Goal: Task Accomplishment & Management: Complete application form

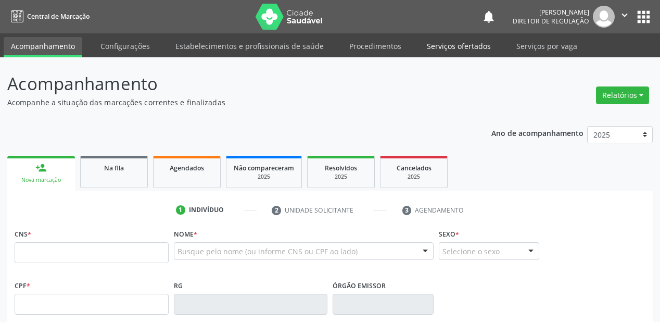
click at [456, 49] on link "Serviços ofertados" at bounding box center [459, 46] width 79 height 18
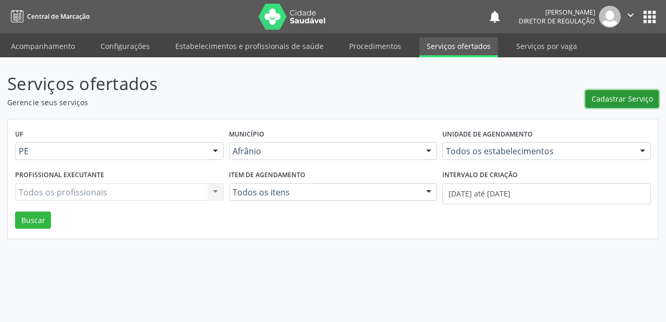
click at [624, 99] on span "Cadastrar Serviço" at bounding box center [622, 98] width 61 height 11
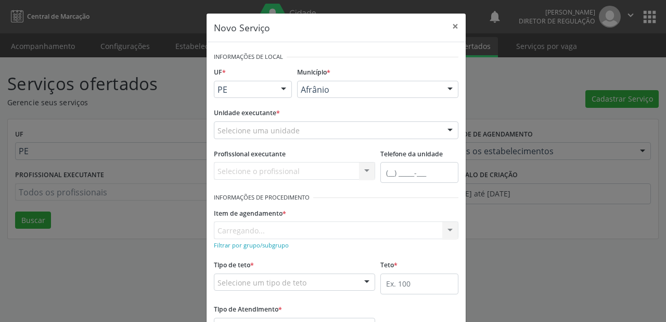
click at [338, 131] on div "Selecione uma unidade" at bounding box center [336, 130] width 245 height 18
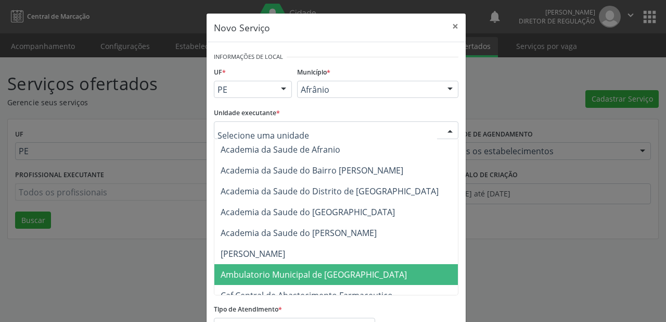
click at [273, 270] on span "Ambulatorio Municipal de [GEOGRAPHIC_DATA]" at bounding box center [314, 274] width 186 height 11
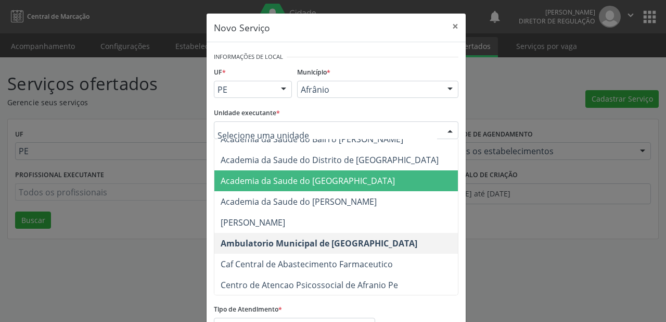
scroll to position [83, 0]
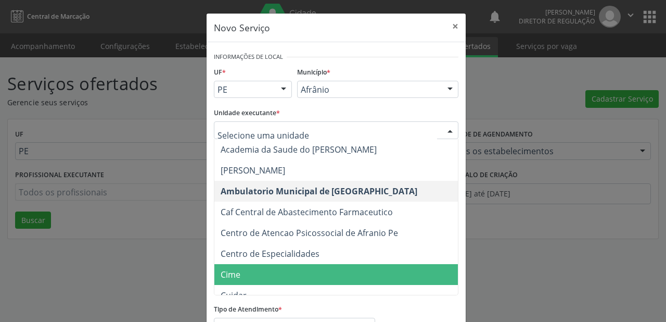
click at [292, 269] on span "Cime" at bounding box center [341, 274] width 254 height 21
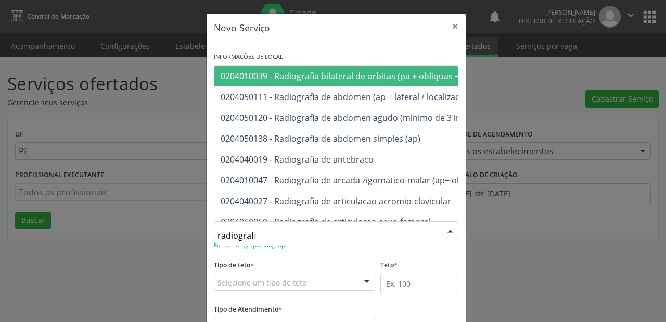
type input "radiografia"
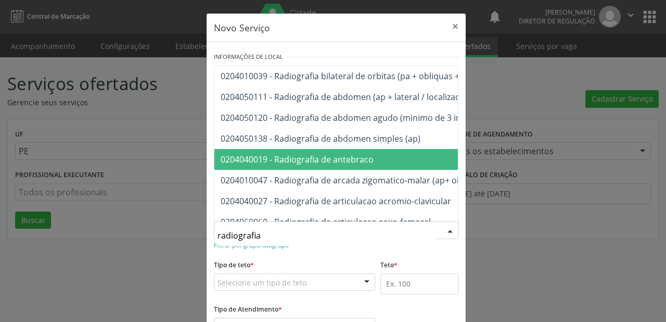
click at [345, 152] on span "0204040019 - Radiografia de antebraco" at bounding box center [393, 159] width 358 height 21
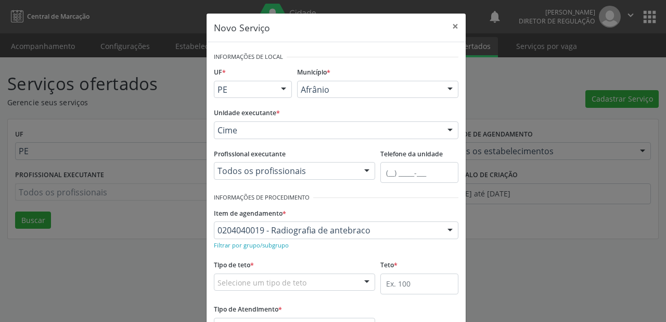
click at [292, 287] on div "Selecione um tipo de teto" at bounding box center [294, 282] width 161 height 18
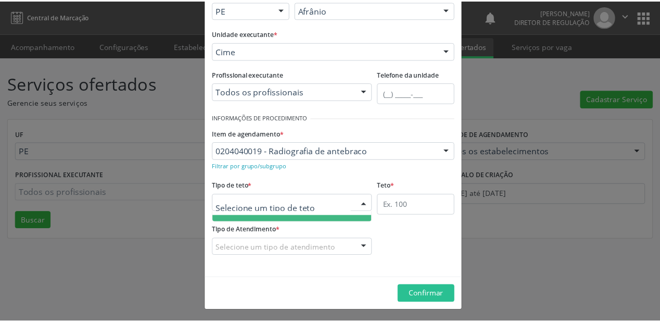
scroll to position [31, 0]
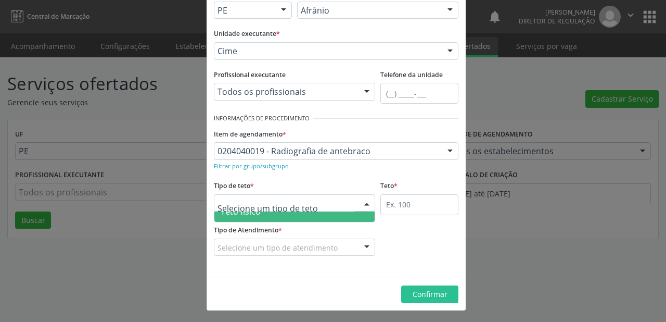
click at [314, 216] on span "Teto físico" at bounding box center [294, 211] width 160 height 21
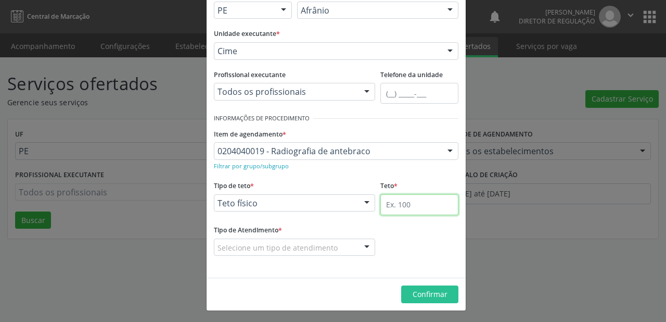
click at [410, 196] on input "text" at bounding box center [420, 204] width 78 height 21
type input "3"
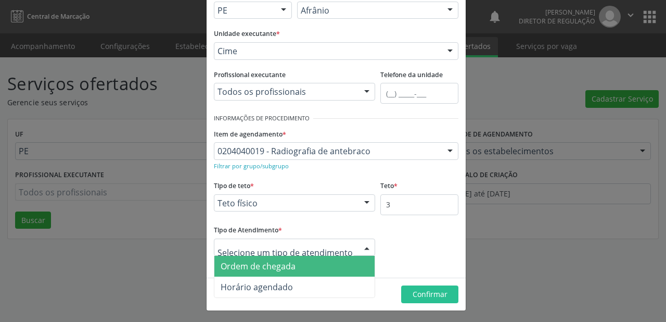
click at [306, 265] on span "Ordem de chegada" at bounding box center [294, 266] width 160 height 21
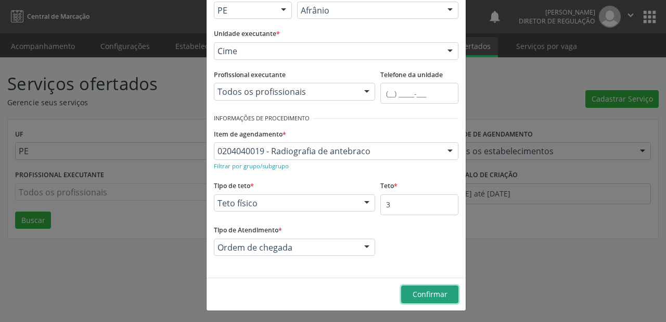
click at [422, 292] on span "Confirmar" at bounding box center [430, 294] width 35 height 10
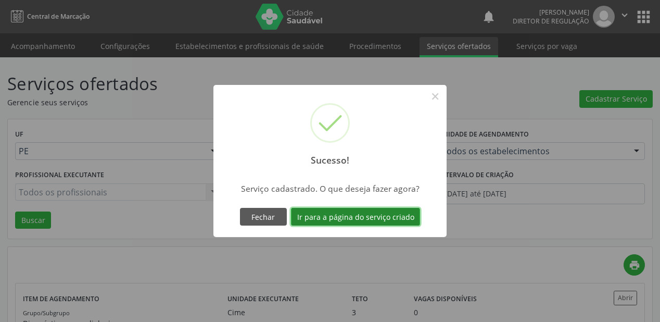
click at [406, 218] on button "Ir para a página do serviço criado" at bounding box center [355, 217] width 129 height 18
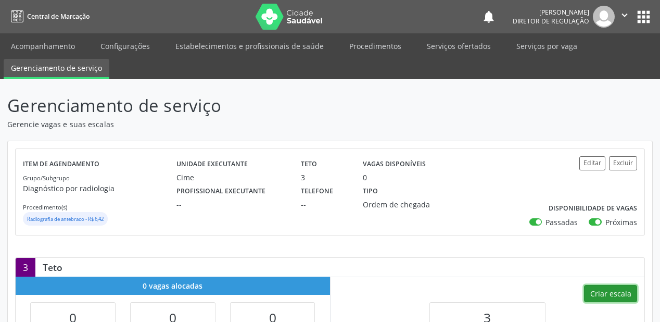
click at [608, 289] on button "Criar escala" at bounding box center [610, 294] width 53 height 18
select select "7"
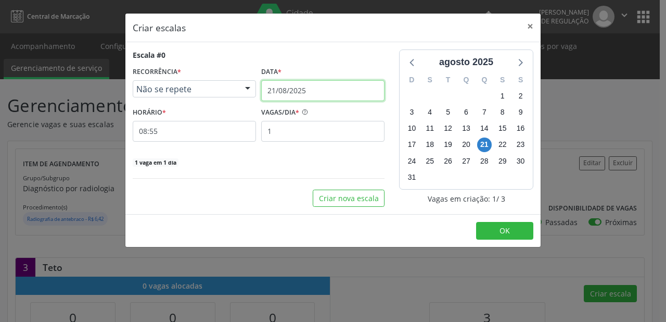
click at [325, 87] on input "21/08/2025" at bounding box center [322, 90] width 123 height 21
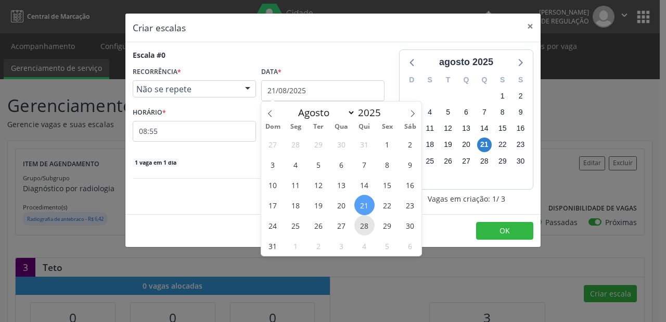
click at [363, 227] on span "28" at bounding box center [365, 225] width 20 height 20
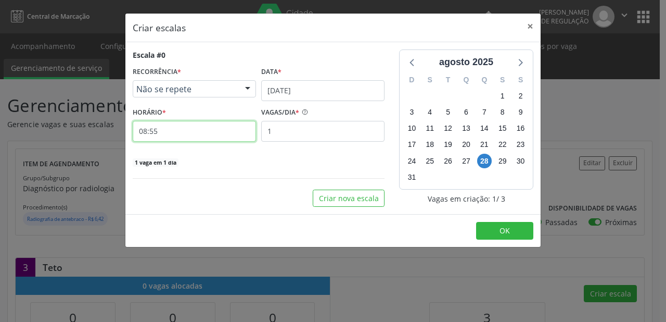
click at [212, 128] on input "08:55" at bounding box center [194, 131] width 123 height 21
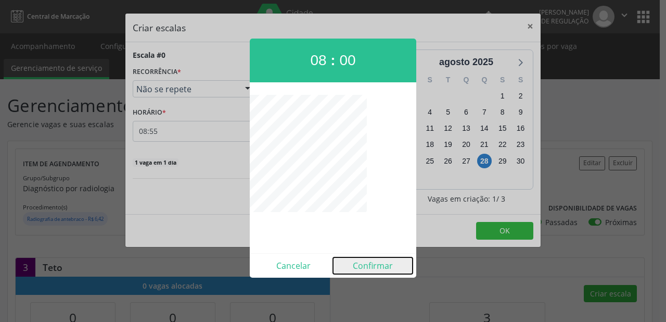
click at [385, 269] on button "Confirmar" at bounding box center [373, 265] width 80 height 17
type input "08:00"
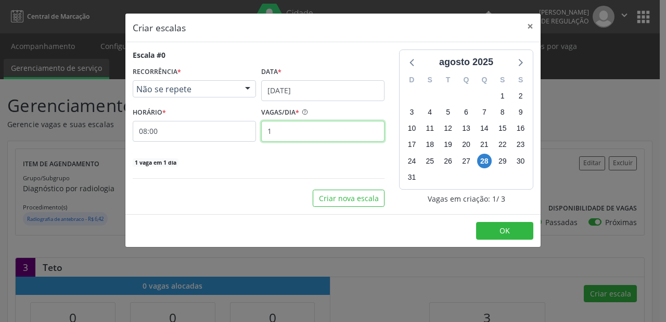
click at [288, 131] on input "1" at bounding box center [322, 131] width 123 height 21
type input "3"
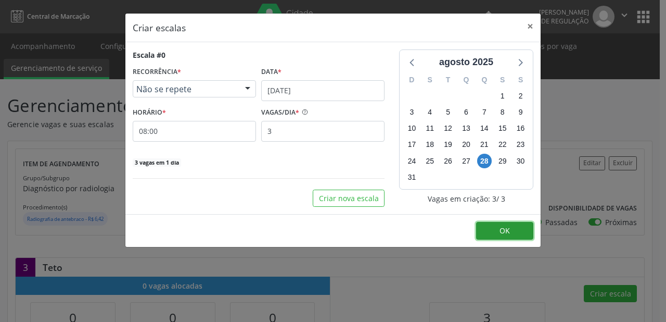
click at [505, 230] on span "OK" at bounding box center [505, 230] width 10 height 10
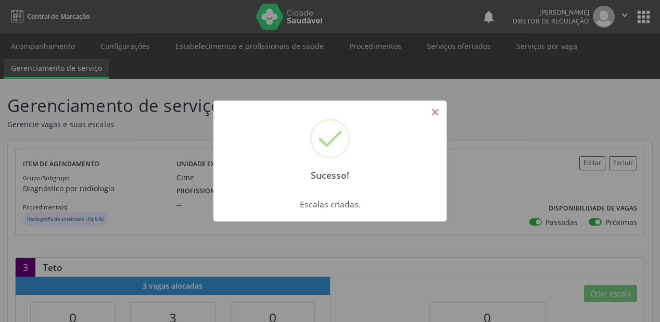
click at [432, 113] on button "×" at bounding box center [435, 112] width 18 height 18
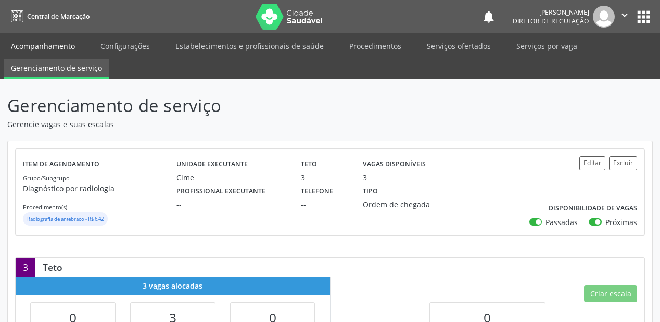
click at [62, 47] on link "Acompanhamento" at bounding box center [43, 46] width 79 height 18
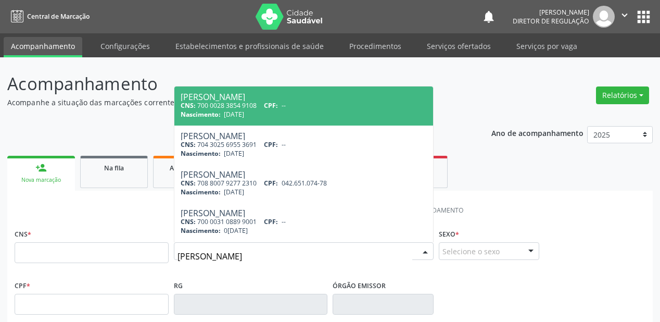
type input "maria das graças santos nunes"
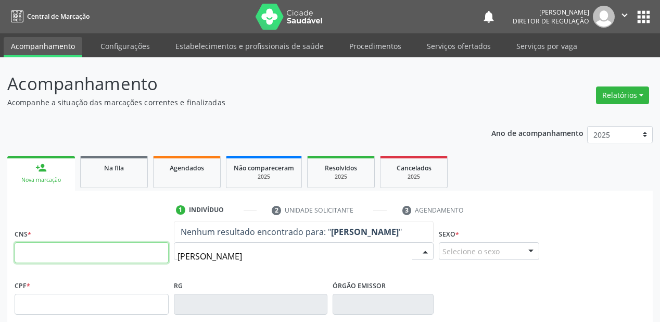
click at [115, 251] on input "text" at bounding box center [92, 252] width 154 height 21
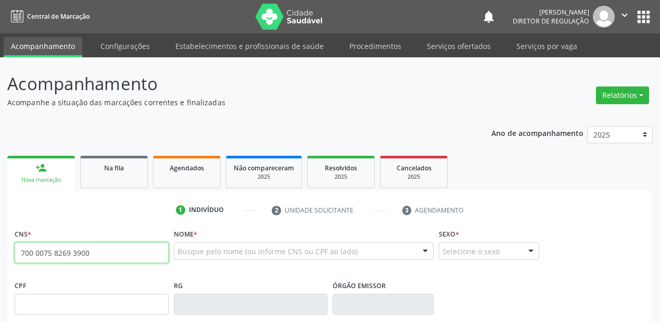
type input "700 0075 8269 3900"
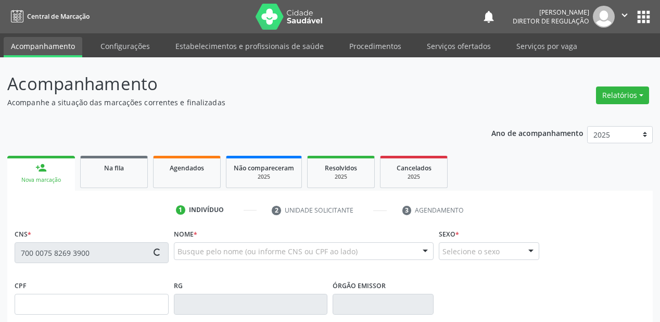
type input "080.213.744-03"
type input "14/03/1981"
type input "Hermina Elisa da Conceicao"
type input "(87) 98831-2546"
type input "S/N"
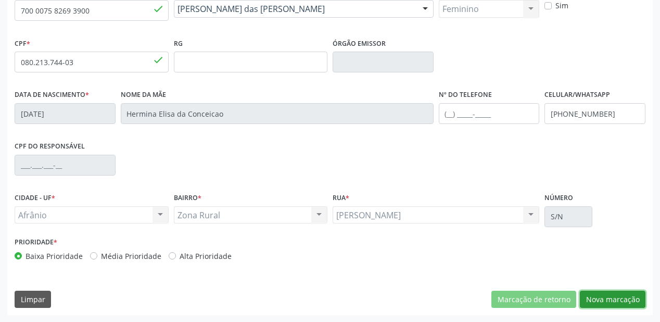
click at [612, 299] on button "Nova marcação" at bounding box center [613, 299] width 66 height 18
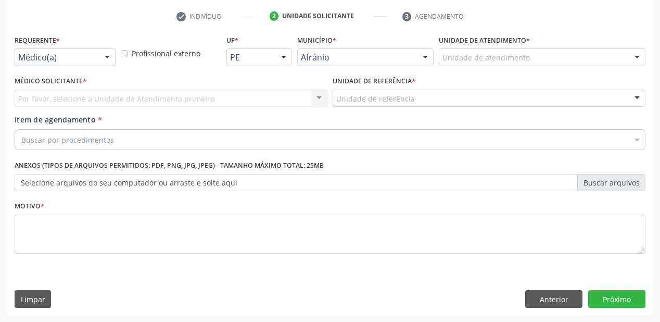
click at [529, 58] on div "Unidade de atendimento" at bounding box center [542, 57] width 207 height 18
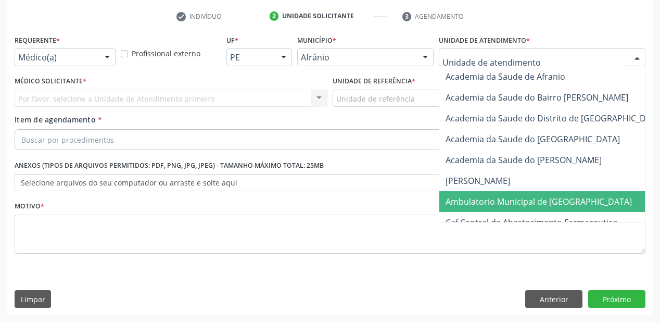
click at [519, 201] on span "Ambulatorio Municipal de [GEOGRAPHIC_DATA]" at bounding box center [539, 201] width 186 height 11
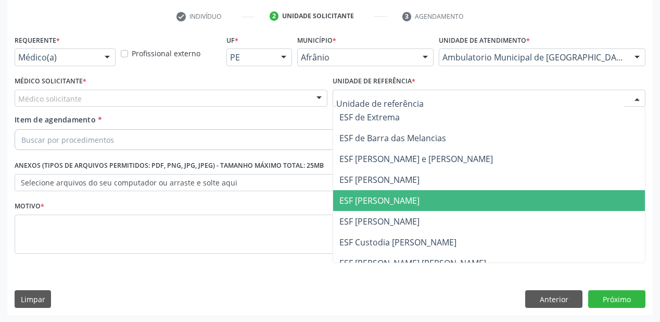
click at [398, 200] on span "ESF [PERSON_NAME]" at bounding box center [379, 200] width 80 height 11
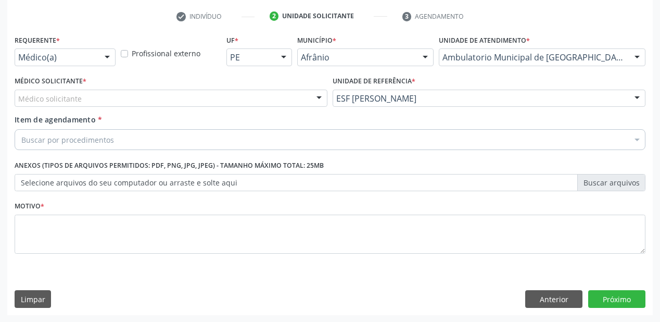
click at [199, 95] on div "Médico solicitante" at bounding box center [171, 99] width 313 height 18
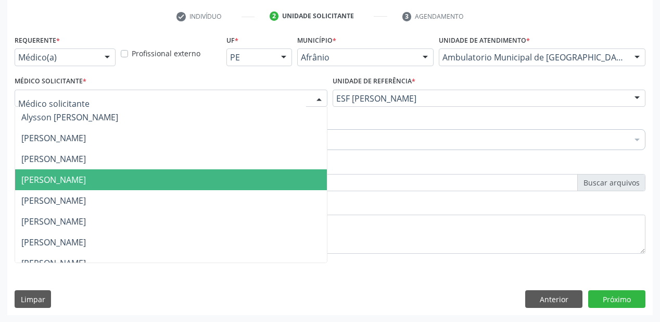
click at [171, 179] on span "[PERSON_NAME]" at bounding box center [171, 179] width 312 height 21
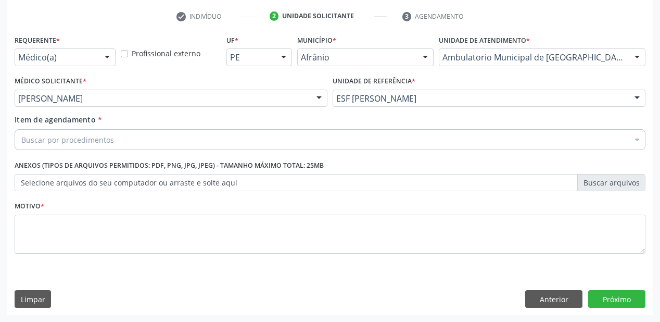
click at [144, 138] on div "Buscar por procedimentos" at bounding box center [330, 139] width 631 height 21
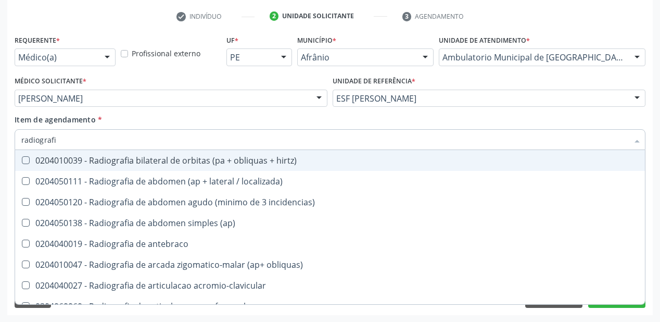
type input "radiografia"
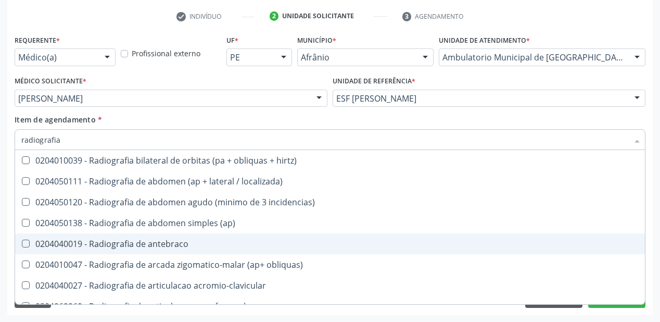
click at [150, 244] on div "0204040019 - Radiografia de antebraco" at bounding box center [329, 243] width 617 height 8
checkbox antebraco "true"
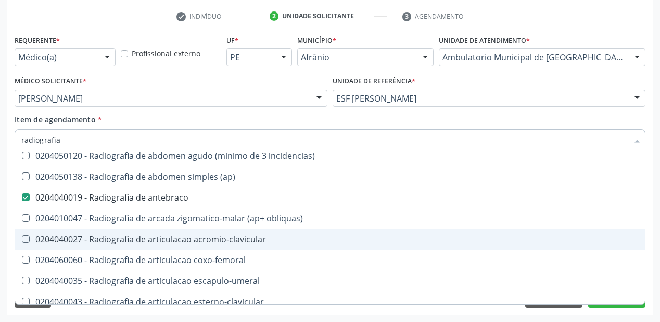
scroll to position [125, 0]
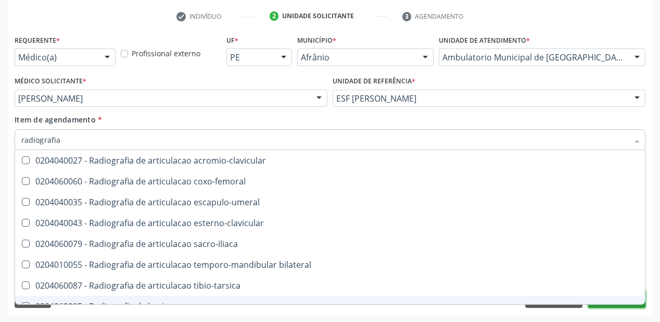
click at [615, 305] on button "Próximo" at bounding box center [616, 299] width 57 height 18
checkbox localizada\) "true"
checkbox antebraco "false"
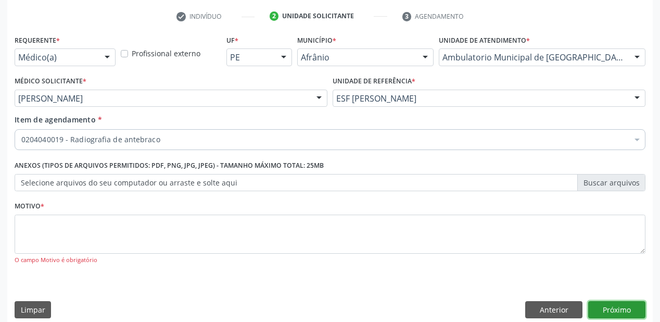
scroll to position [0, 0]
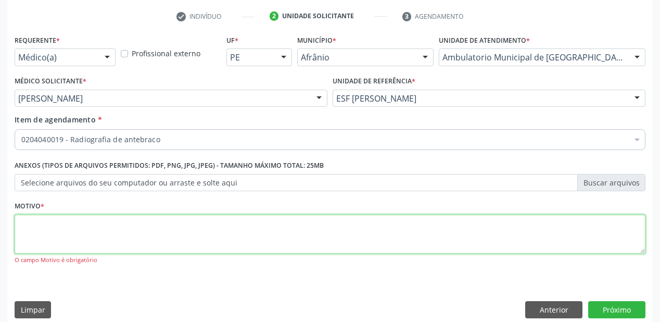
click at [123, 226] on textarea at bounding box center [330, 234] width 631 height 40
type textarea "*"
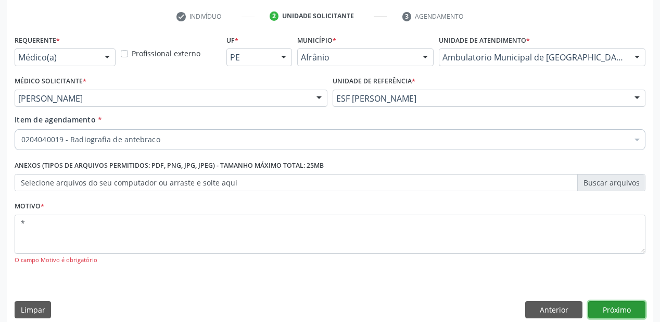
click at [612, 307] on button "Próximo" at bounding box center [616, 310] width 57 height 18
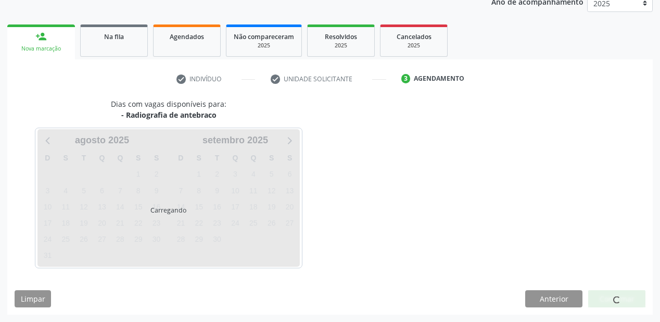
scroll to position [131, 0]
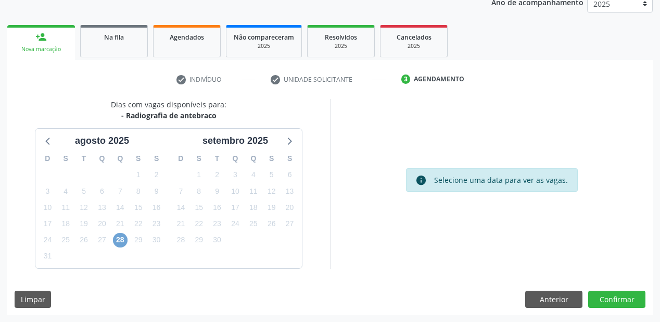
click at [122, 240] on span "28" at bounding box center [120, 240] width 15 height 15
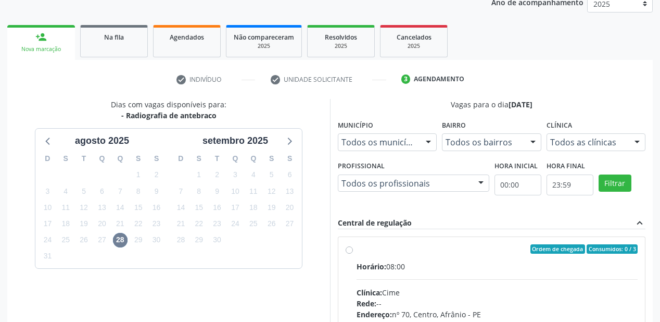
click at [433, 248] on div "Ordem de chegada Consumidos: 0 / 3" at bounding box center [497, 248] width 281 height 9
click at [353, 248] on input "Ordem de chegada Consumidos: 0 / 3 Horário: 08:00 Clínica: Cime Rede: -- Endere…" at bounding box center [349, 248] width 7 height 9
radio input "true"
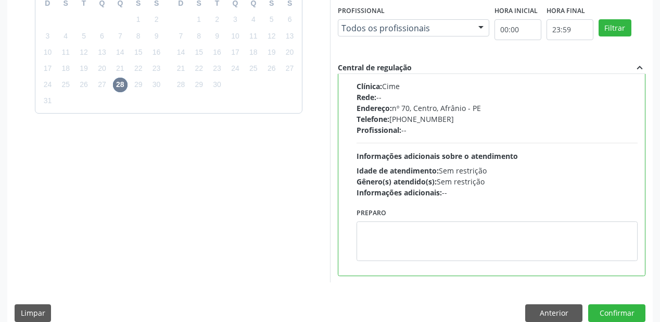
scroll to position [300, 0]
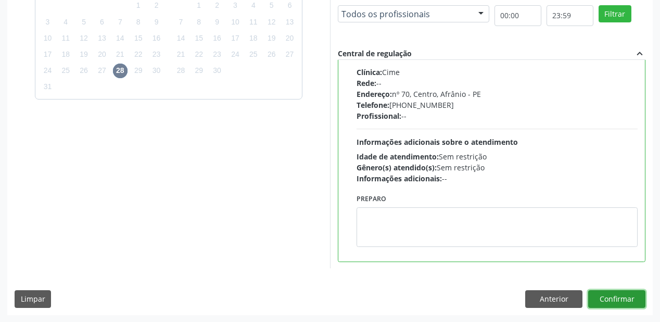
click at [615, 297] on button "Confirmar" at bounding box center [616, 299] width 57 height 18
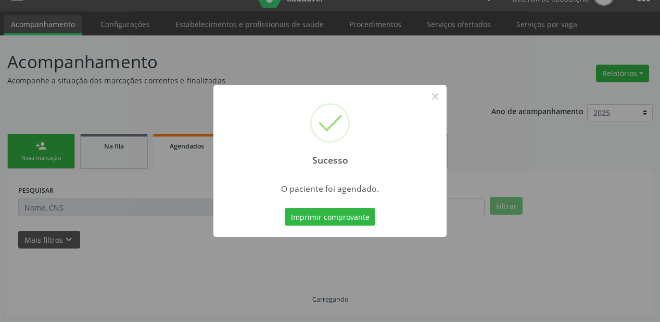
scroll to position [21, 0]
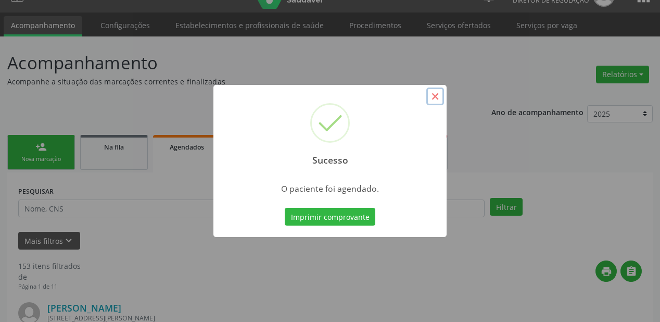
click at [434, 94] on button "×" at bounding box center [435, 96] width 18 height 18
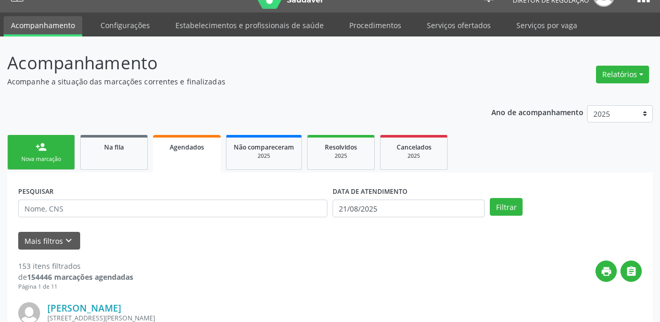
click at [40, 156] on div "Nova marcação" at bounding box center [41, 159] width 52 height 8
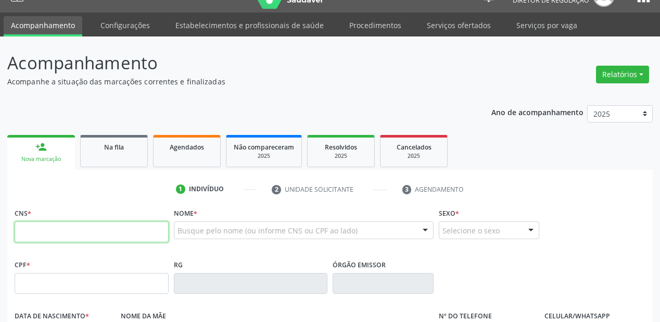
click at [28, 231] on input "text" at bounding box center [92, 231] width 154 height 21
type input "703 0058 0563 1171"
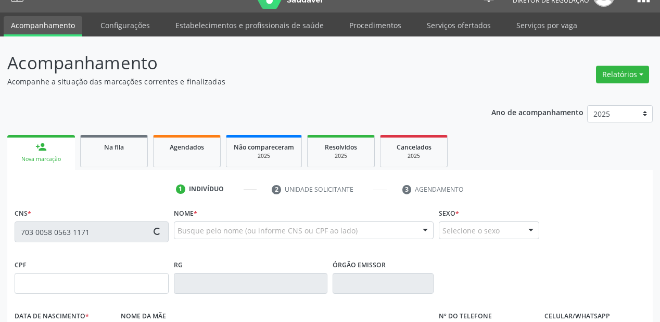
type input "20/03/1990"
type input "Edinar Sousa Rodrigues"
type input "S/N"
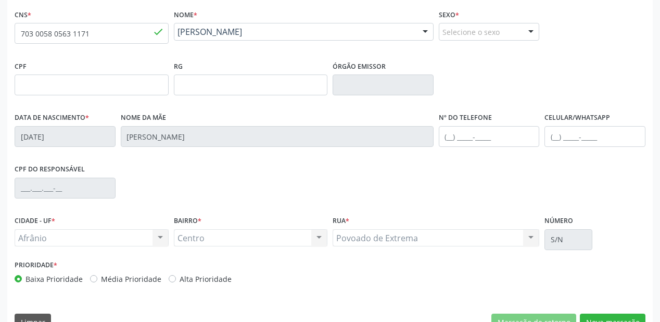
scroll to position [242, 0]
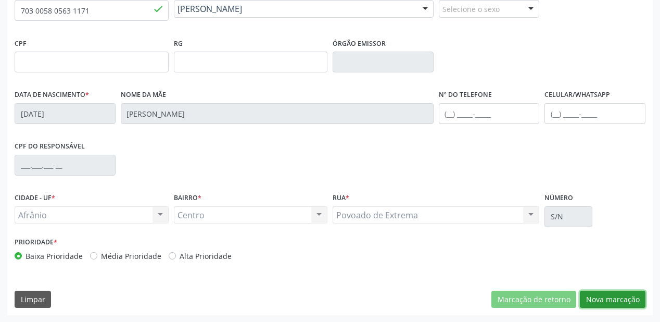
click at [608, 296] on button "Nova marcação" at bounding box center [613, 299] width 66 height 18
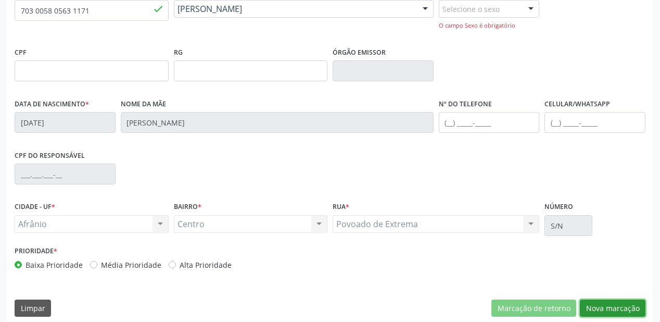
click at [608, 306] on button "Nova marcação" at bounding box center [613, 308] width 66 height 18
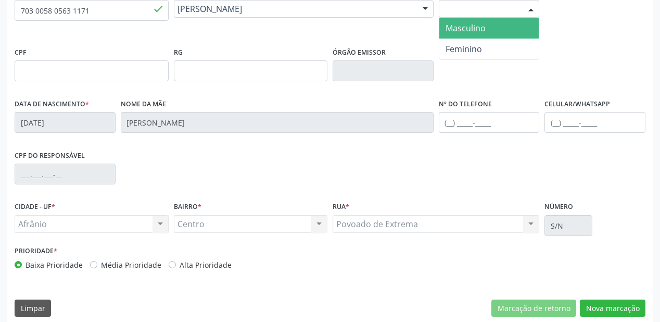
scroll to position [242, 0]
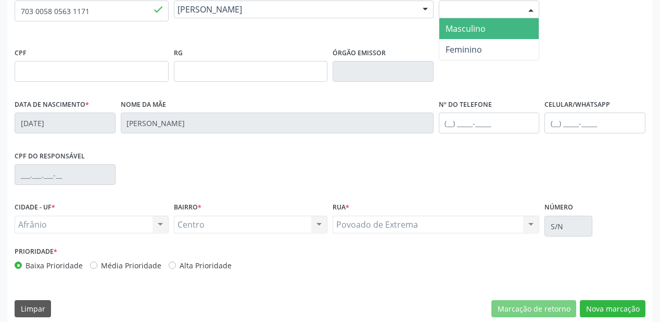
click at [526, 11] on div at bounding box center [531, 10] width 16 height 18
click at [482, 31] on span "Masculino" at bounding box center [466, 28] width 40 height 11
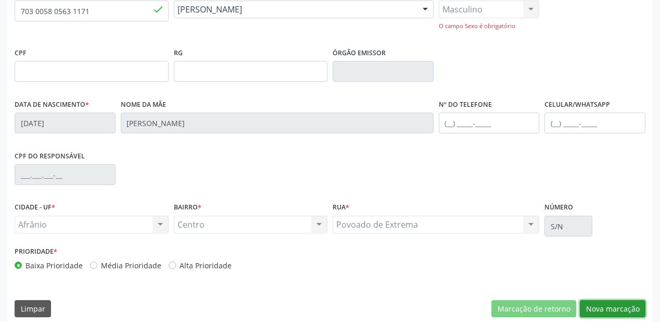
click at [603, 305] on button "Nova marcação" at bounding box center [613, 309] width 66 height 18
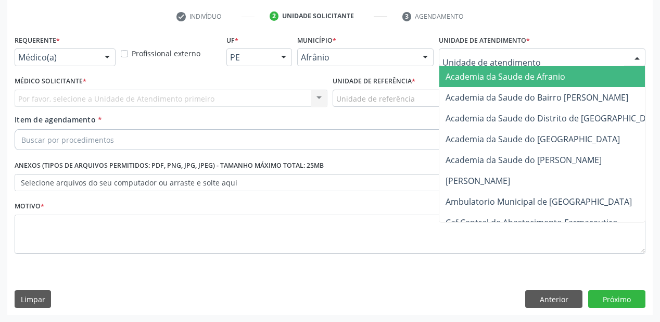
click at [617, 61] on div at bounding box center [542, 57] width 207 height 18
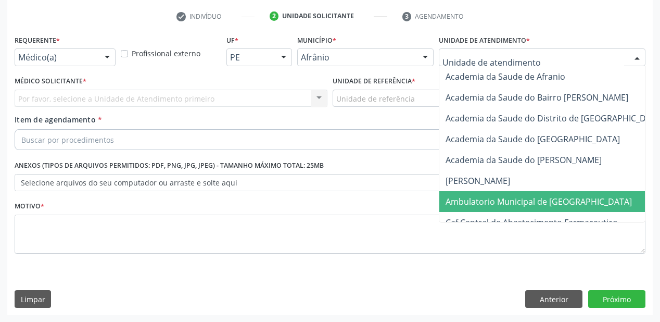
click at [498, 198] on span "Ambulatorio Municipal de [GEOGRAPHIC_DATA]" at bounding box center [539, 201] width 186 height 11
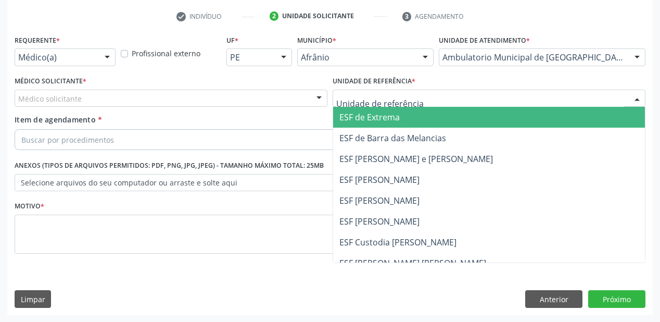
click at [369, 117] on span "ESF de Extrema" at bounding box center [369, 116] width 60 height 11
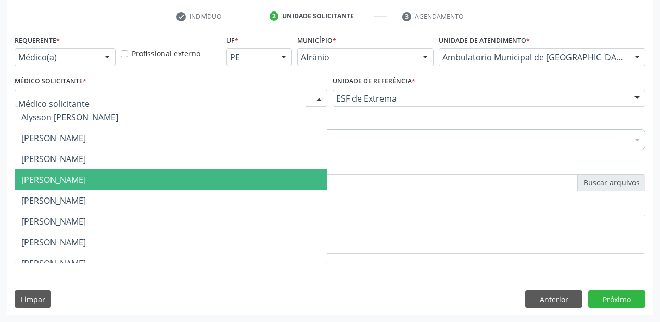
click at [44, 175] on span "[PERSON_NAME]" at bounding box center [53, 179] width 65 height 11
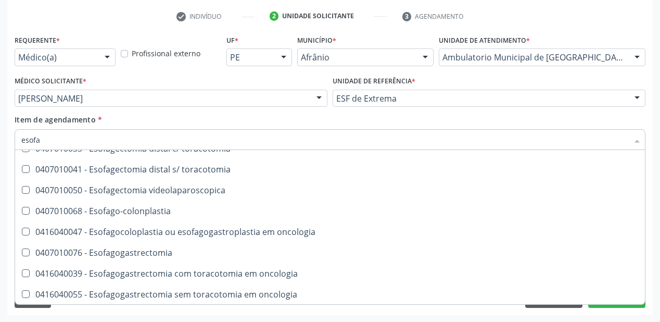
scroll to position [158, 0]
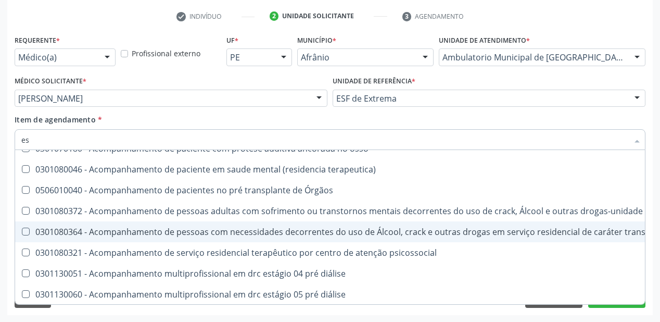
type input "e"
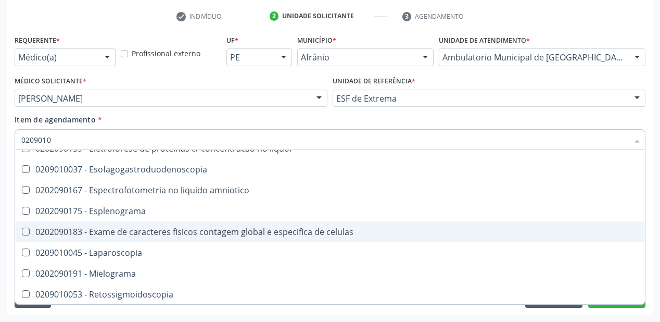
scroll to position [0, 0]
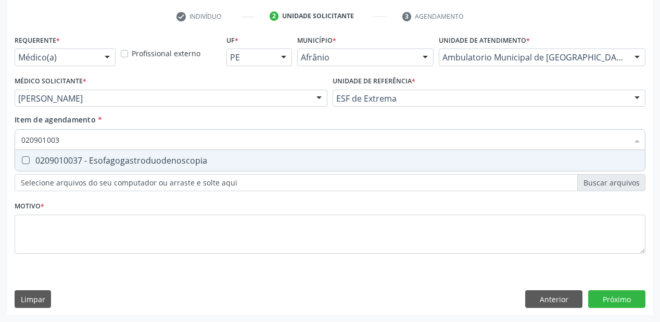
type input "0209010037"
click at [25, 160] on Esofagogastroduodenoscopia at bounding box center [26, 160] width 8 height 8
click at [22, 160] on Esofagogastroduodenoscopia "checkbox" at bounding box center [18, 160] width 7 height 7
checkbox Esofagogastroduodenoscopia "true"
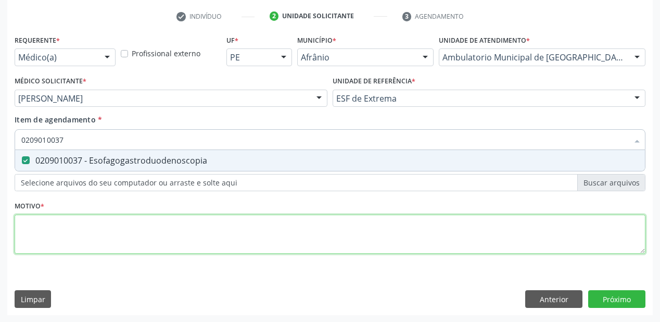
click at [28, 221] on div "Requerente * Médico(a) Médico(a) Enfermeiro(a) Paciente Nenhum resultado encont…" at bounding box center [330, 150] width 631 height 236
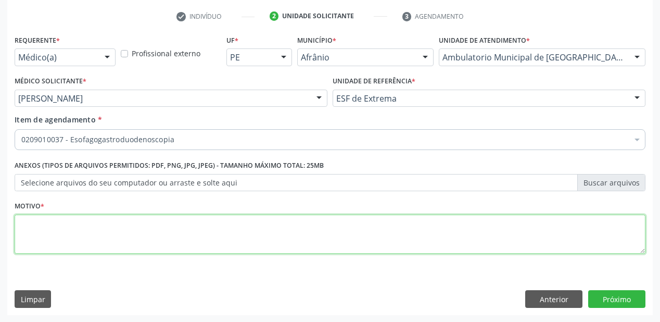
type textarea "d"
type textarea "*"
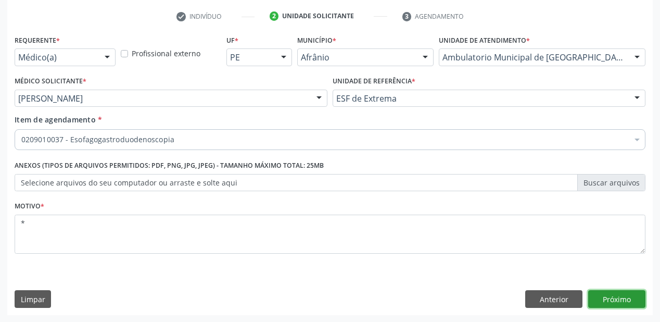
click at [617, 301] on button "Próximo" at bounding box center [616, 299] width 57 height 18
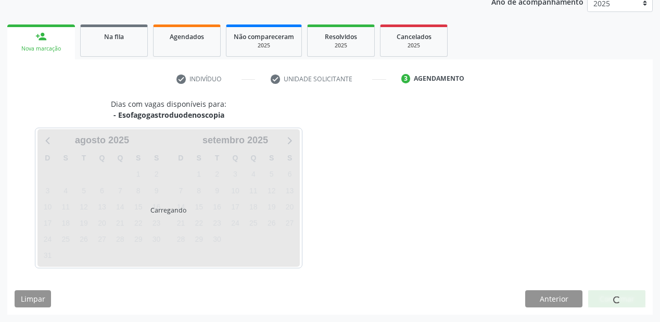
scroll to position [131, 0]
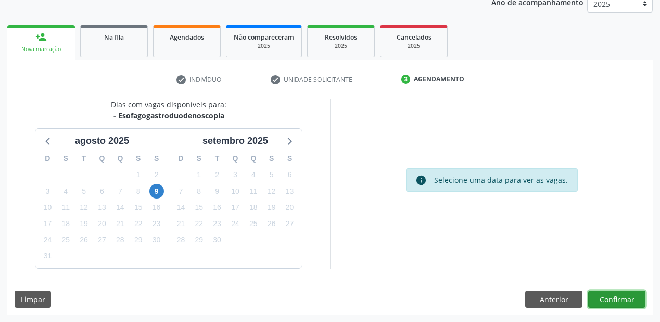
click at [611, 298] on button "Confirmar" at bounding box center [616, 299] width 57 height 18
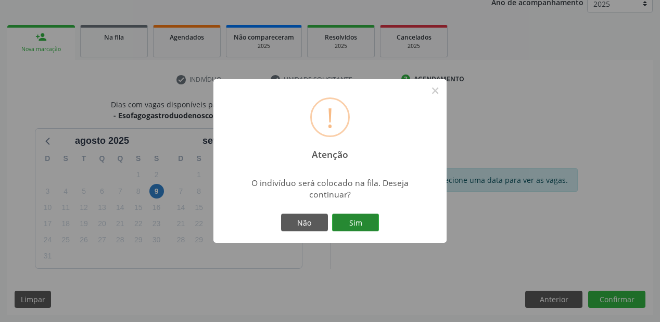
click at [361, 227] on button "Sim" at bounding box center [355, 222] width 47 height 18
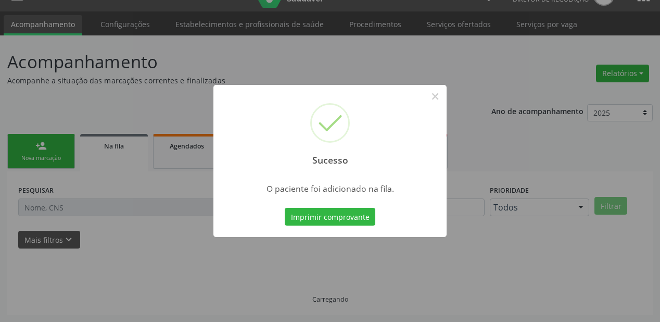
scroll to position [21, 0]
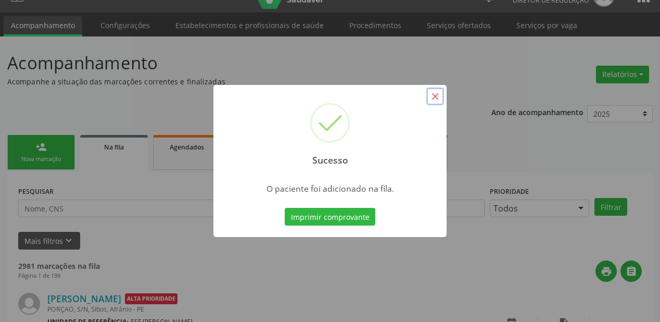
click at [435, 98] on button "×" at bounding box center [435, 96] width 18 height 18
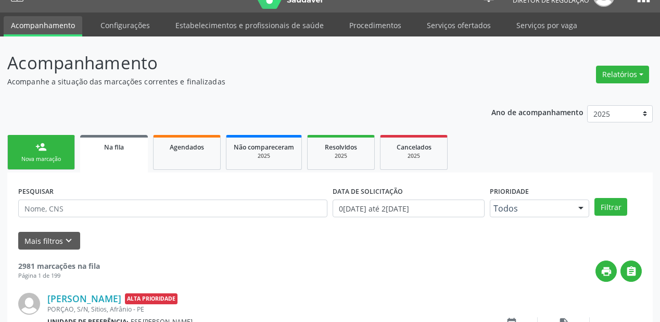
click at [42, 147] on div "person_add" at bounding box center [40, 146] width 11 height 11
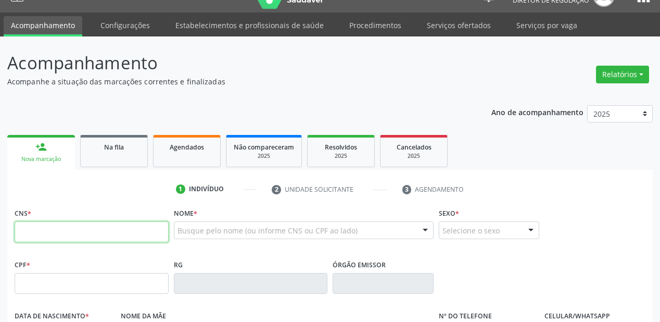
click at [25, 231] on input "text" at bounding box center [92, 231] width 154 height 21
type input "703 0058 0563 1171"
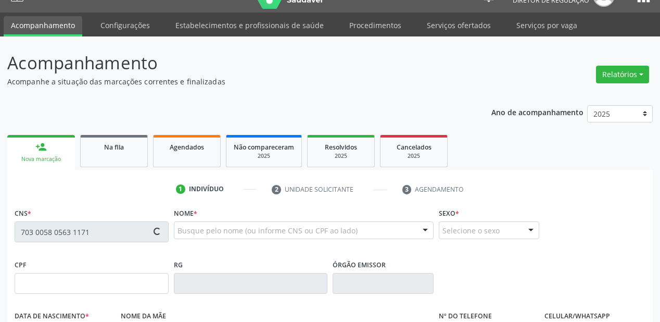
type input "20/03/1990"
type input "Edinar Sousa Rodrigues"
type input "S/N"
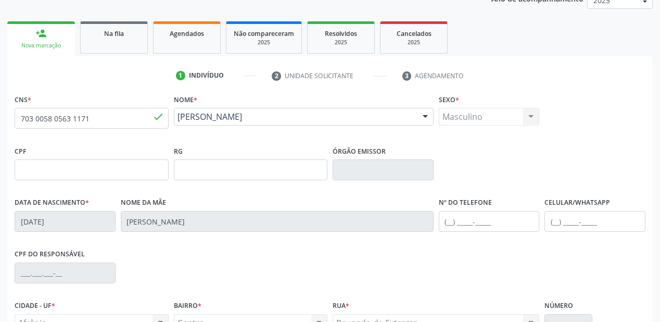
scroll to position [146, 0]
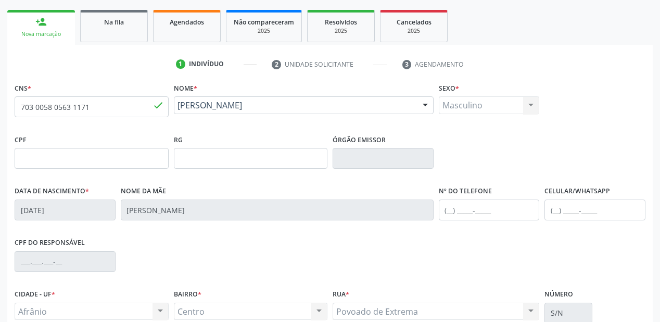
click at [527, 107] on div "Masculino Masculino Feminino Nenhum resultado encontrado para: " " Não há nenhu…" at bounding box center [489, 105] width 101 height 18
click at [534, 104] on div "Masculino Masculino Feminino Nenhum resultado encontrado para: " " Não há nenhu…" at bounding box center [489, 105] width 101 height 18
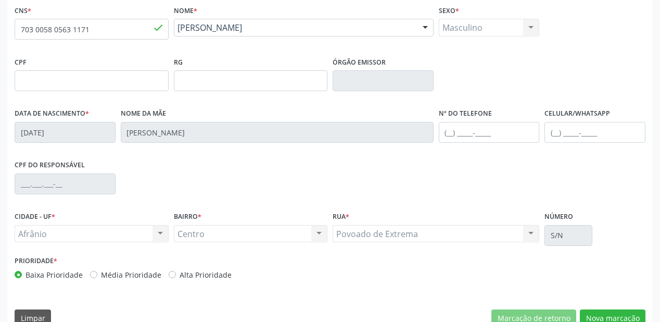
scroll to position [242, 0]
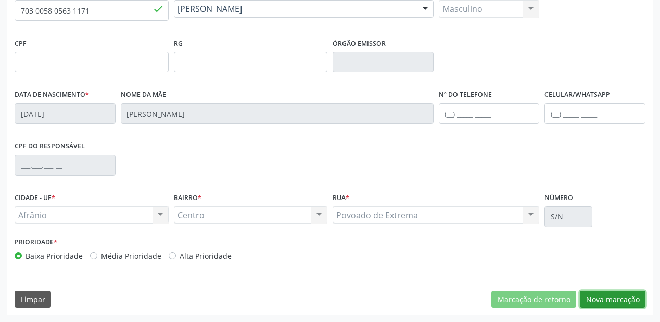
click at [612, 297] on button "Nova marcação" at bounding box center [613, 299] width 66 height 18
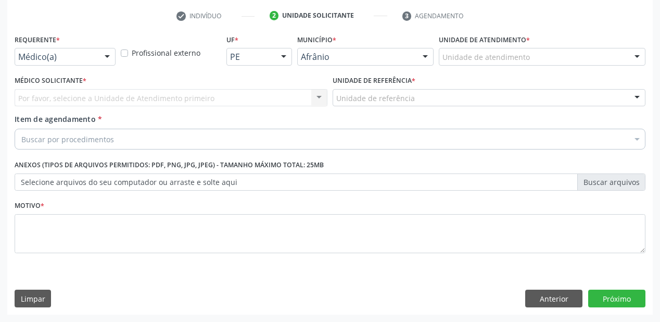
scroll to position [194, 0]
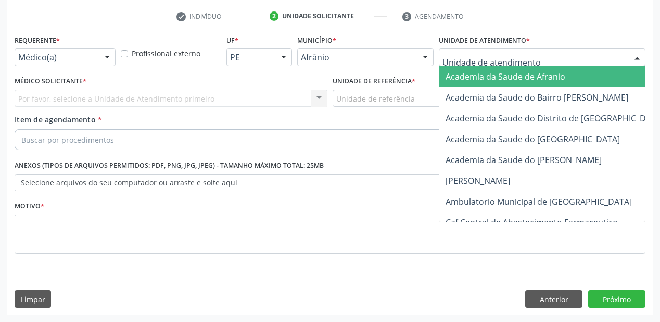
click at [635, 61] on div at bounding box center [637, 58] width 16 height 18
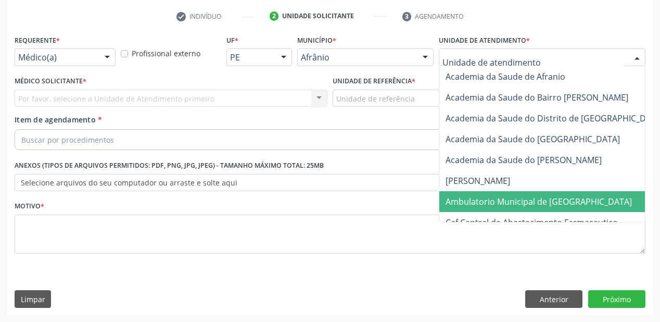
click at [489, 199] on span "Ambulatorio Municipal de [GEOGRAPHIC_DATA]" at bounding box center [539, 201] width 186 height 11
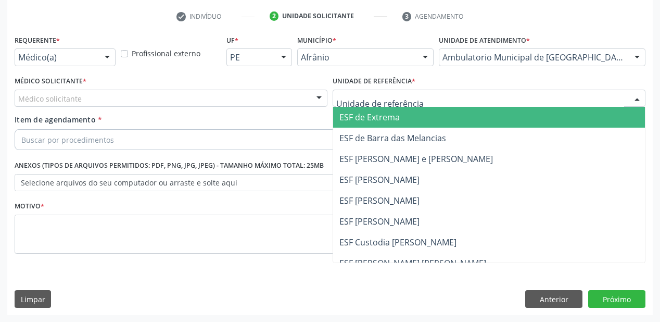
click at [375, 113] on span "ESF de Extrema" at bounding box center [369, 116] width 60 height 11
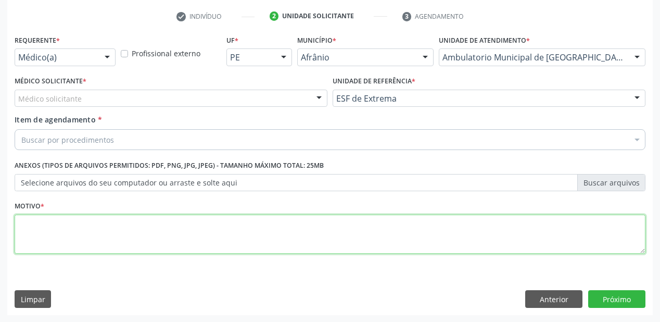
click at [23, 218] on textarea at bounding box center [330, 234] width 631 height 40
type textarea "8"
type textarea "*"
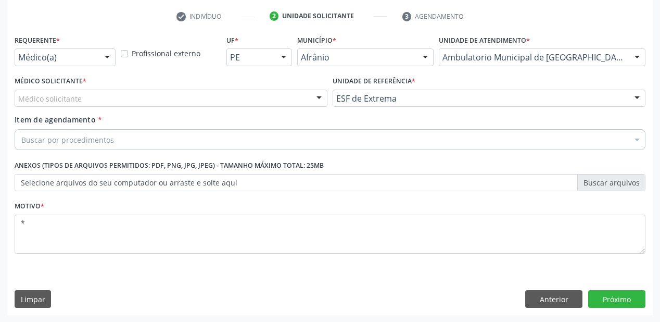
click at [317, 100] on div at bounding box center [319, 99] width 16 height 18
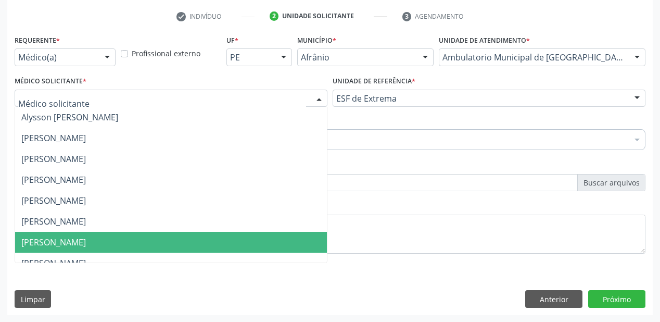
scroll to position [42, 0]
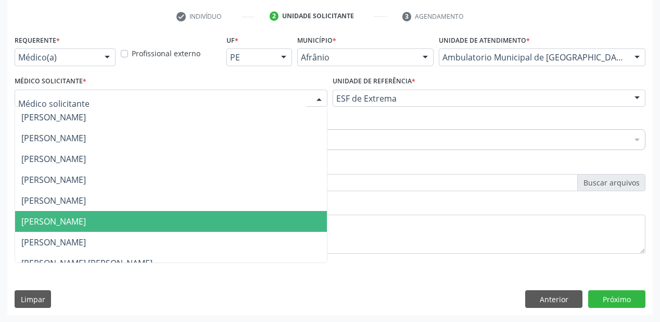
click at [78, 222] on span "[PERSON_NAME]" at bounding box center [53, 221] width 65 height 11
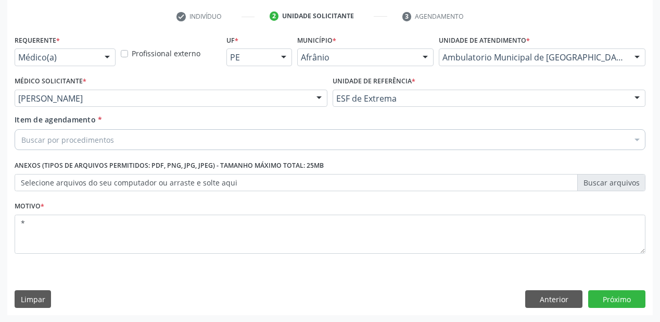
click at [610, 138] on div "Buscar por procedimentos" at bounding box center [330, 139] width 631 height 21
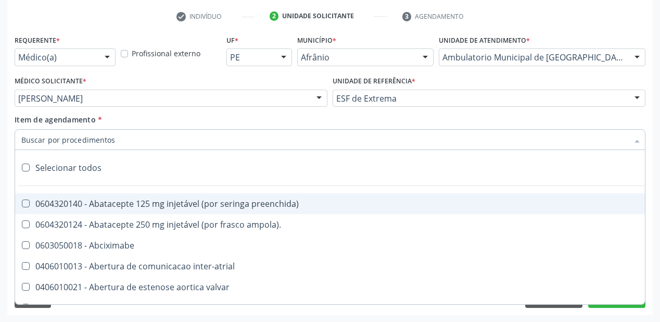
scroll to position [110, 0]
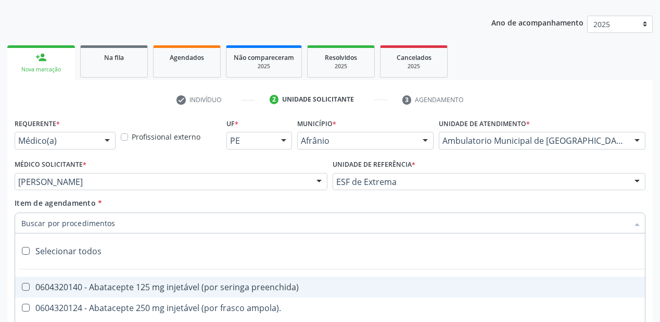
click at [40, 221] on input "Item de agendamento *" at bounding box center [324, 222] width 607 height 21
click at [39, 223] on input "Item de agendamento *" at bounding box center [324, 222] width 607 height 21
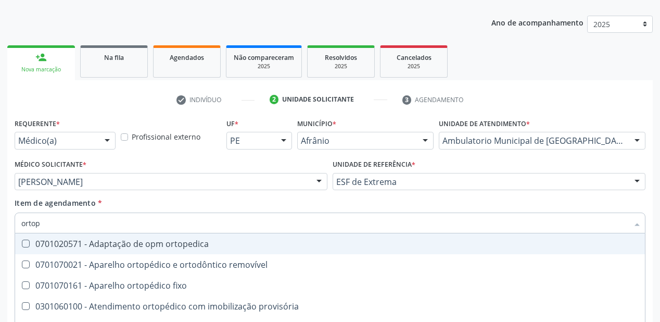
type input "ortope"
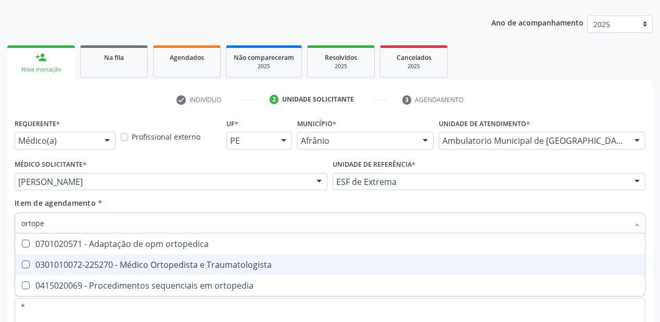
click at [26, 263] on Traumatologista at bounding box center [26, 264] width 8 height 8
click at [22, 263] on Traumatologista "checkbox" at bounding box center [18, 264] width 7 height 7
checkbox Traumatologista "true"
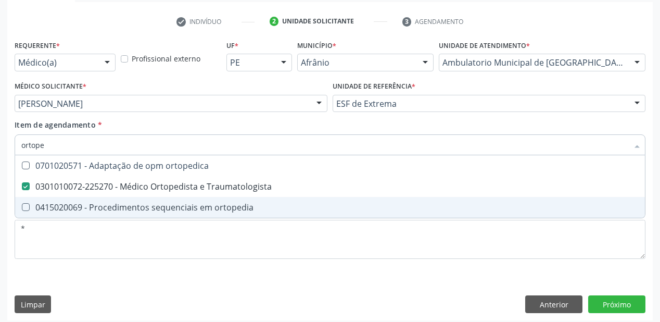
scroll to position [194, 0]
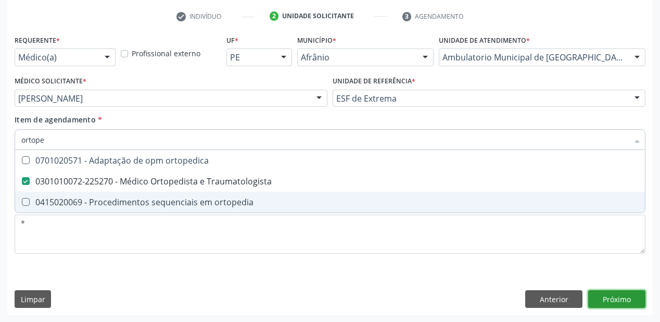
click at [610, 300] on div "Requerente * Médico(a) Médico(a) Enfermeiro(a) Paciente Nenhum resultado encont…" at bounding box center [330, 173] width 646 height 283
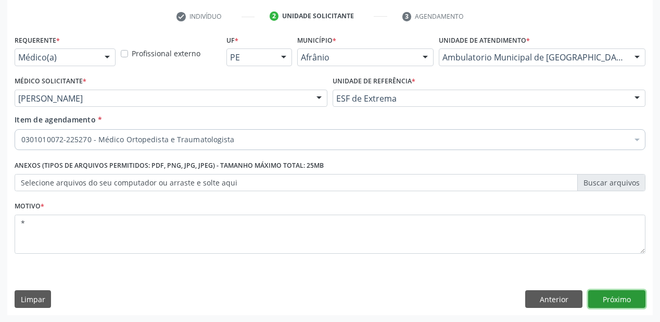
click at [621, 299] on button "Próximo" at bounding box center [616, 299] width 57 height 18
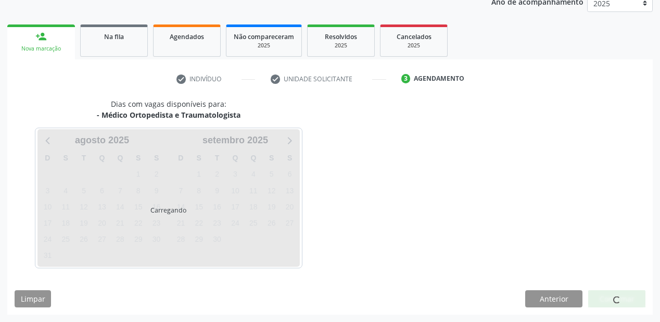
scroll to position [131, 0]
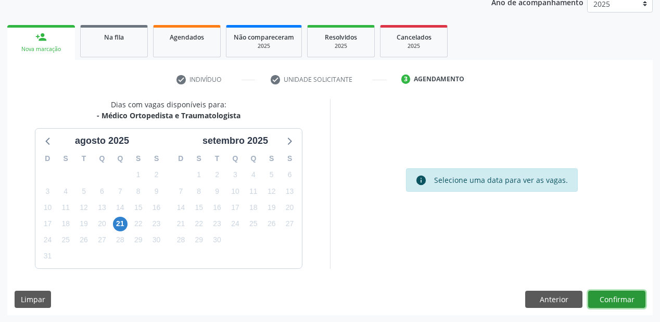
click at [621, 297] on button "Confirmar" at bounding box center [616, 299] width 57 height 18
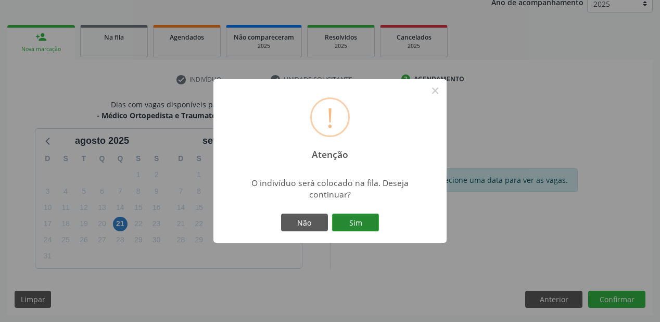
click at [361, 219] on button "Sim" at bounding box center [355, 222] width 47 height 18
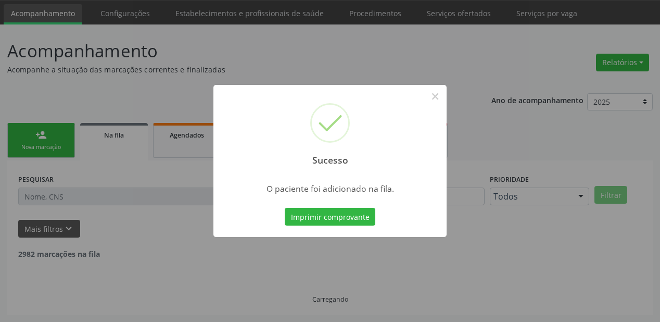
scroll to position [21, 0]
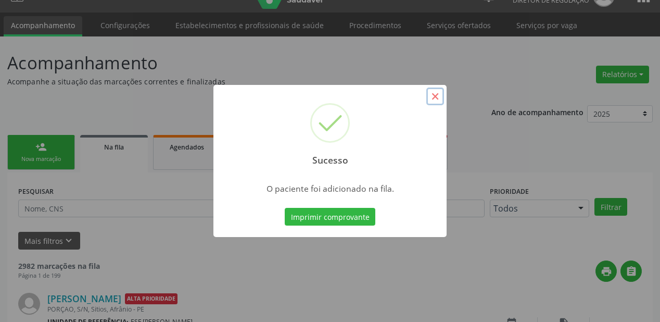
click at [436, 97] on button "×" at bounding box center [435, 96] width 18 height 18
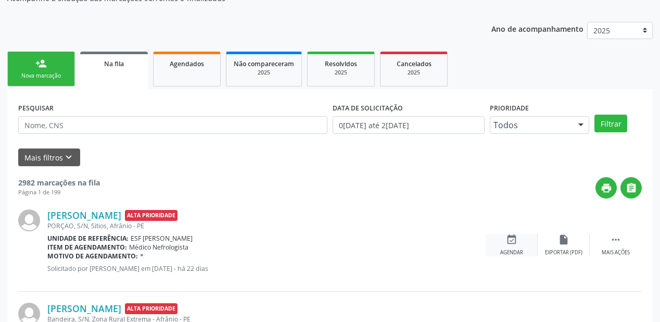
scroll to position [104, 0]
click at [48, 67] on link "person_add Nova marcação" at bounding box center [41, 69] width 68 height 35
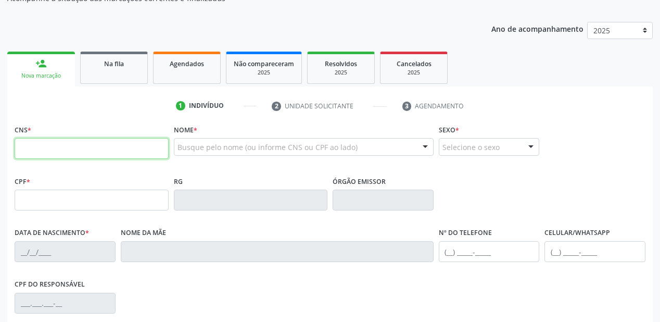
click at [26, 143] on input "text" at bounding box center [92, 148] width 154 height 21
type input "706 8017 4409 0722"
type input "711.728.024-75"
type input "17/05/2006"
type input "Francinete de Sousa Barbosa"
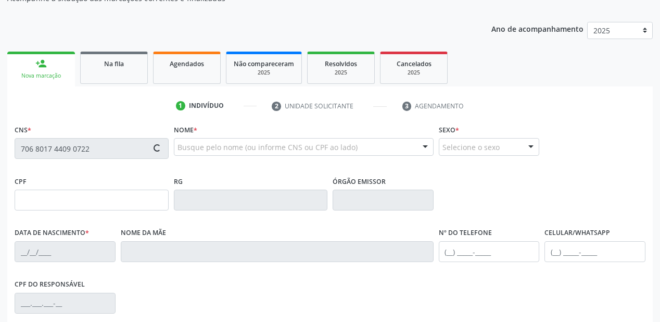
type input "(87) 98818-2572"
type input "076.595.594-60"
type input "S/N"
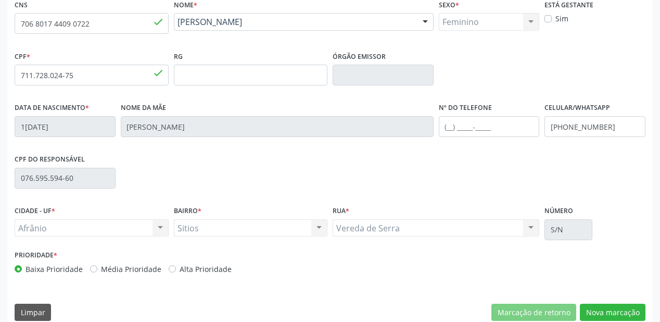
scroll to position [242, 0]
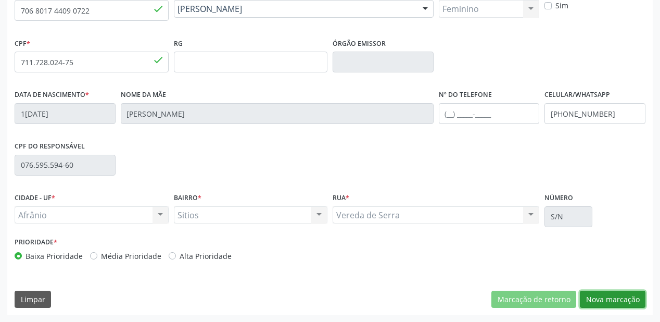
click at [612, 299] on button "Nova marcação" at bounding box center [613, 299] width 66 height 18
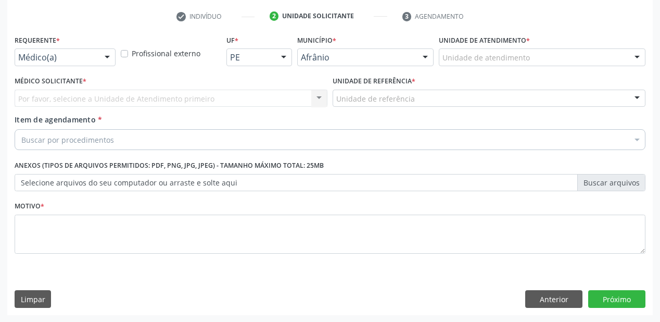
click at [639, 59] on div at bounding box center [637, 58] width 16 height 18
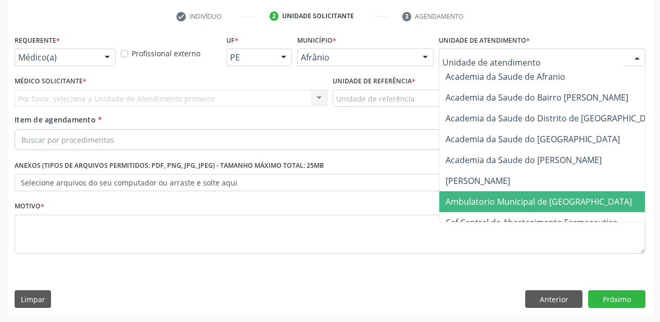
click at [483, 200] on span "Ambulatorio Municipal de [GEOGRAPHIC_DATA]" at bounding box center [539, 201] width 186 height 11
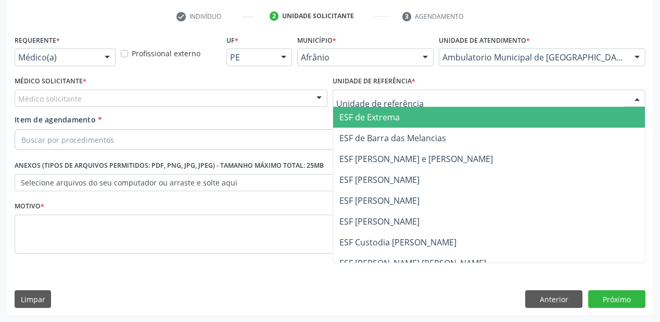
click at [630, 98] on div at bounding box center [637, 99] width 16 height 18
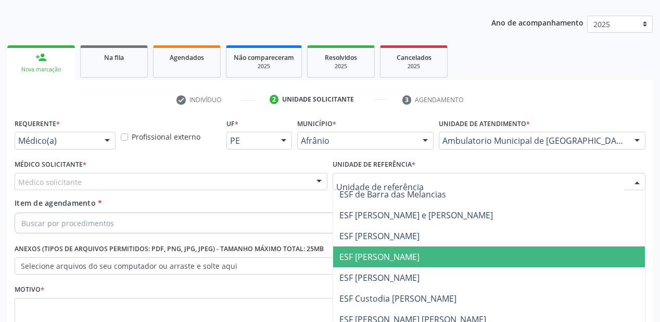
scroll to position [42, 0]
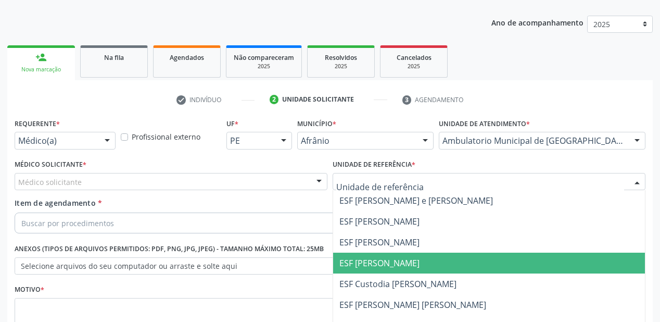
click at [370, 262] on span "ESF [PERSON_NAME]" at bounding box center [379, 262] width 80 height 11
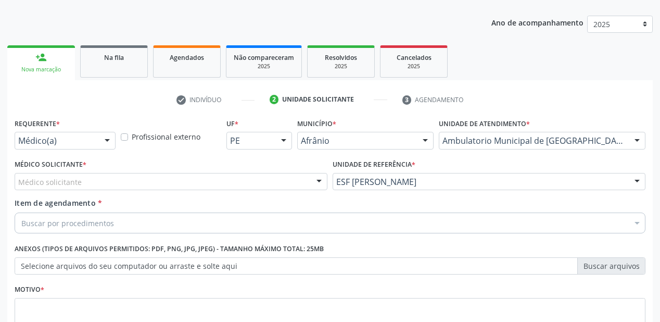
click at [318, 181] on div at bounding box center [319, 182] width 16 height 18
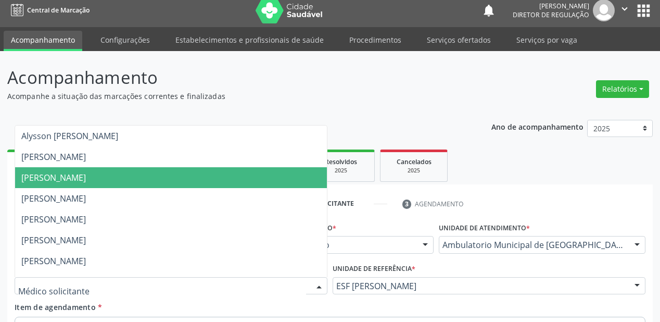
scroll to position [0, 0]
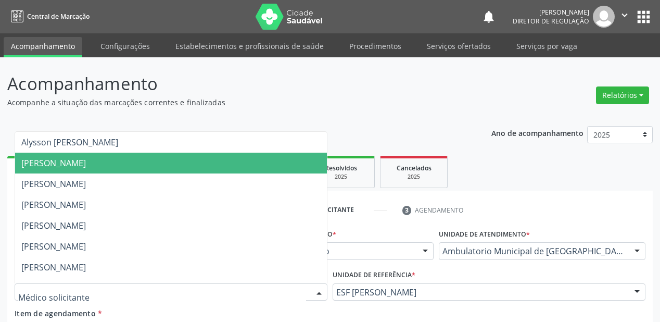
click at [86, 162] on span "[PERSON_NAME]" at bounding box center [53, 162] width 65 height 11
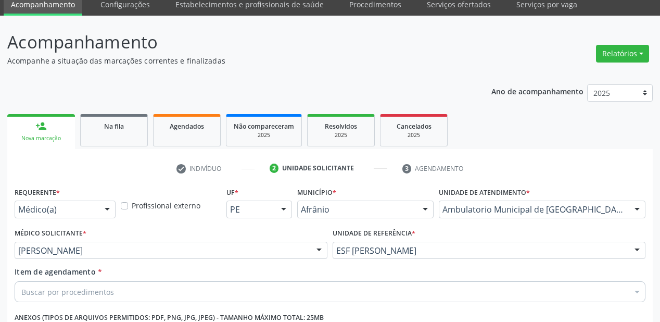
scroll to position [83, 0]
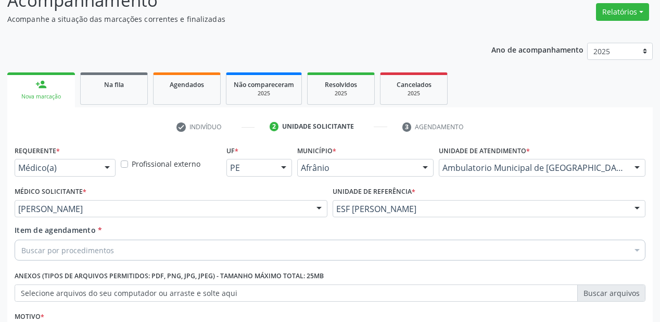
click at [527, 249] on div "Buscar por procedimentos" at bounding box center [330, 249] width 631 height 21
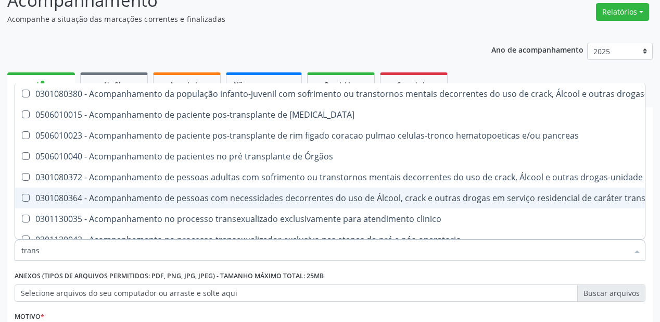
type input "tran"
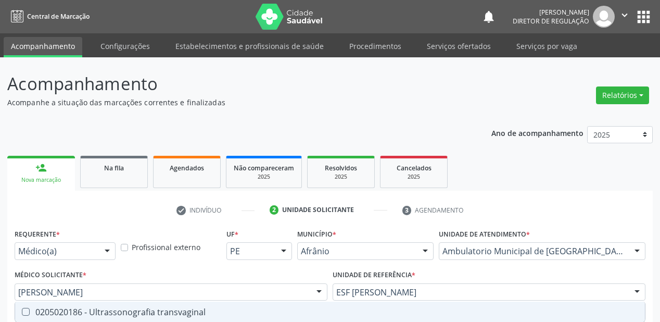
scroll to position [83, 0]
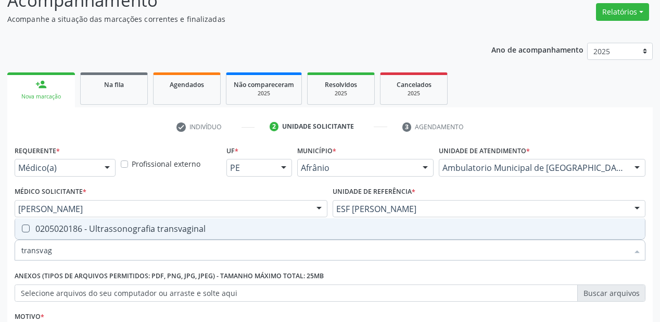
click at [23, 227] on transvaginal at bounding box center [26, 228] width 8 height 8
click at [22, 227] on transvaginal "checkbox" at bounding box center [18, 228] width 7 height 7
checkbox transvaginal "true"
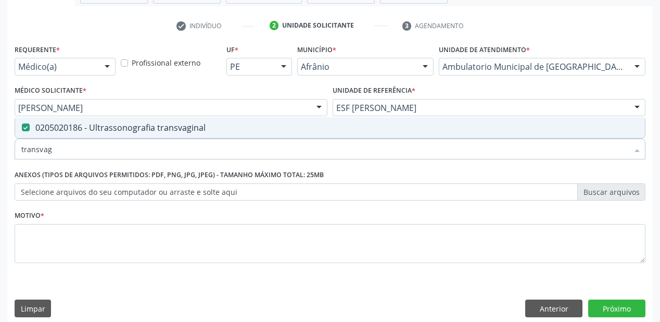
scroll to position [194, 0]
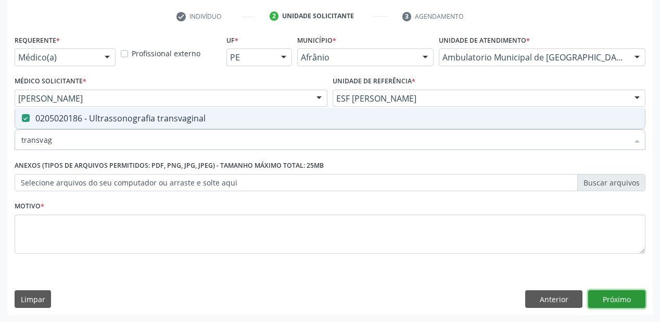
click at [620, 299] on button "Próximo" at bounding box center [616, 299] width 57 height 18
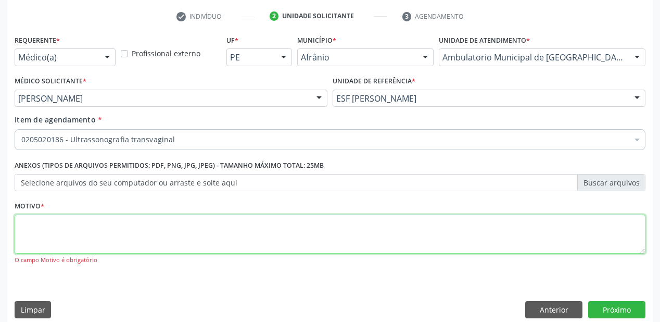
click at [27, 221] on textarea at bounding box center [330, 234] width 631 height 40
type textarea "*"
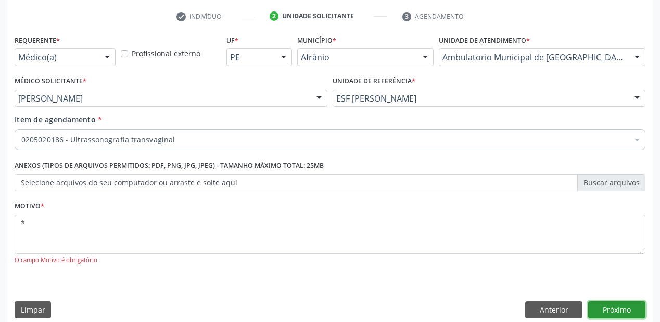
click at [618, 309] on button "Próximo" at bounding box center [616, 310] width 57 height 18
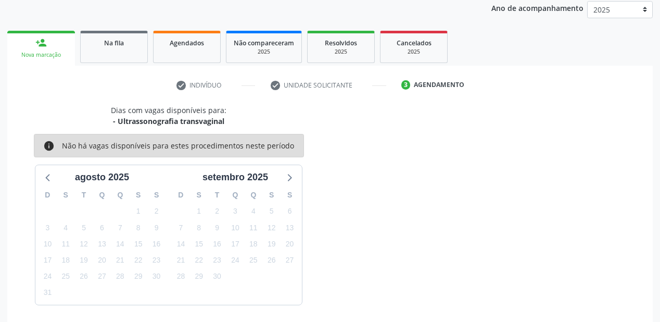
scroll to position [161, 0]
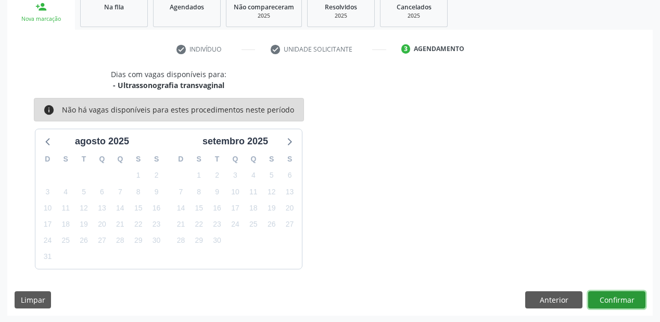
click at [612, 297] on button "Confirmar" at bounding box center [616, 300] width 57 height 18
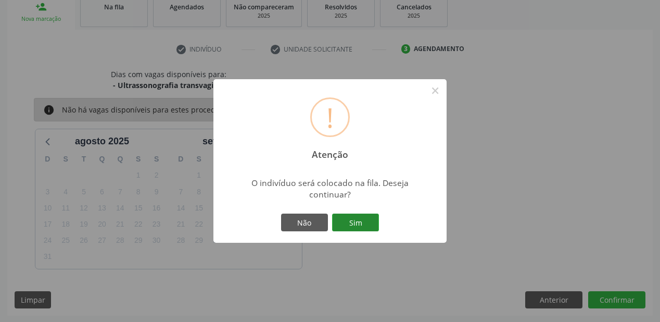
click at [362, 227] on button "Sim" at bounding box center [355, 222] width 47 height 18
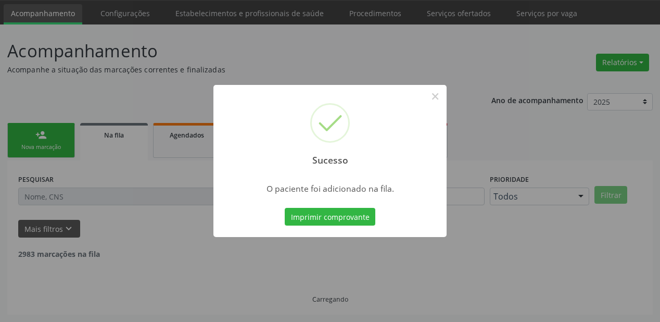
scroll to position [21, 0]
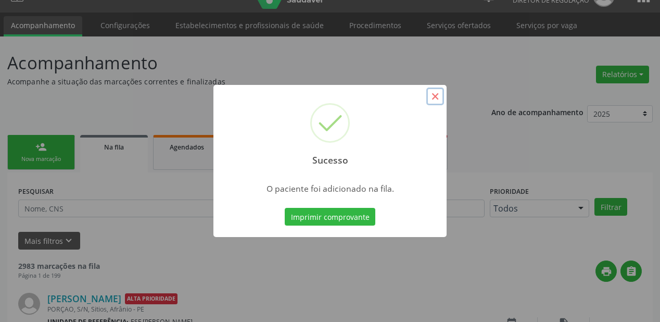
click at [434, 95] on button "×" at bounding box center [435, 96] width 18 height 18
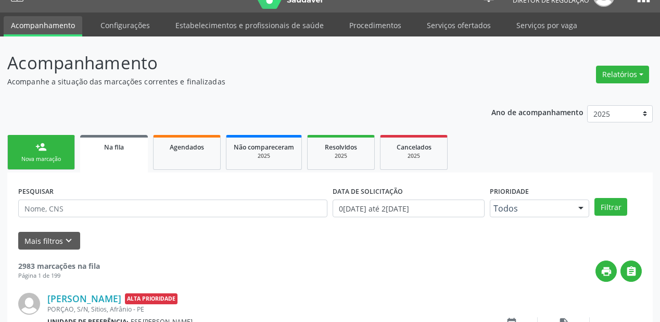
click at [42, 148] on div "person_add" at bounding box center [40, 146] width 11 height 11
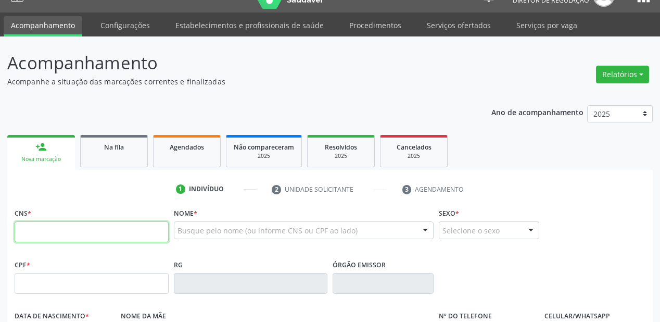
click at [30, 228] on input "text" at bounding box center [92, 231] width 154 height 21
type input "705 0032 5960 1355"
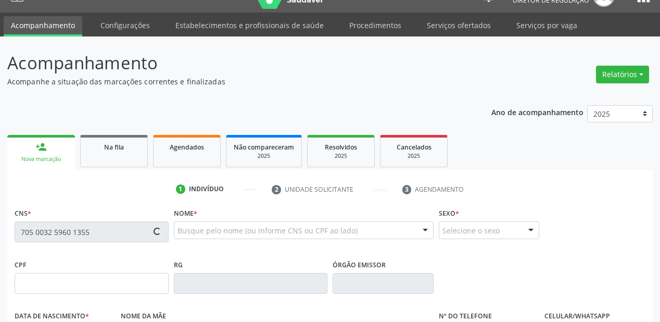
type input "122.771.684-24"
type input "11/11/2009"
type input "Maria Jose de Macedo"
type input "(87) 98844-2156"
type input "038.970.114-92"
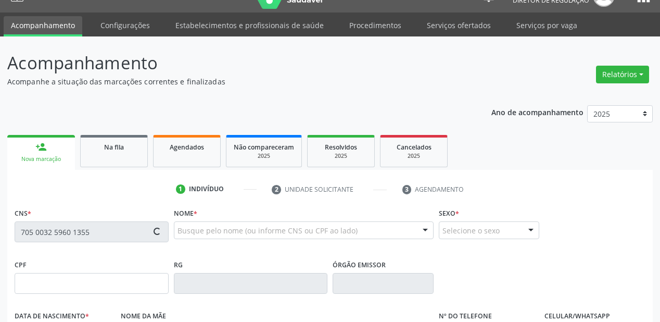
type input "S/N"
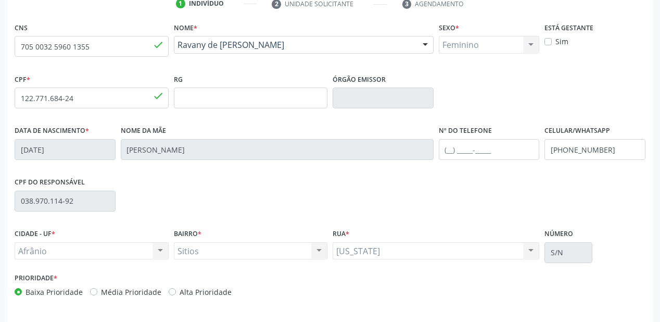
scroll to position [229, 0]
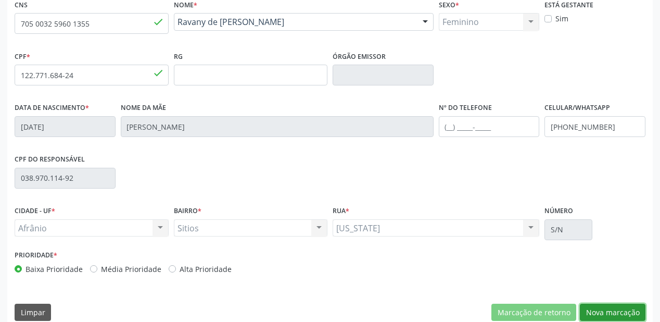
click at [623, 309] on button "Nova marcação" at bounding box center [613, 313] width 66 height 18
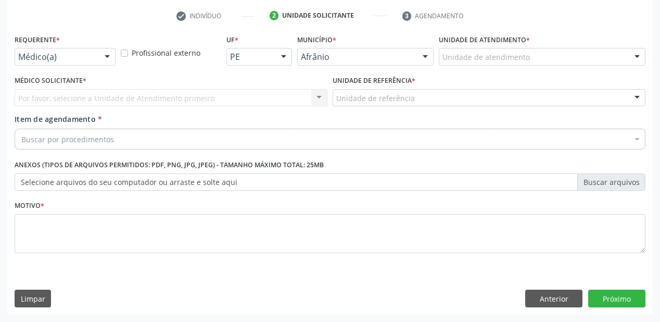
scroll to position [194, 0]
click at [625, 57] on div "Unidade de atendimento" at bounding box center [542, 57] width 207 height 18
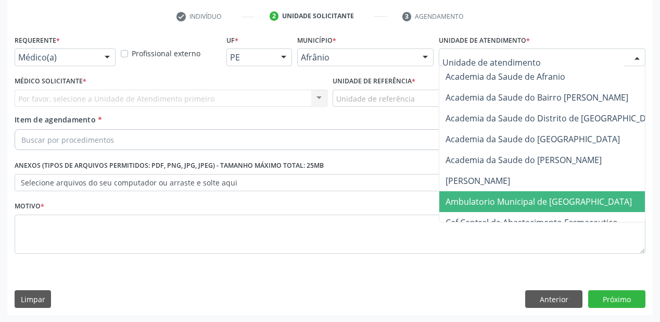
click at [519, 201] on span "Ambulatorio Municipal de [GEOGRAPHIC_DATA]" at bounding box center [539, 201] width 186 height 11
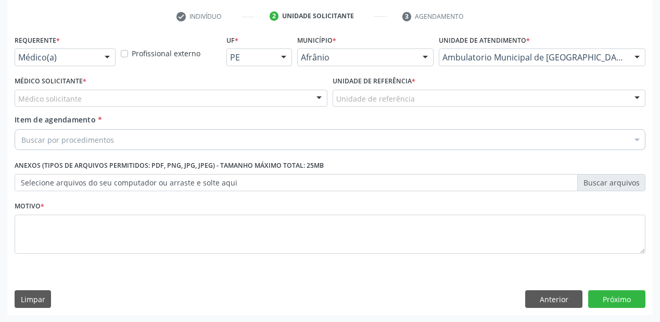
click at [631, 99] on div at bounding box center [637, 99] width 16 height 18
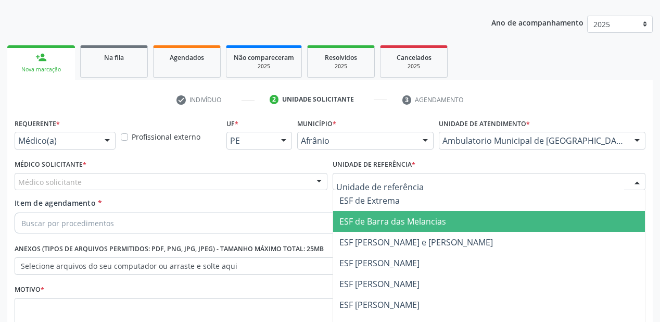
scroll to position [42, 0]
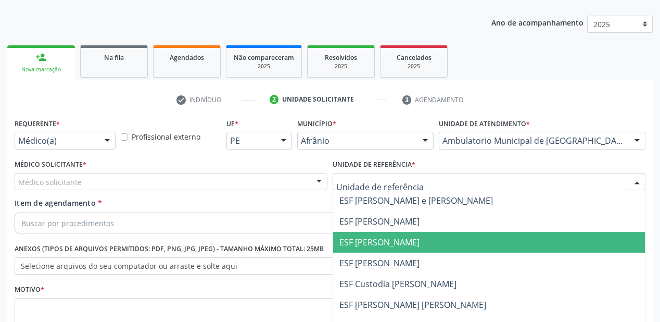
click at [375, 239] on span "ESF [PERSON_NAME]" at bounding box center [379, 241] width 80 height 11
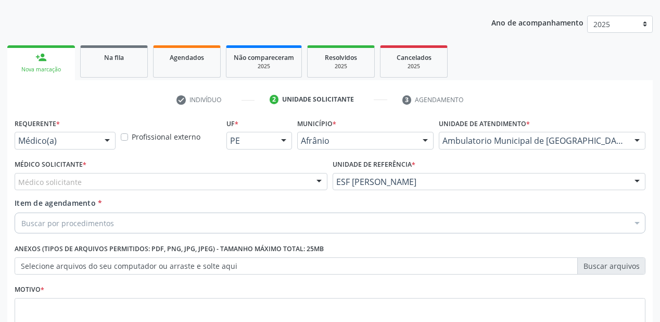
click at [319, 181] on div at bounding box center [319, 182] width 16 height 18
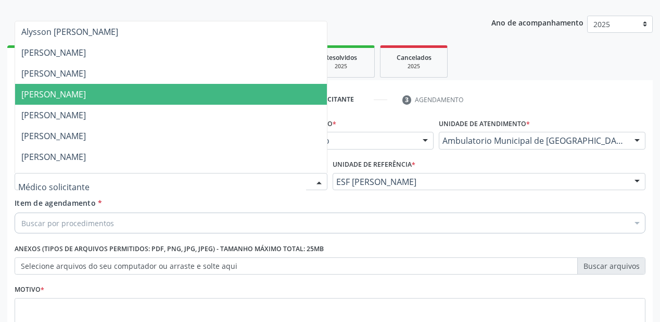
click at [86, 90] on span "[PERSON_NAME]" at bounding box center [53, 94] width 65 height 11
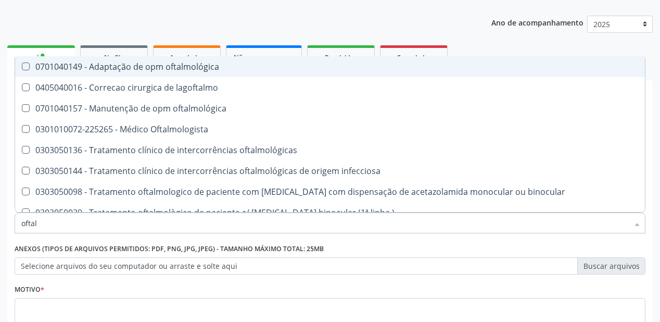
type input "oftalm"
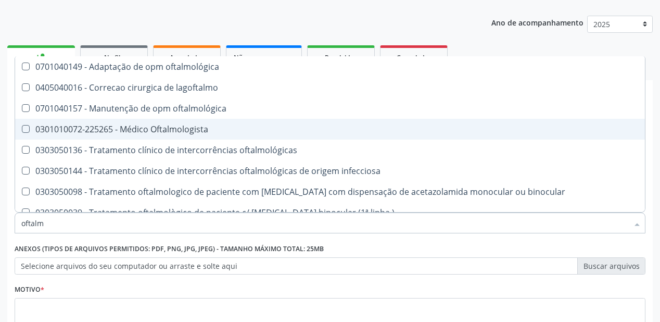
click at [27, 127] on Oftalmologista at bounding box center [26, 129] width 8 height 8
click at [22, 127] on Oftalmologista "checkbox" at bounding box center [18, 128] width 7 height 7
checkbox Oftalmologista "true"
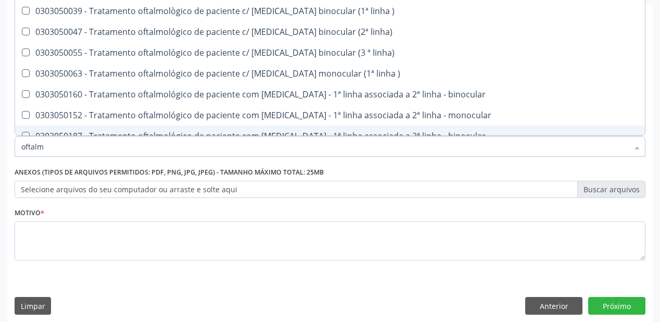
scroll to position [194, 0]
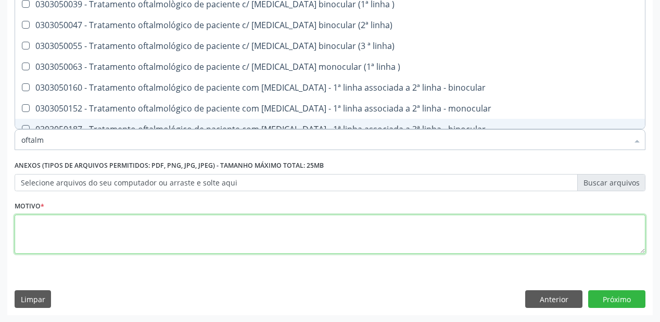
click at [21, 223] on textarea at bounding box center [330, 234] width 631 height 40
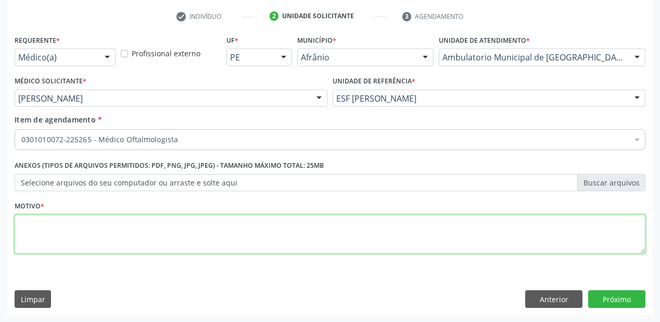
scroll to position [0, 0]
type textarea "*"
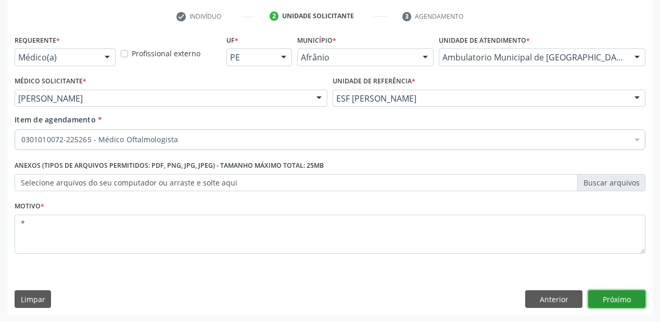
click at [604, 304] on button "Próximo" at bounding box center [616, 299] width 57 height 18
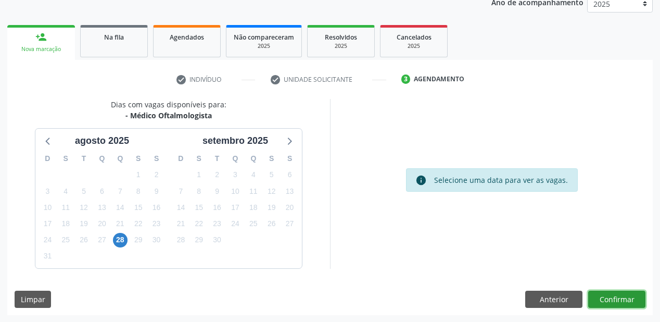
click at [616, 294] on button "Confirmar" at bounding box center [616, 299] width 57 height 18
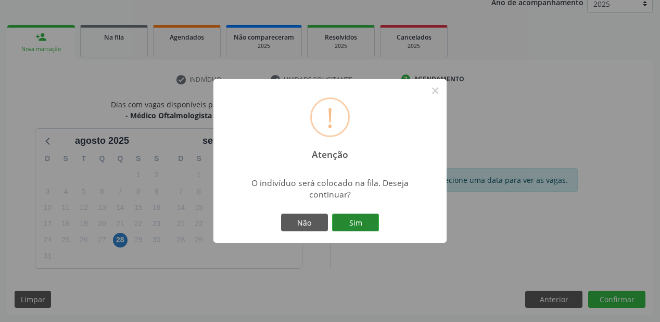
click at [357, 222] on button "Sim" at bounding box center [355, 222] width 47 height 18
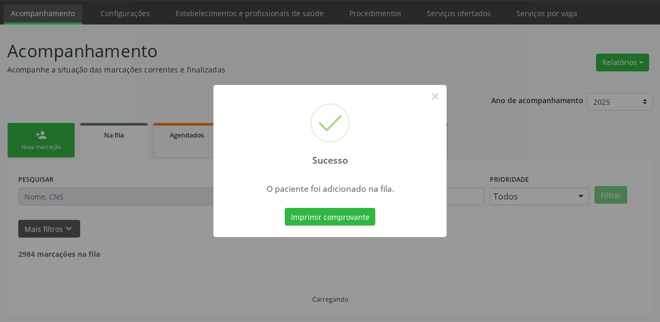
scroll to position [21, 0]
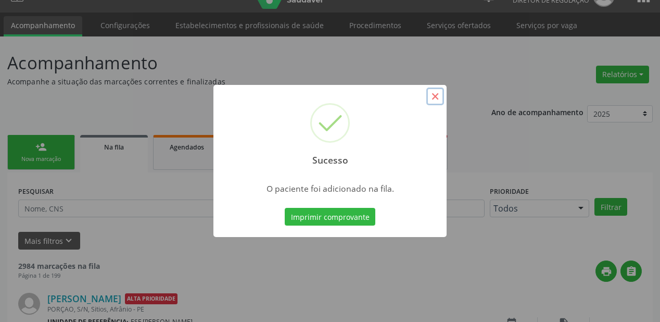
click at [433, 96] on button "×" at bounding box center [435, 96] width 18 height 18
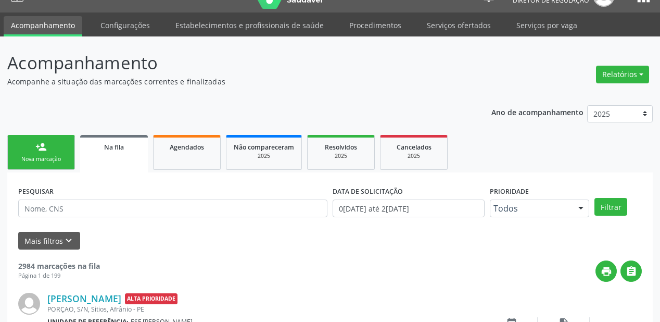
click at [24, 155] on div "Nova marcação" at bounding box center [41, 159] width 52 height 8
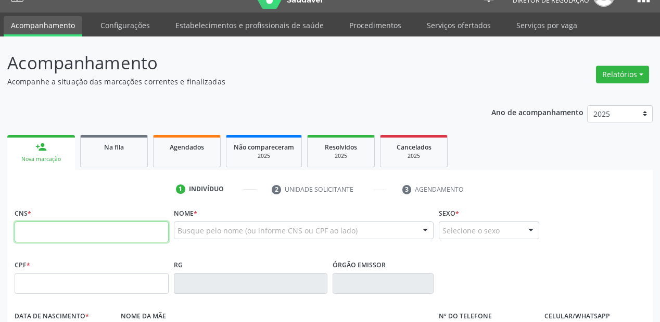
click at [23, 233] on input "text" at bounding box center [92, 231] width 154 height 21
type input "704 8055 3147 8143"
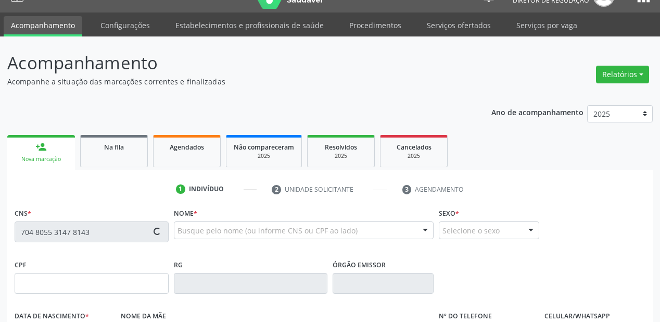
type input "038.970.114-92"
type input "09/10/1981"
type input "Luiza H Iginia Gomes Macedo"
type input "(87) 98844-2156"
type input "20"
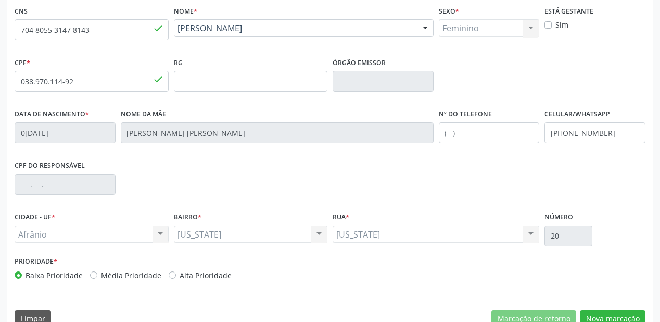
scroll to position [242, 0]
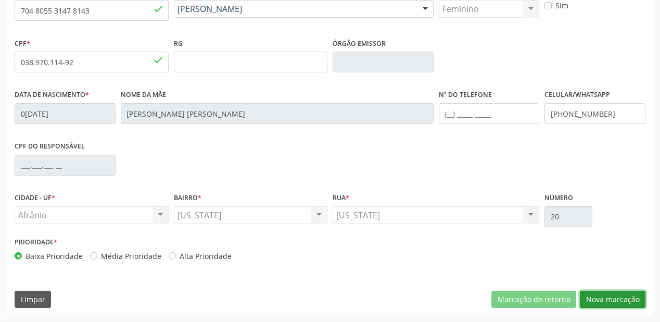
click at [612, 299] on button "Nova marcação" at bounding box center [613, 299] width 66 height 18
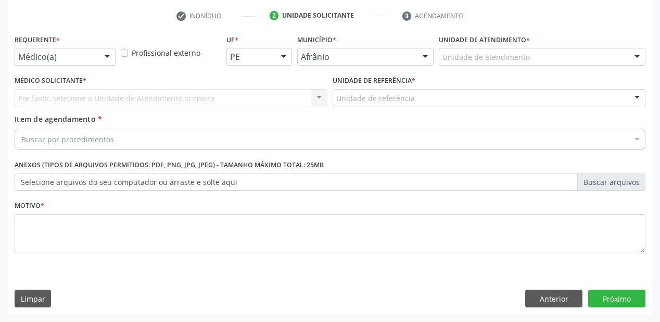
scroll to position [194, 0]
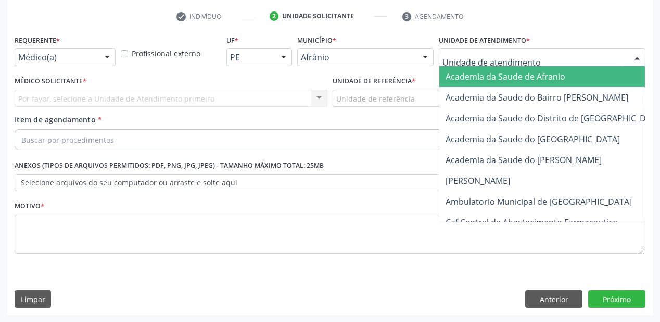
click at [633, 62] on div at bounding box center [637, 58] width 16 height 18
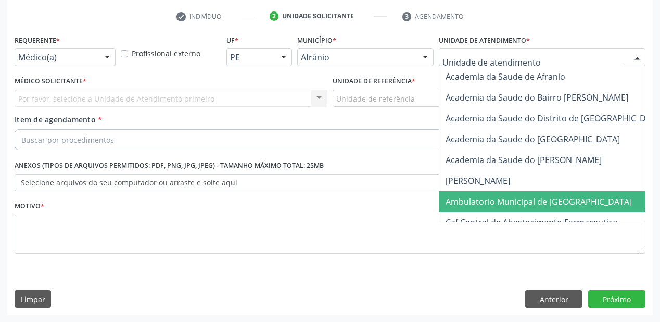
click at [510, 198] on span "Ambulatorio Municipal de [GEOGRAPHIC_DATA]" at bounding box center [539, 201] width 186 height 11
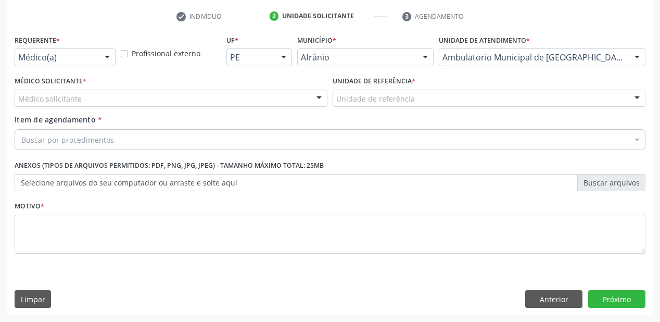
click at [637, 98] on div at bounding box center [637, 99] width 16 height 18
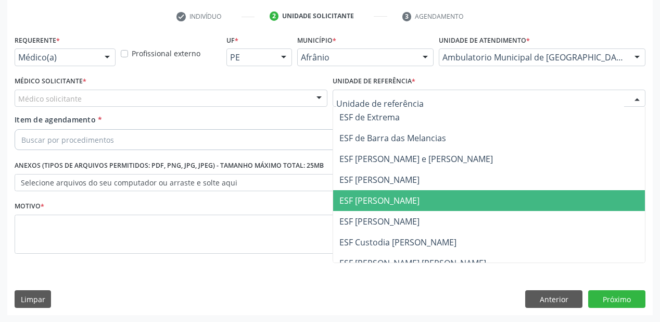
click at [364, 203] on span "ESF [PERSON_NAME]" at bounding box center [379, 200] width 80 height 11
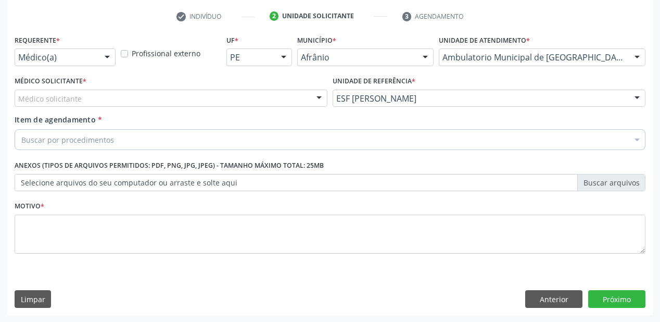
click at [321, 98] on div at bounding box center [319, 99] width 16 height 18
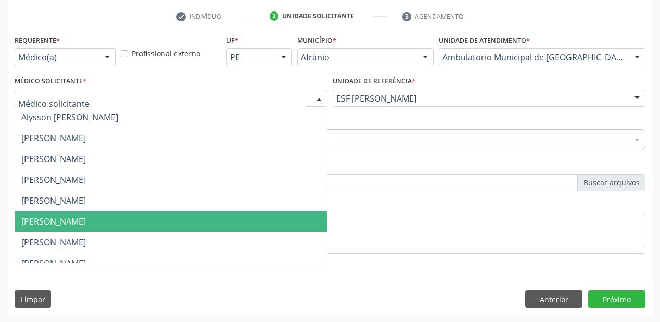
click at [77, 220] on span "[PERSON_NAME]" at bounding box center [53, 221] width 65 height 11
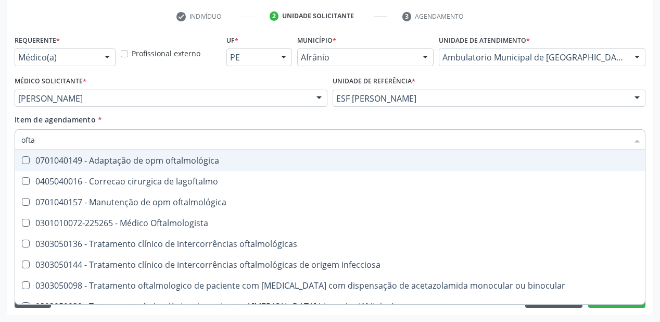
type input "oftal"
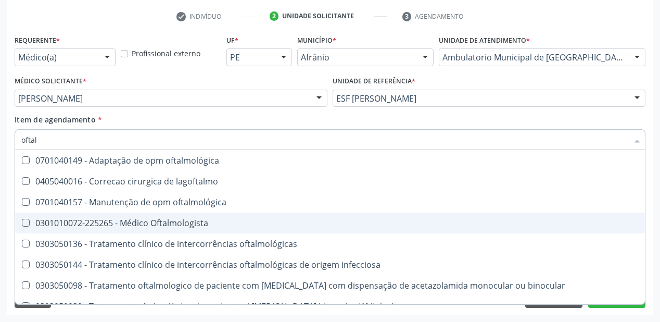
click at [24, 223] on Oftalmologista at bounding box center [26, 223] width 8 height 8
click at [22, 223] on Oftalmologista "checkbox" at bounding box center [18, 222] width 7 height 7
checkbox Oftalmologista "true"
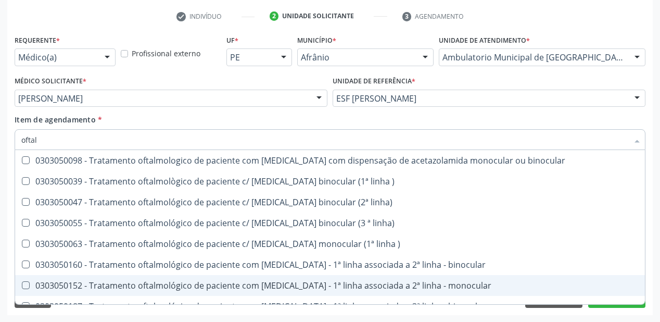
scroll to position [208, 0]
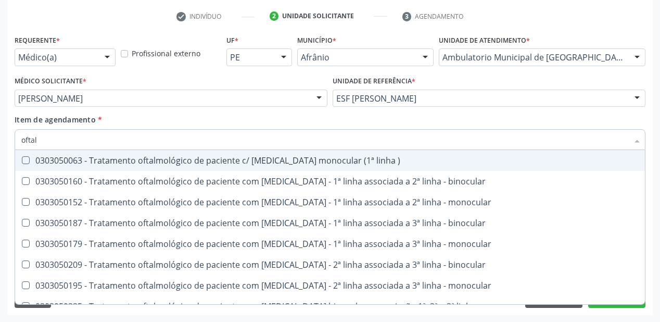
click at [652, 186] on div "Requerente * Médico(a) Médico(a) Enfermeiro(a) Paciente Nenhum resultado encont…" at bounding box center [330, 173] width 646 height 283
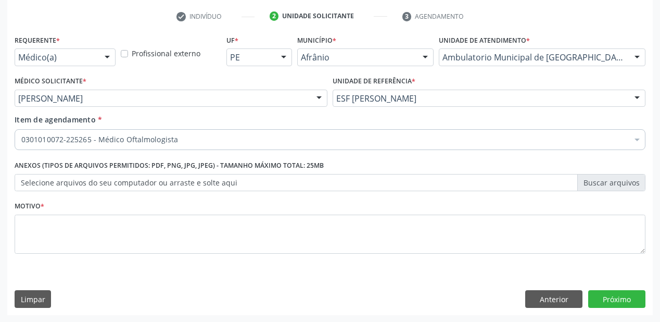
scroll to position [0, 0]
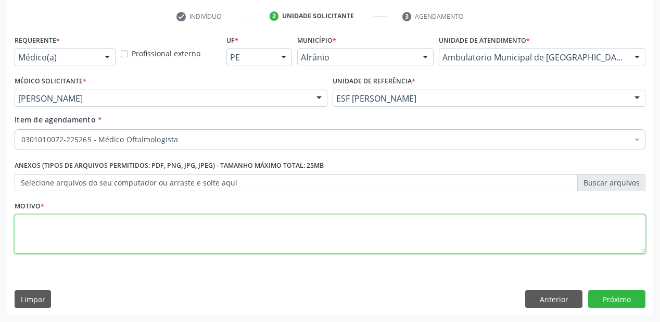
click at [24, 223] on textarea at bounding box center [330, 234] width 631 height 40
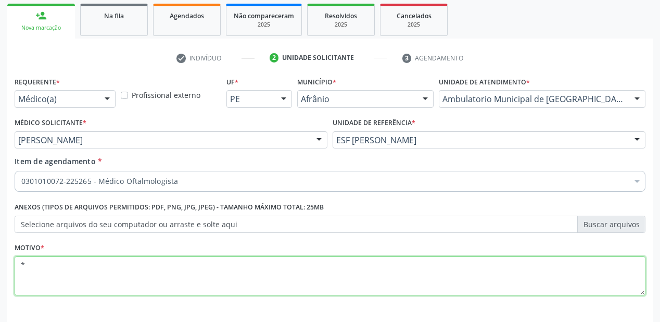
scroll to position [194, 0]
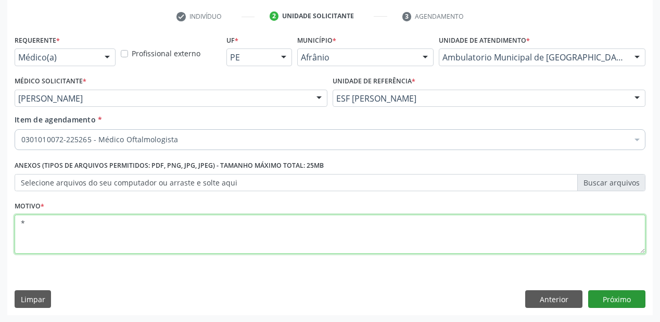
type textarea "*"
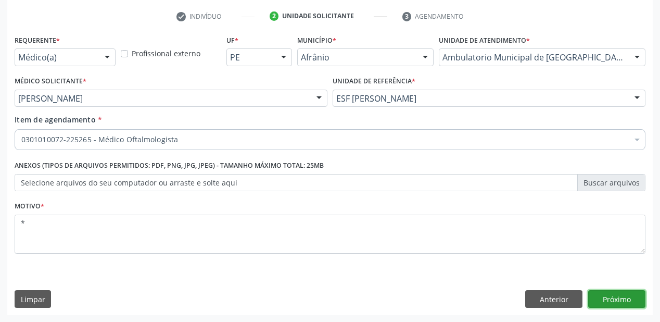
click at [621, 298] on button "Próximo" at bounding box center [616, 299] width 57 height 18
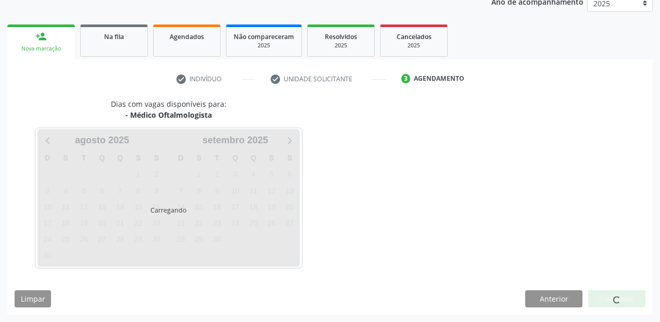
scroll to position [131, 0]
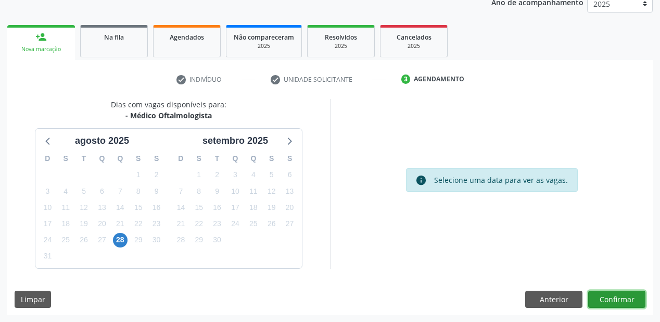
click at [606, 298] on button "Confirmar" at bounding box center [616, 299] width 57 height 18
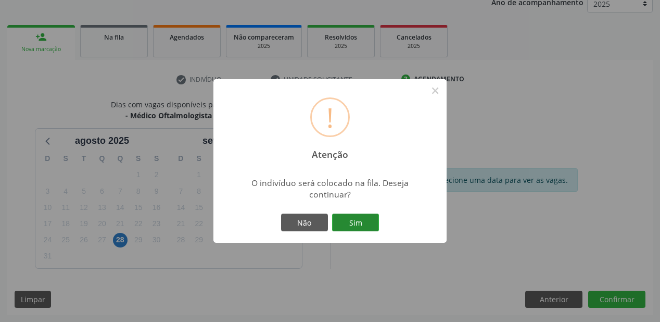
click at [356, 219] on button "Sim" at bounding box center [355, 222] width 47 height 18
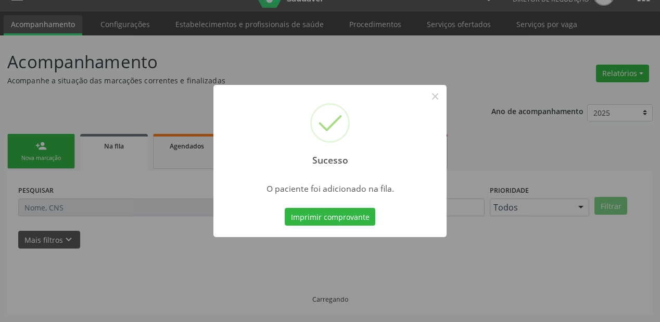
scroll to position [21, 0]
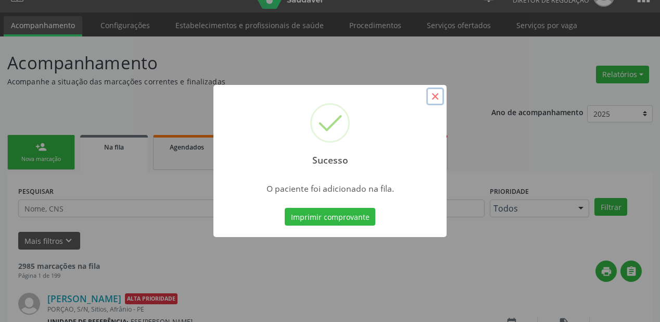
click at [436, 98] on button "×" at bounding box center [435, 96] width 18 height 18
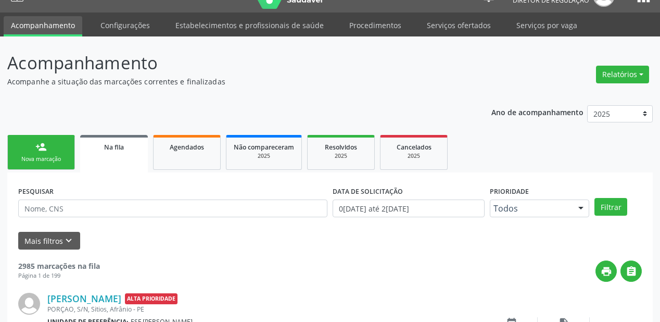
click at [33, 150] on link "person_add Nova marcação" at bounding box center [41, 152] width 68 height 35
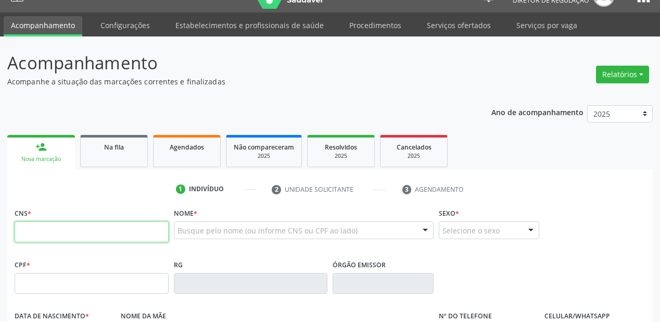
click at [20, 233] on input "text" at bounding box center [92, 231] width 154 height 21
click at [51, 230] on input "702 3019 6792 817" at bounding box center [92, 231] width 154 height 21
type input "7"
type input "702 3001 9679 2817"
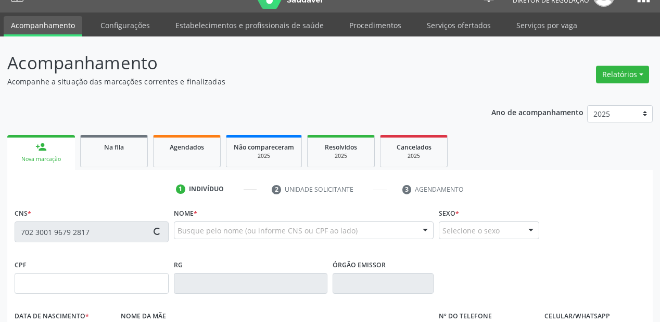
type input "066.506.124-21"
type input "15/02/1964"
type input "Ana Alves da Silva"
type input "(87) 98844-6705"
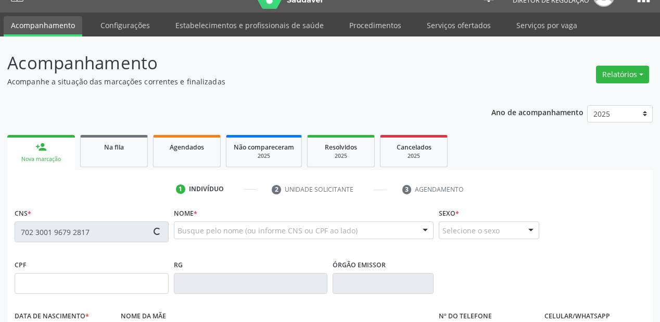
type input "213.803.334-15"
type input "S/N"
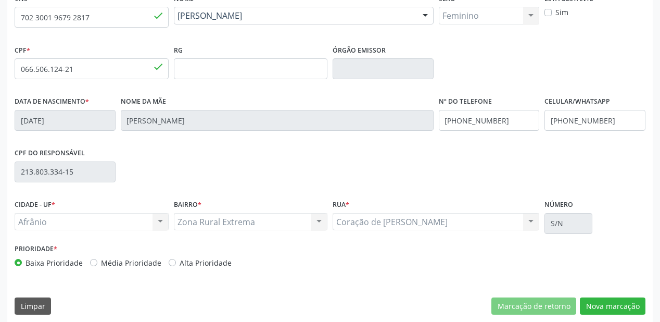
scroll to position [242, 0]
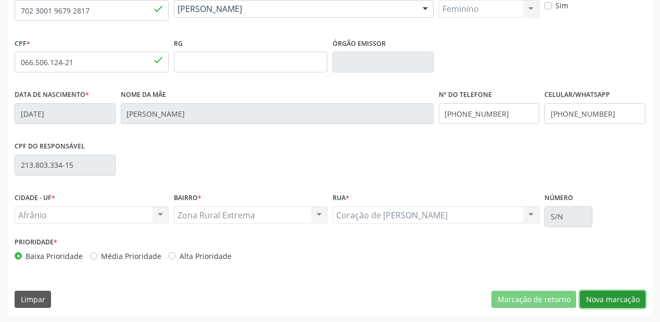
click at [614, 294] on button "Nova marcação" at bounding box center [613, 299] width 66 height 18
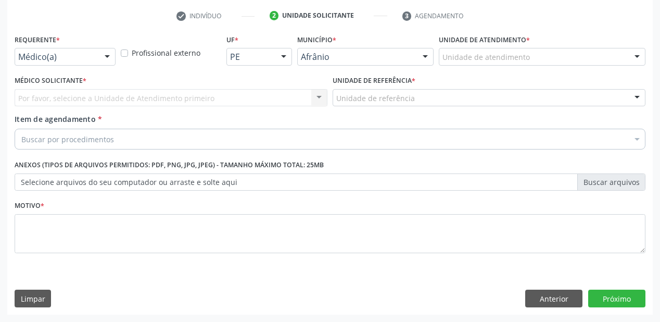
scroll to position [194, 0]
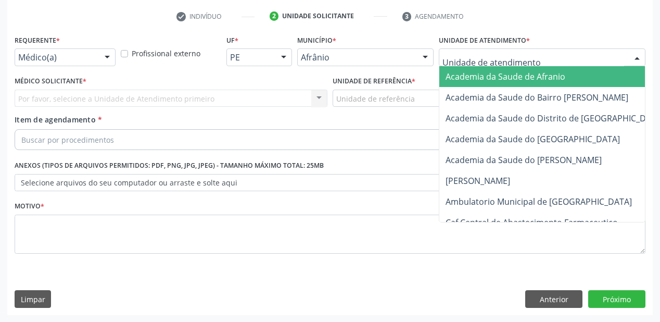
click at [630, 58] on div at bounding box center [637, 58] width 16 height 18
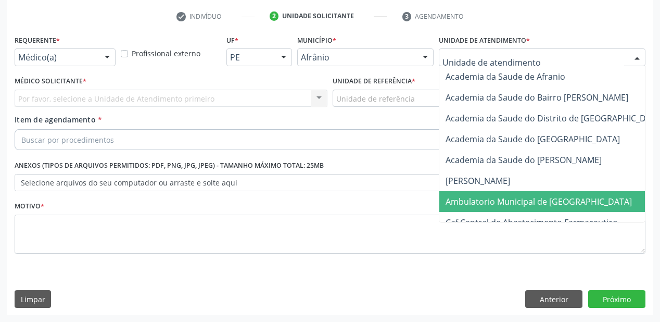
click at [475, 201] on span "Ambulatorio Municipal de [GEOGRAPHIC_DATA]" at bounding box center [539, 201] width 186 height 11
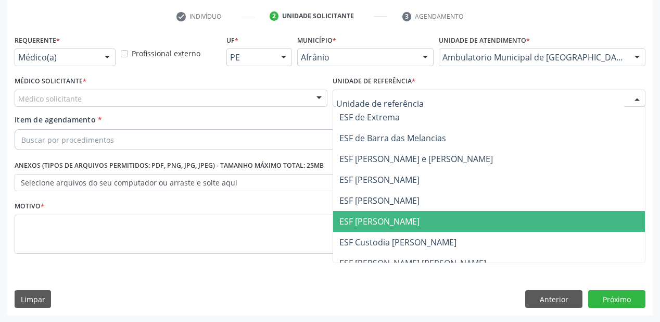
click at [374, 216] on span "ESF [PERSON_NAME]" at bounding box center [379, 221] width 80 height 11
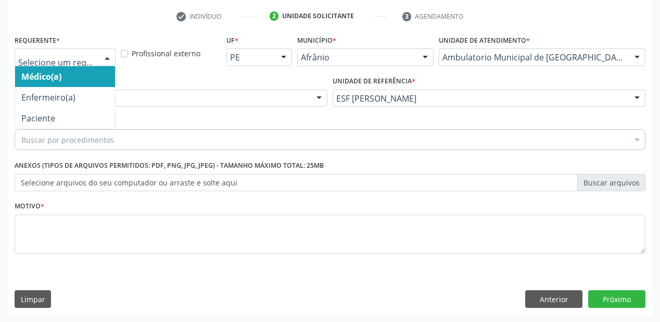
click at [105, 58] on div at bounding box center [107, 58] width 16 height 18
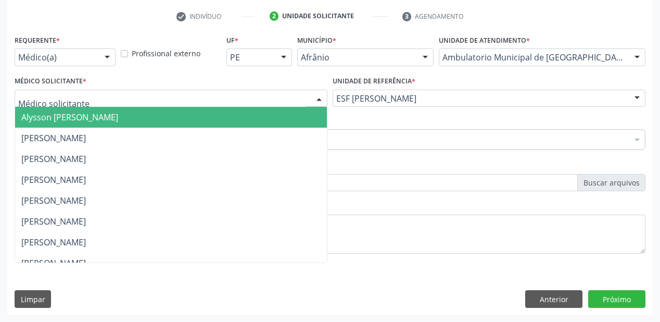
click at [175, 97] on div at bounding box center [171, 99] width 313 height 18
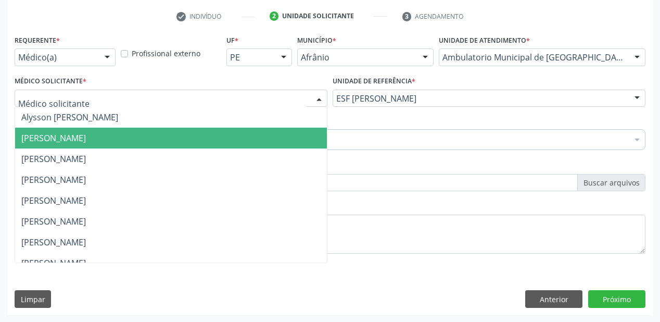
click at [86, 134] on span "[PERSON_NAME]" at bounding box center [53, 137] width 65 height 11
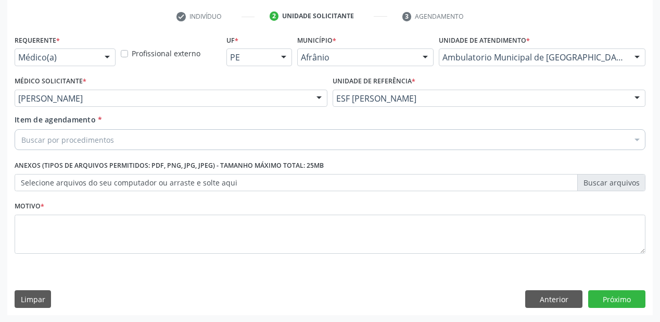
click at [116, 139] on div "Buscar por procedimentos" at bounding box center [330, 139] width 631 height 21
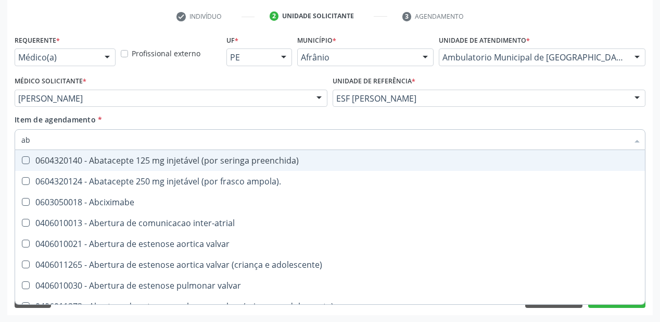
type input "a"
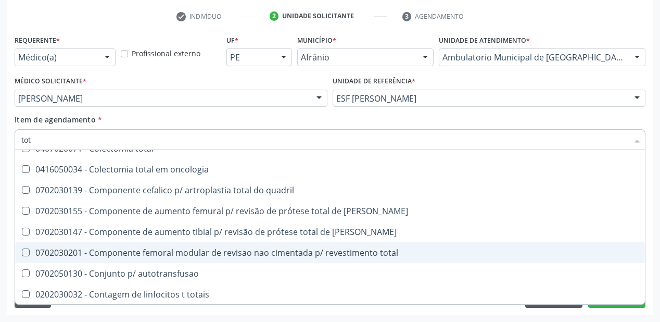
scroll to position [375, 0]
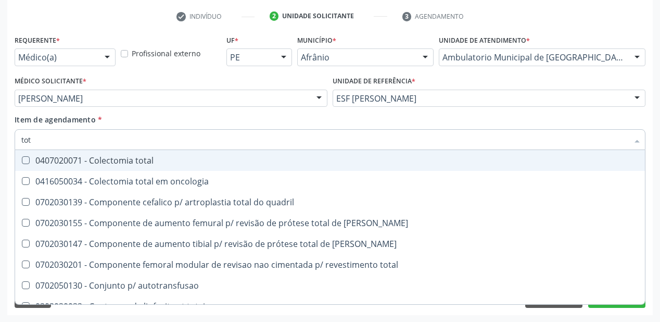
click at [40, 137] on input "tot" at bounding box center [324, 139] width 607 height 21
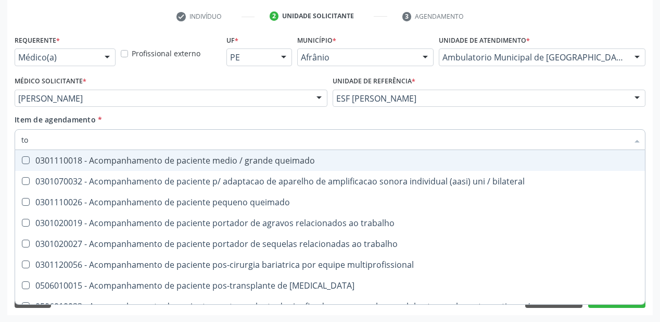
type input "t"
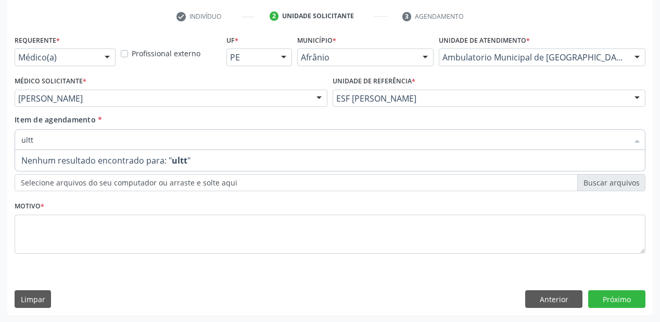
scroll to position [0, 0]
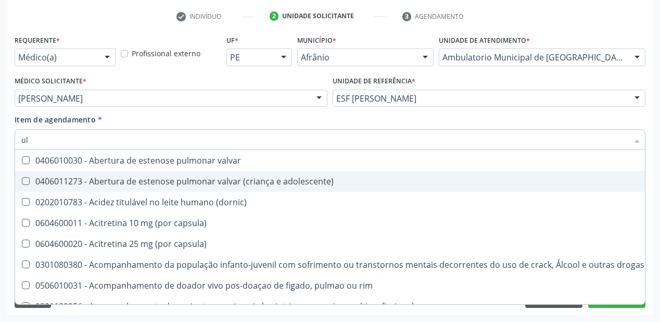
type input "ultrasso"
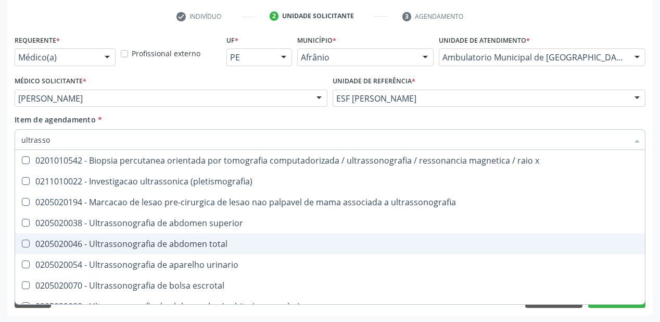
click at [146, 246] on div "0205020046 - Ultrassonografia de abdomen total" at bounding box center [329, 243] width 617 height 8
checkbox total "true"
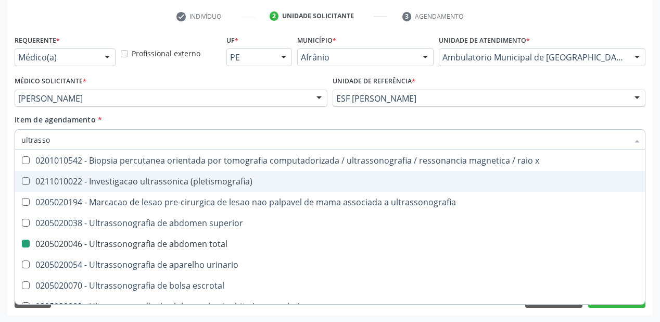
click at [570, 117] on div "Item de agendamento * ultrasso Desfazer seleção 0201010542 - Biopsia percutanea…" at bounding box center [330, 130] width 631 height 33
checkbox \(pletismografia\) "true"
checkbox total "false"
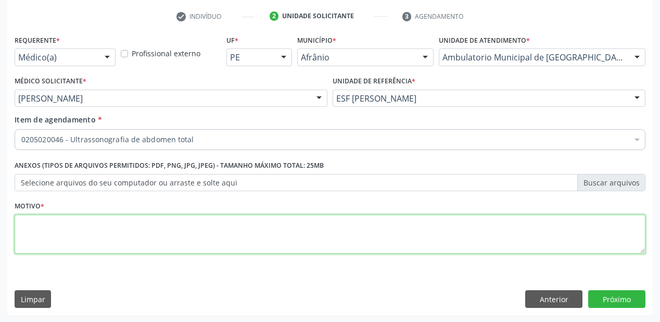
click at [25, 226] on textarea at bounding box center [330, 234] width 631 height 40
type textarea "*"
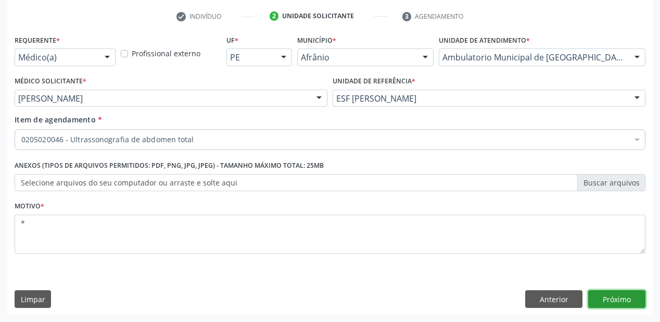
click at [630, 296] on button "Próximo" at bounding box center [616, 299] width 57 height 18
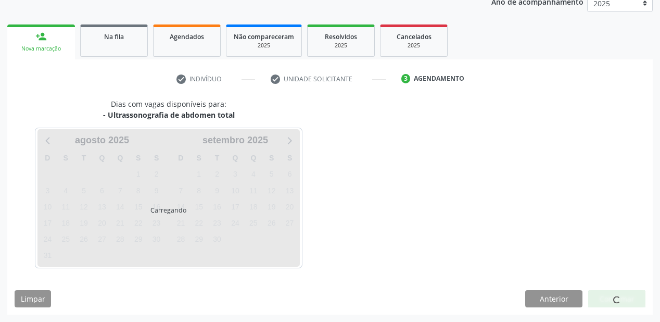
scroll to position [131, 0]
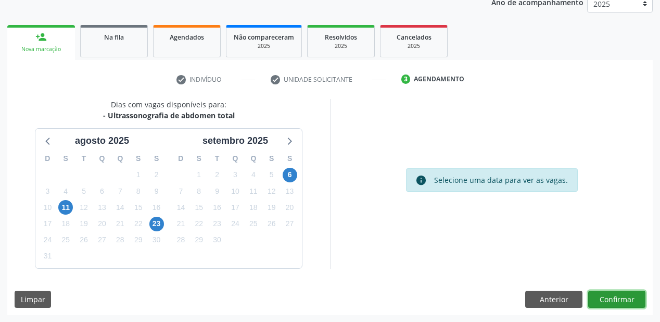
click at [629, 296] on button "Confirmar" at bounding box center [616, 299] width 57 height 18
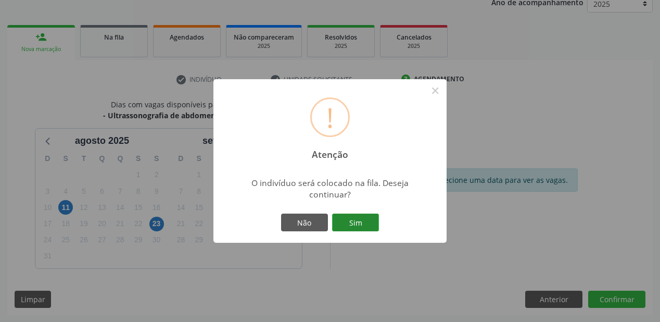
click at [348, 225] on button "Sim" at bounding box center [355, 222] width 47 height 18
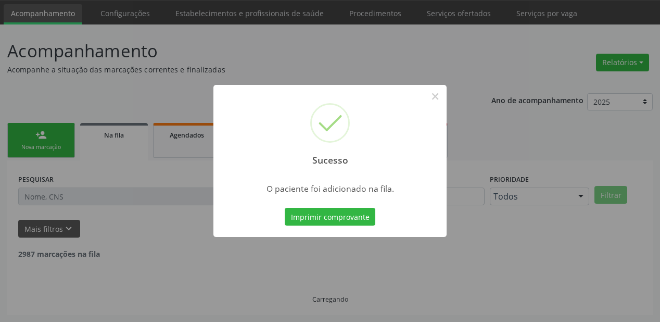
scroll to position [21, 0]
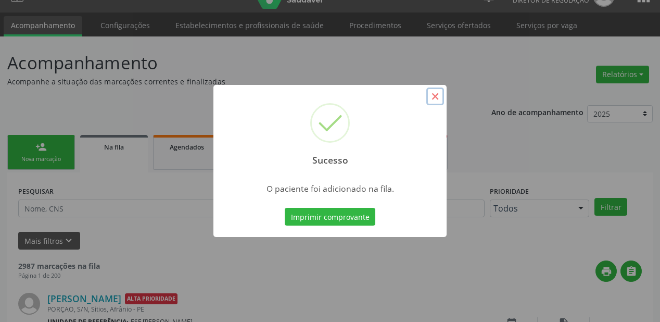
click at [434, 98] on button "×" at bounding box center [435, 96] width 18 height 18
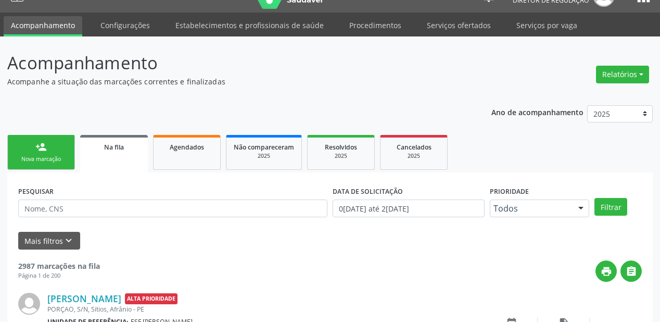
click at [45, 148] on div "person_add" at bounding box center [40, 146] width 11 height 11
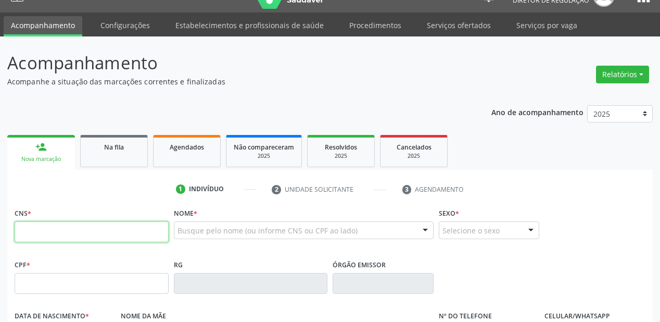
click at [21, 230] on input "text" at bounding box center [92, 231] width 154 height 21
type input "0"
type input "700 0058 1366 2809"
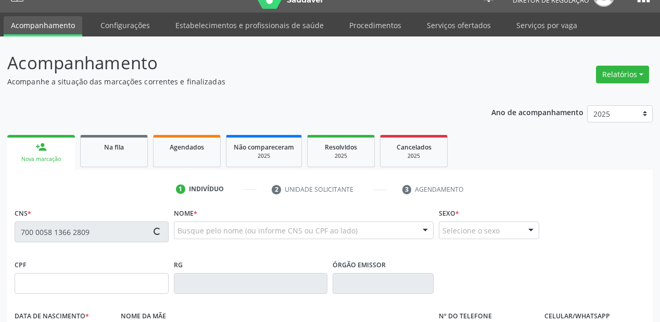
type input "18/10/1993"
type input "Izabel Judith Rodrigues"
type input "(87) 98862-3303"
type input "S/N"
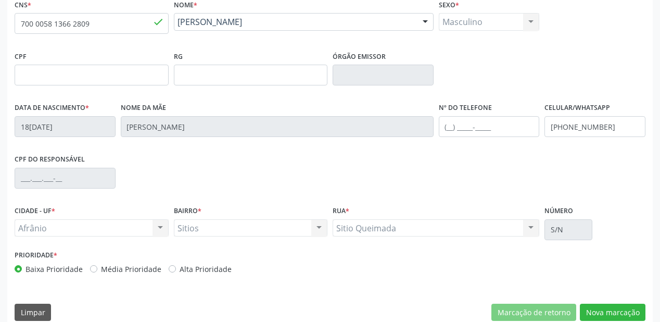
scroll to position [242, 0]
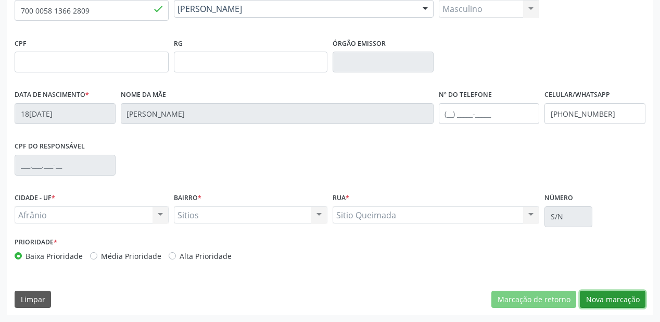
click at [617, 297] on button "Nova marcação" at bounding box center [613, 299] width 66 height 18
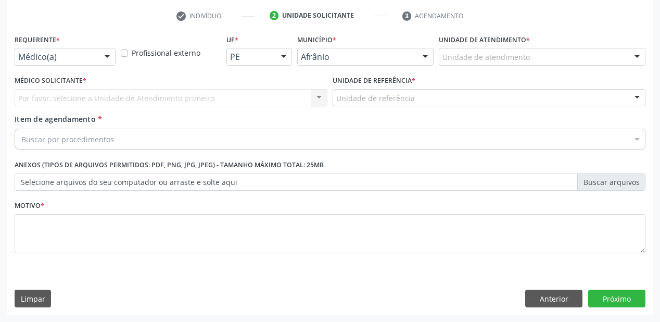
scroll to position [194, 0]
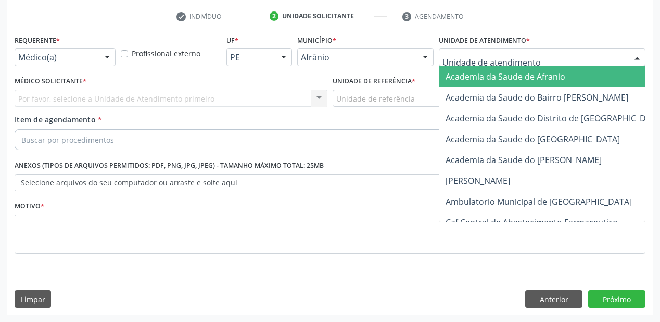
click at [637, 57] on div at bounding box center [637, 58] width 16 height 18
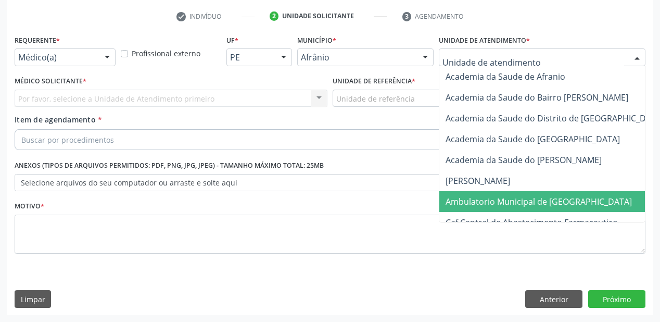
click at [464, 198] on span "Ambulatorio Municipal de [GEOGRAPHIC_DATA]" at bounding box center [539, 201] width 186 height 11
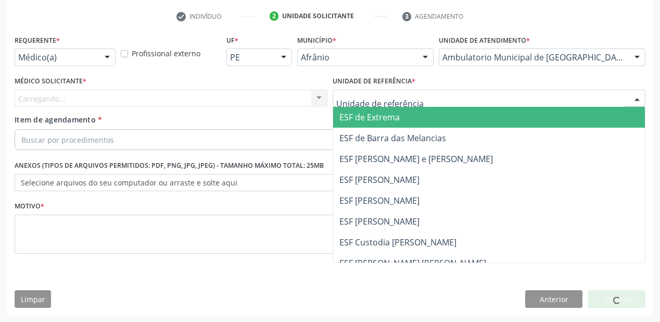
click at [483, 105] on div at bounding box center [489, 99] width 313 height 18
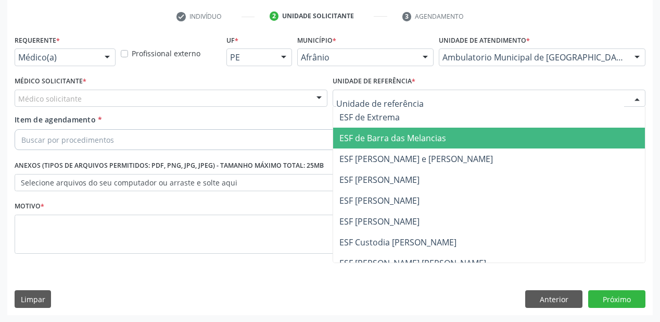
click at [412, 137] on span "ESF de Barra das Melancias" at bounding box center [392, 137] width 107 height 11
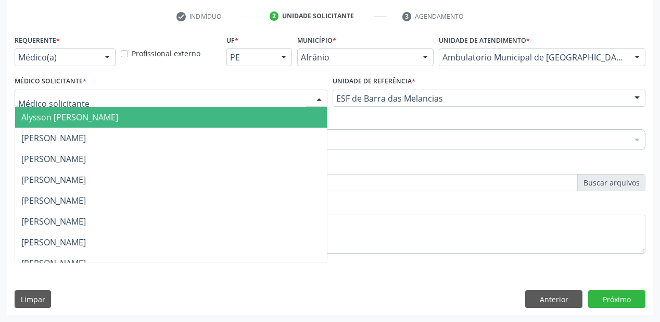
click at [92, 98] on div at bounding box center [171, 99] width 313 height 18
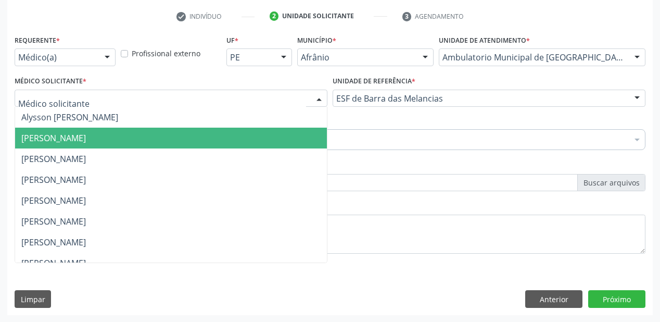
click at [86, 139] on span "[PERSON_NAME]" at bounding box center [53, 137] width 65 height 11
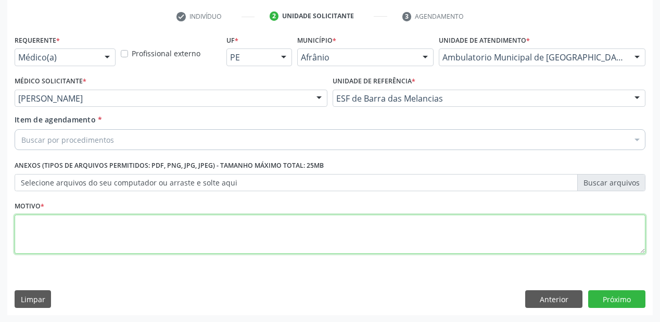
click at [26, 230] on textarea at bounding box center [330, 234] width 631 height 40
type textarea "*"
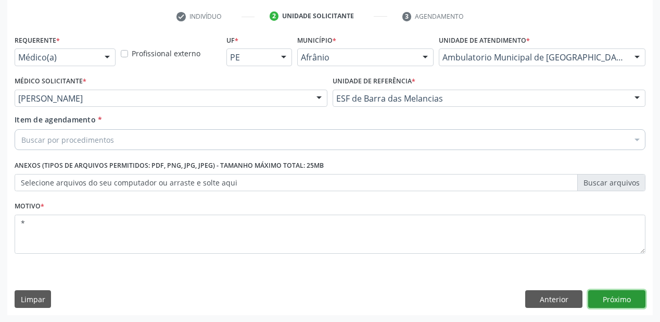
click at [614, 296] on button "Próximo" at bounding box center [616, 299] width 57 height 18
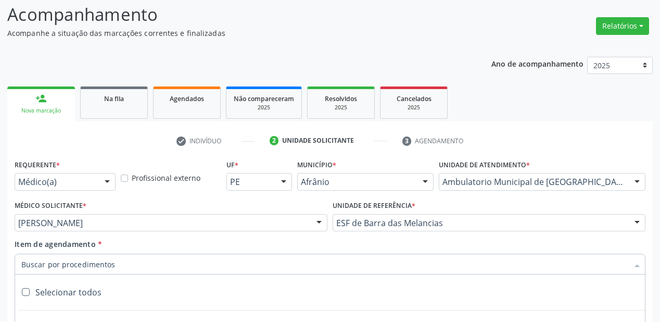
scroll to position [69, 0]
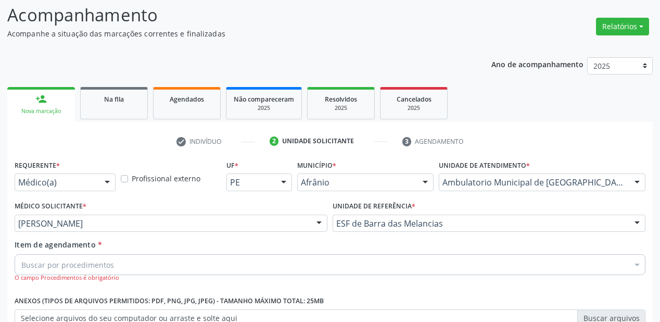
click at [327, 41] on div "Acompanhamento Acompanhe a situação das marcações correntes e finalizadas Relat…" at bounding box center [330, 226] width 646 height 448
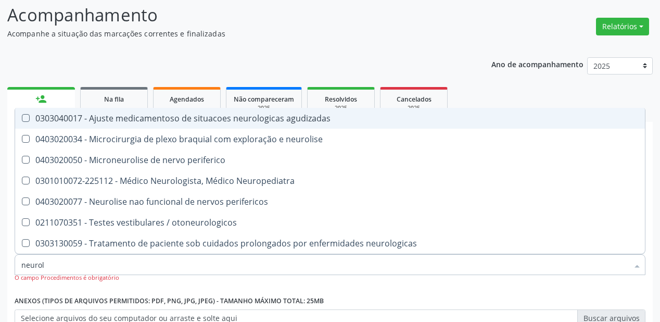
type input "neurolo"
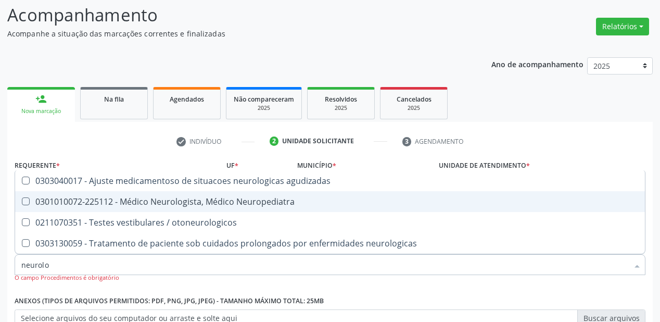
click at [25, 202] on Neuropediatra at bounding box center [26, 201] width 8 height 8
click at [22, 202] on Neuropediatra "checkbox" at bounding box center [18, 201] width 7 height 7
checkbox Neuropediatra "true"
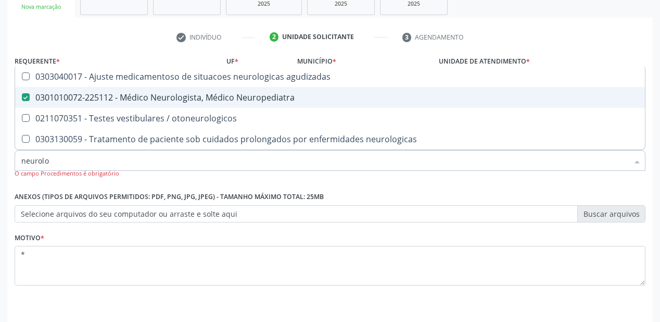
scroll to position [194, 0]
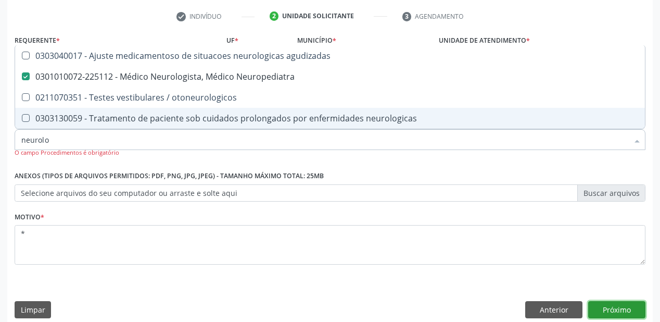
click at [610, 305] on button "Próximo" at bounding box center [616, 310] width 57 height 18
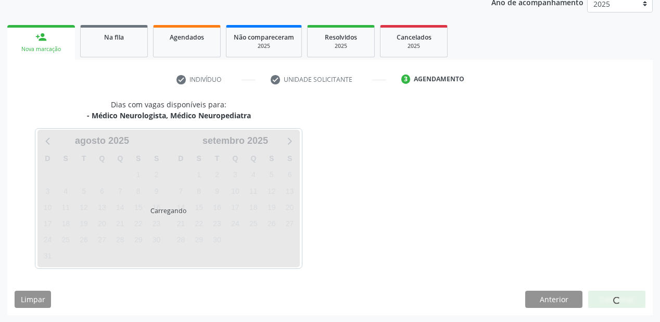
scroll to position [161, 0]
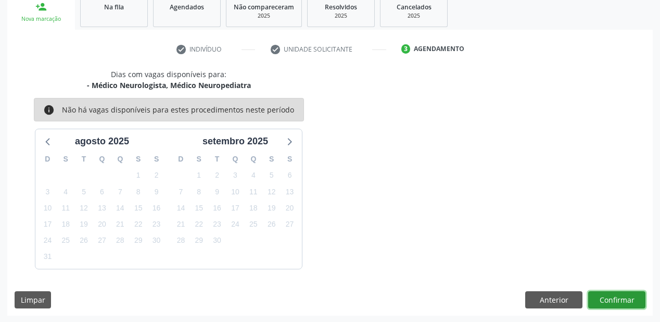
click at [620, 298] on button "Confirmar" at bounding box center [616, 300] width 57 height 18
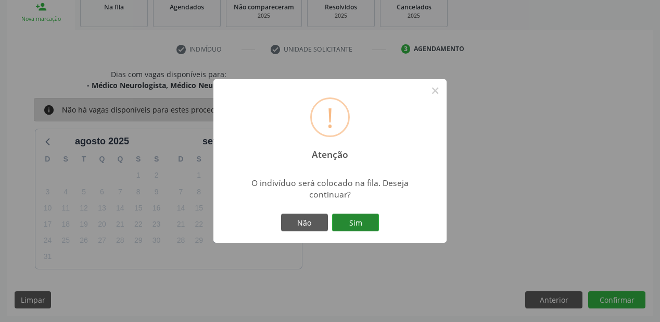
click at [364, 222] on button "Sim" at bounding box center [355, 222] width 47 height 18
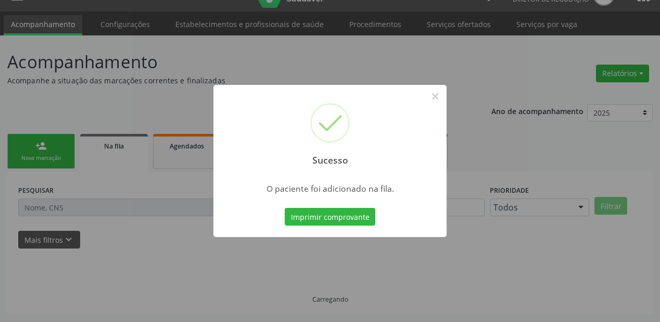
scroll to position [21, 0]
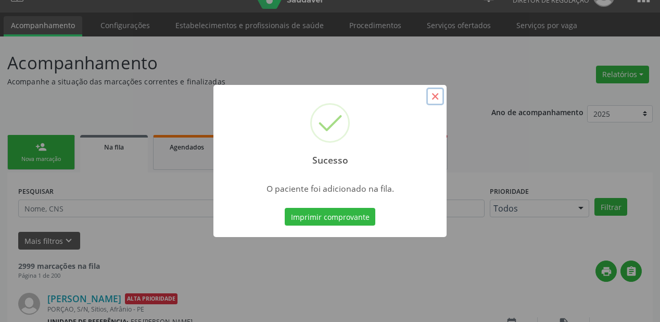
click at [432, 98] on button "×" at bounding box center [435, 96] width 18 height 18
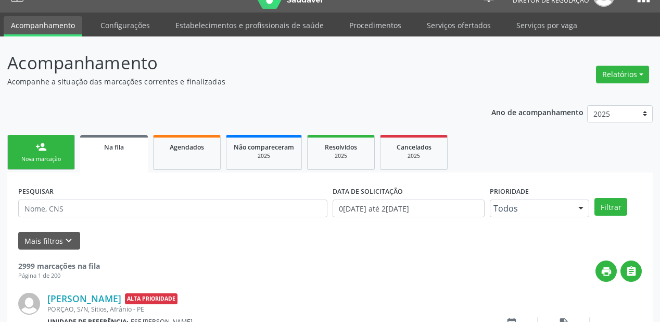
click at [55, 152] on link "person_add Nova marcação" at bounding box center [41, 152] width 68 height 35
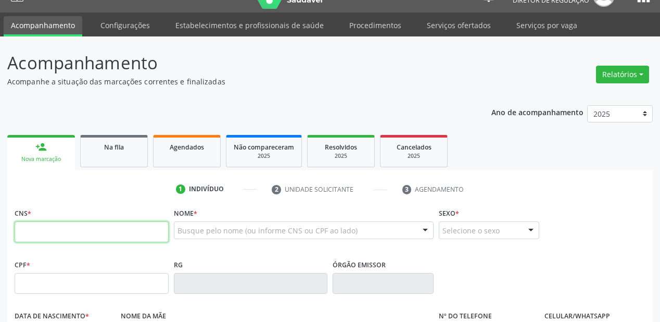
click at [27, 235] on input "text" at bounding box center [92, 231] width 154 height 21
type input "701 8082 4272 4771"
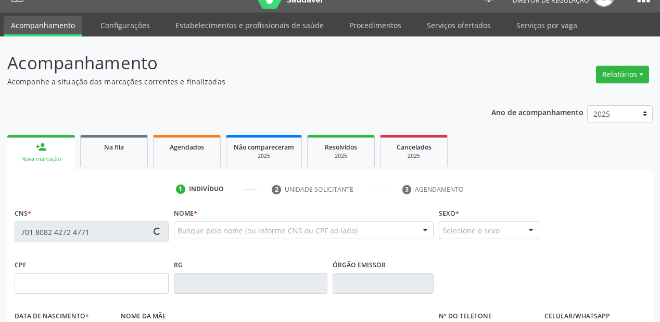
type input "06/03/1951"
type input "Francisca Maria da Silva"
type input "(87) 98819-2354"
type input "(87) 98862-3303"
type input "S/N"
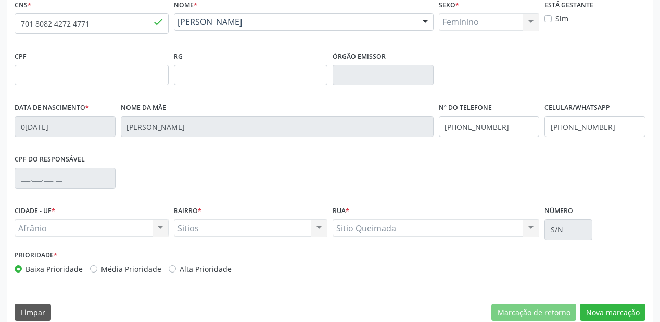
scroll to position [242, 0]
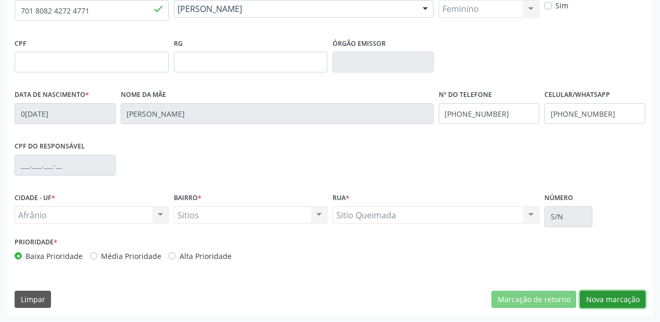
click at [614, 298] on button "Nova marcação" at bounding box center [613, 299] width 66 height 18
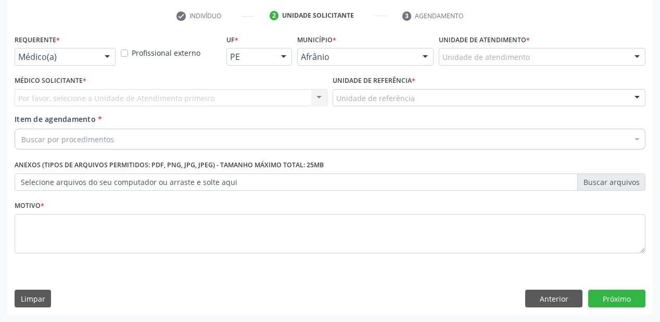
scroll to position [194, 0]
click at [634, 60] on div at bounding box center [637, 58] width 16 height 18
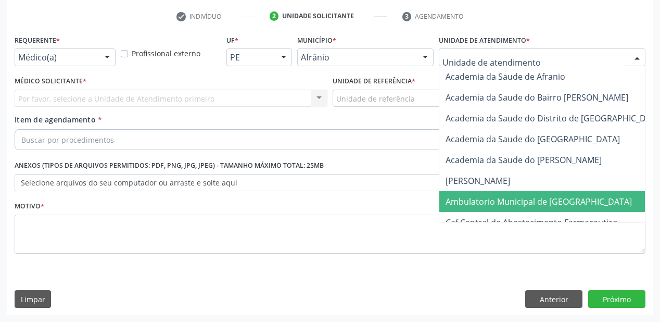
click at [499, 200] on span "Ambulatorio Municipal de [GEOGRAPHIC_DATA]" at bounding box center [539, 201] width 186 height 11
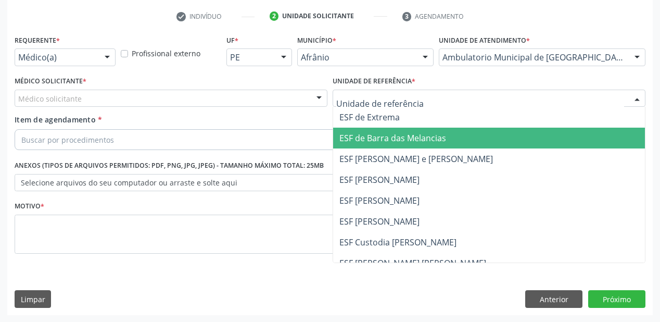
click at [377, 138] on span "ESF de Barra das Melancias" at bounding box center [392, 137] width 107 height 11
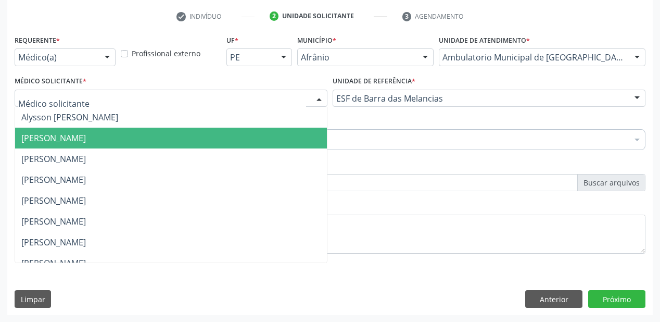
click at [67, 135] on span "[PERSON_NAME]" at bounding box center [53, 137] width 65 height 11
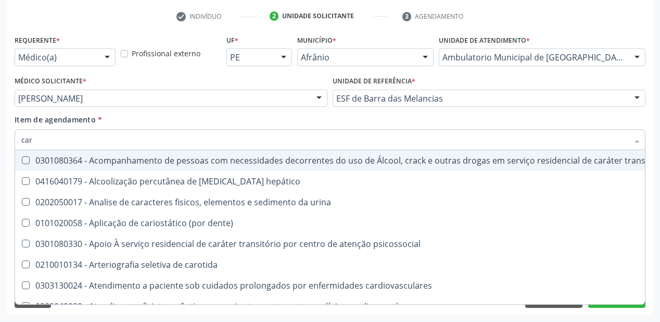
type input "card"
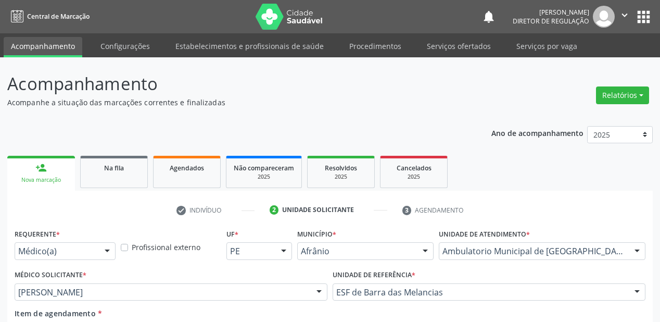
scroll to position [194, 0]
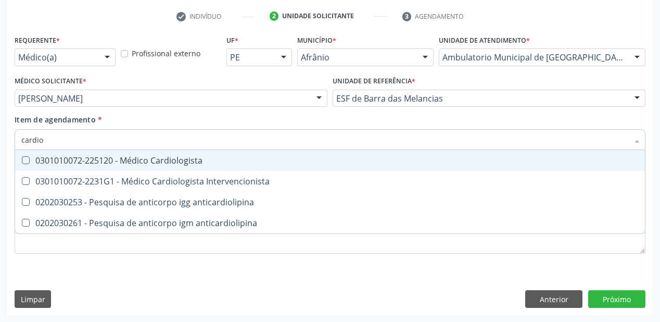
type input "cardiol"
click at [22, 160] on Cardiologista at bounding box center [26, 160] width 8 height 8
click at [22, 160] on Cardiologista "checkbox" at bounding box center [18, 160] width 7 height 7
checkbox Cardiologista "true"
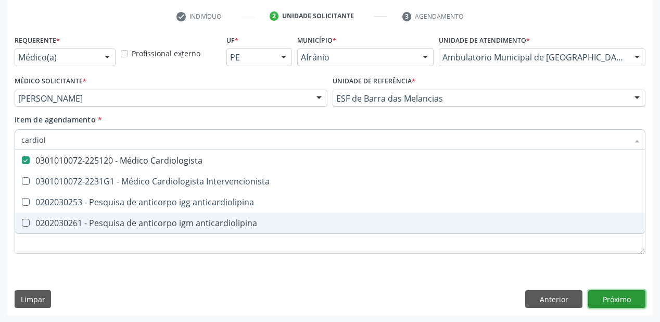
click at [632, 298] on div "Requerente * Médico(a) Médico(a) Enfermeiro(a) Paciente Nenhum resultado encont…" at bounding box center [330, 173] width 646 height 283
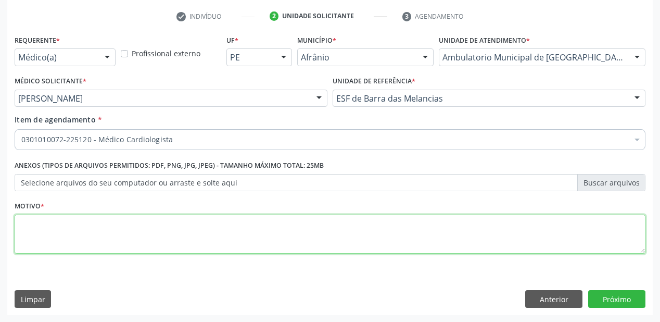
click at [29, 221] on textarea at bounding box center [330, 234] width 631 height 40
type textarea "*"
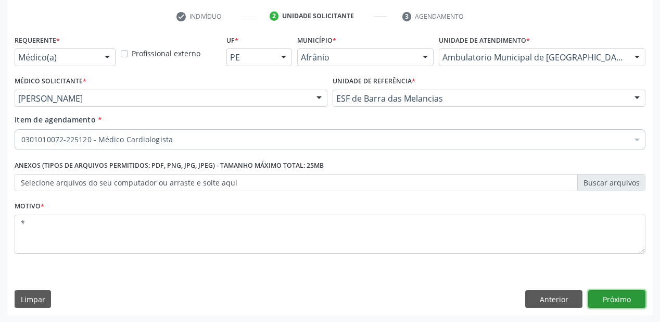
click at [623, 296] on button "Próximo" at bounding box center [616, 299] width 57 height 18
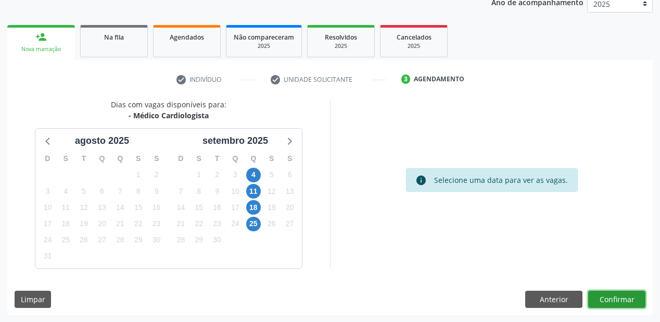
click at [622, 298] on button "Confirmar" at bounding box center [616, 299] width 57 height 18
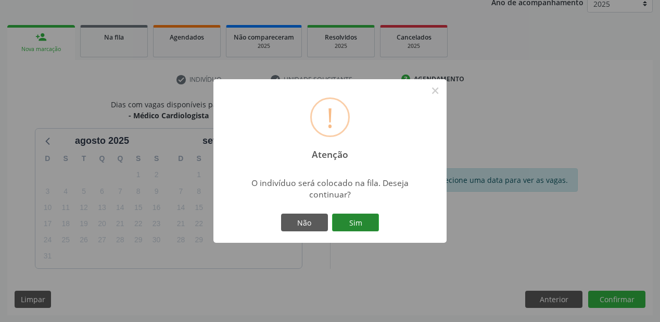
click at [356, 219] on button "Sim" at bounding box center [355, 222] width 47 height 18
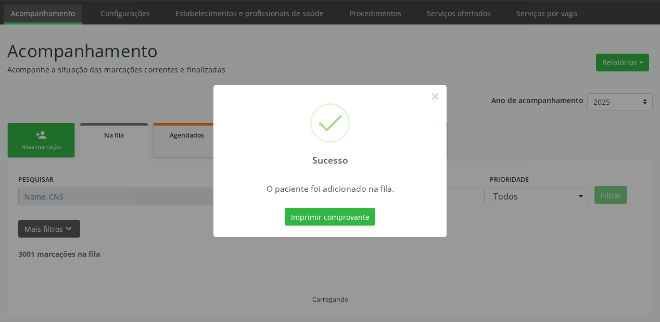
scroll to position [21, 0]
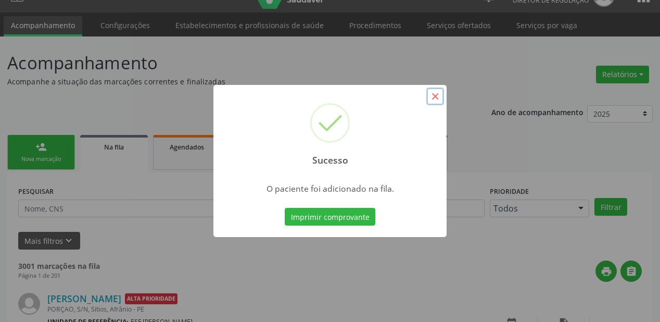
click at [436, 97] on button "×" at bounding box center [435, 96] width 18 height 18
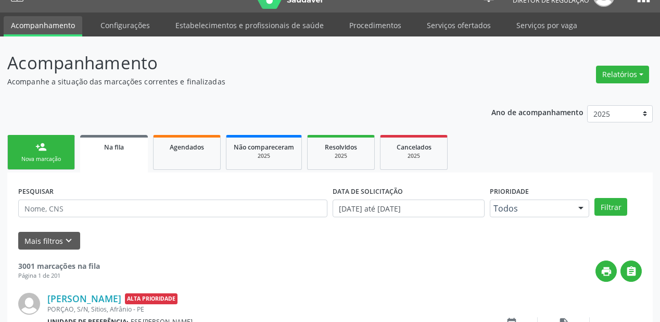
click at [41, 148] on div "person_add" at bounding box center [40, 146] width 11 height 11
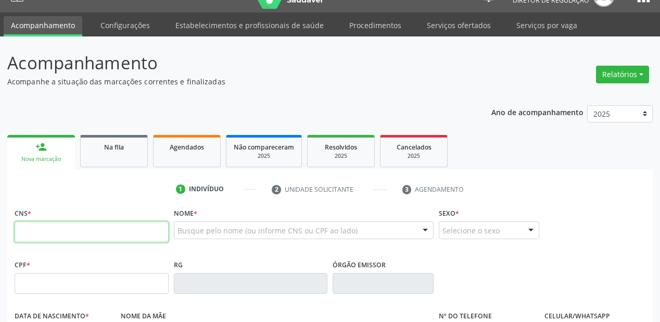
click at [19, 237] on input "text" at bounding box center [92, 231] width 154 height 21
type input "700 8009 4569 8582"
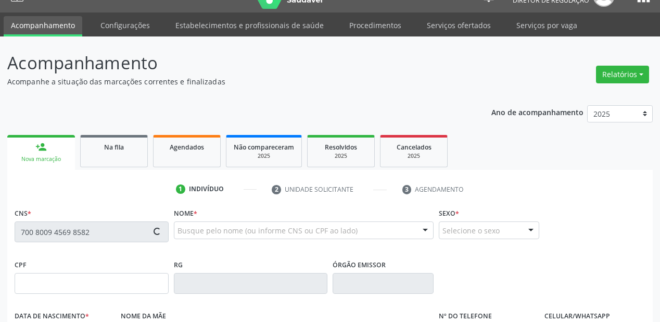
type input "21/07/1966"
type input "Luzia da Silva Oliveira"
type input "(87) 98843-7516"
type input "87988"
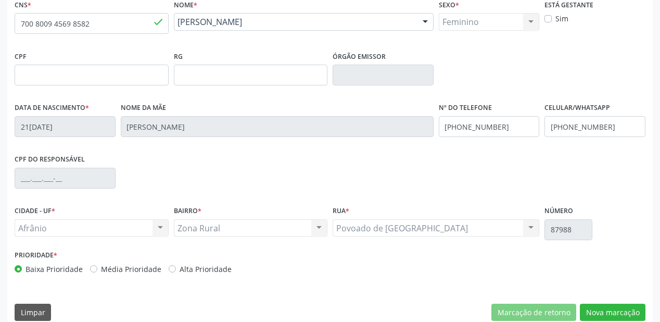
scroll to position [242, 0]
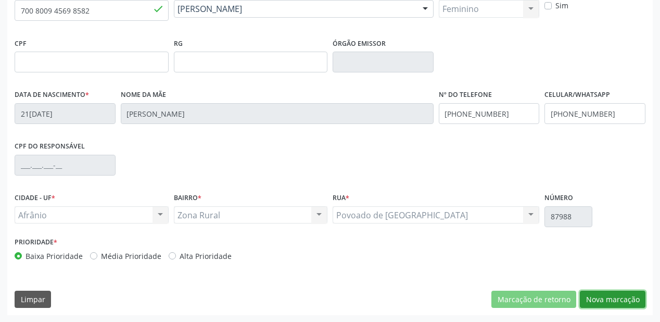
click at [617, 297] on button "Nova marcação" at bounding box center [613, 299] width 66 height 18
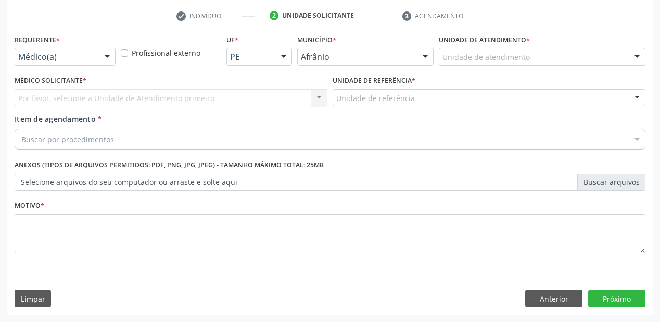
scroll to position [194, 0]
click at [624, 58] on div "Unidade de atendimento" at bounding box center [542, 57] width 207 height 18
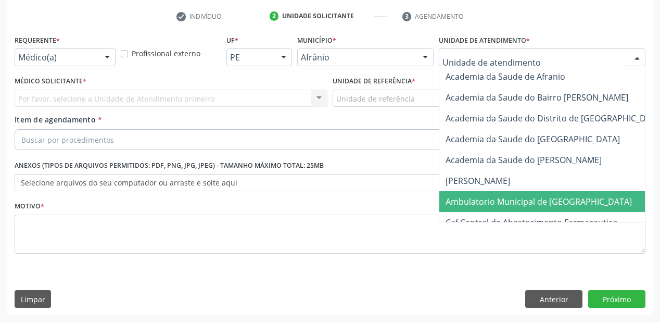
click at [456, 202] on span "Ambulatorio Municipal de [GEOGRAPHIC_DATA]" at bounding box center [539, 201] width 186 height 11
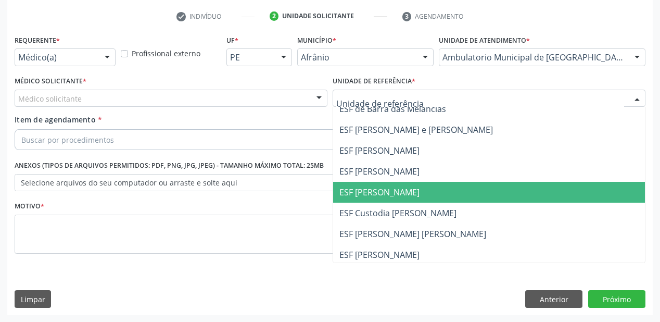
scroll to position [10, 0]
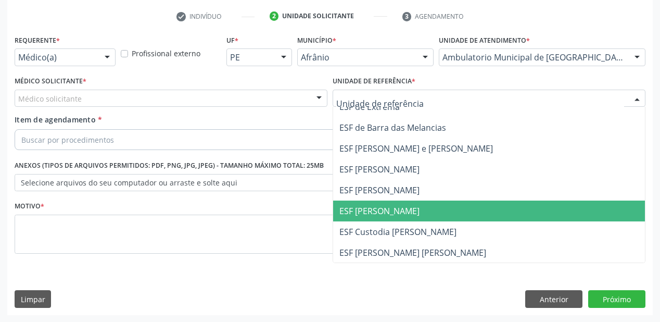
click at [393, 208] on span "ESF [PERSON_NAME]" at bounding box center [379, 210] width 80 height 11
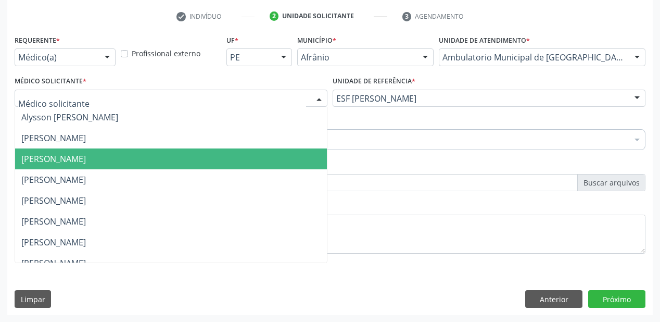
click at [50, 159] on span "[PERSON_NAME]" at bounding box center [53, 158] width 65 height 11
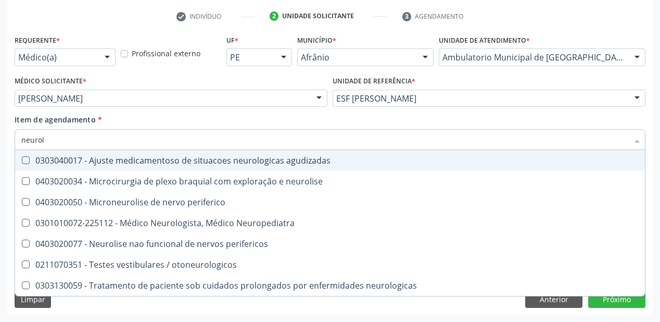
type input "neurolo"
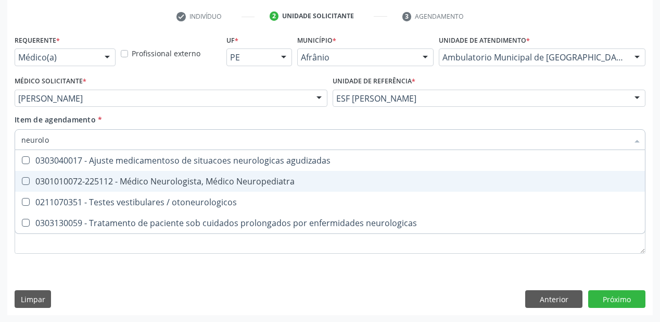
click at [24, 181] on Neuropediatra at bounding box center [26, 181] width 8 height 8
click at [22, 181] on Neuropediatra "checkbox" at bounding box center [18, 181] width 7 height 7
checkbox Neuropediatra "true"
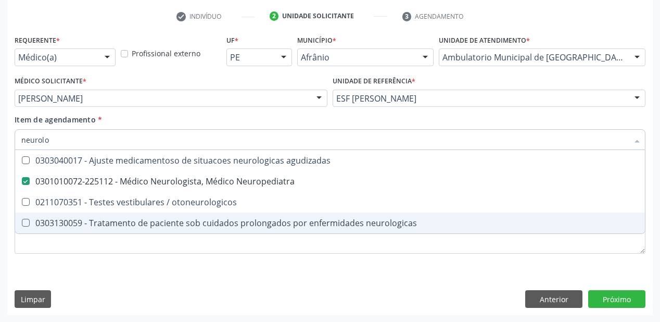
click at [636, 263] on div "Requerente * Médico(a) Médico(a) Enfermeiro(a) Paciente Nenhum resultado encont…" at bounding box center [330, 150] width 631 height 236
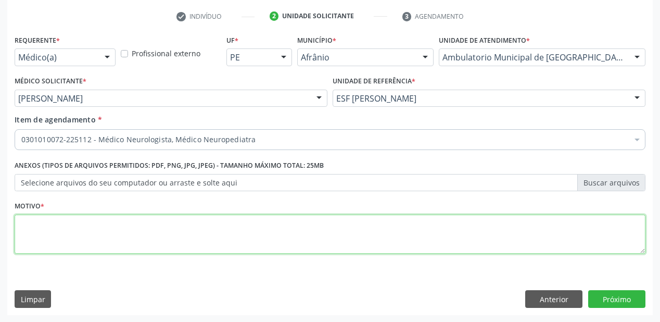
click at [24, 226] on textarea at bounding box center [330, 234] width 631 height 40
type textarea "*"
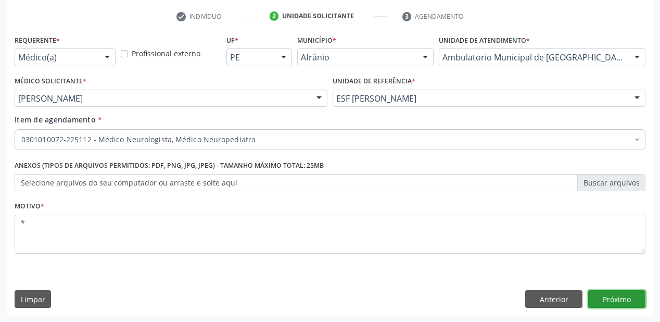
click at [615, 300] on button "Próximo" at bounding box center [616, 299] width 57 height 18
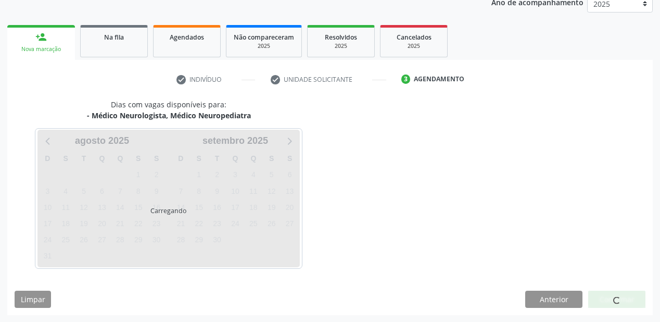
scroll to position [161, 0]
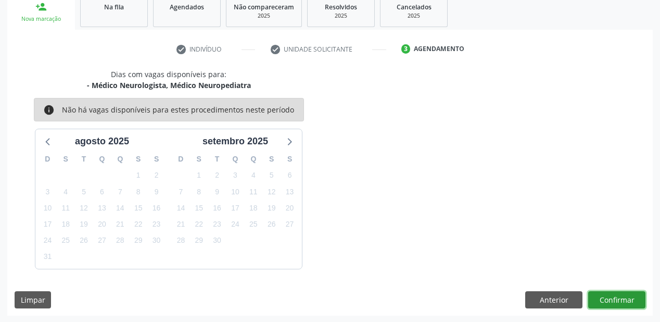
click at [611, 297] on button "Confirmar" at bounding box center [616, 300] width 57 height 18
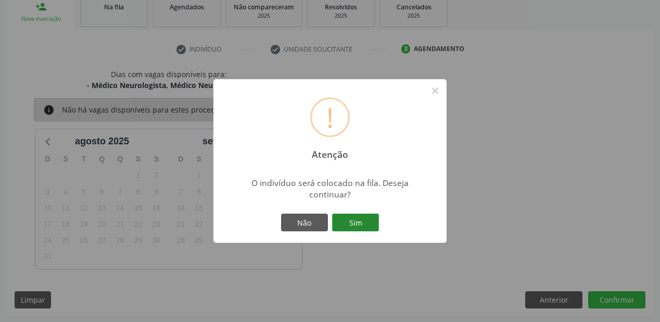
click at [359, 221] on button "Sim" at bounding box center [355, 222] width 47 height 18
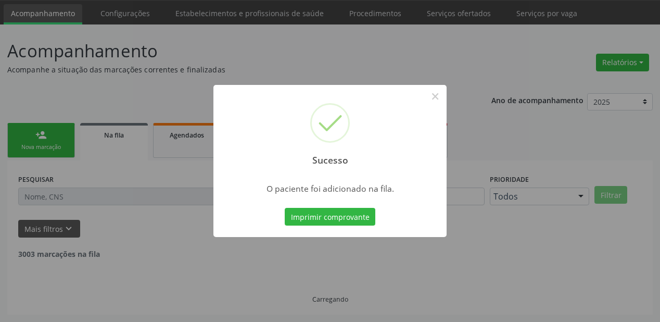
scroll to position [21, 0]
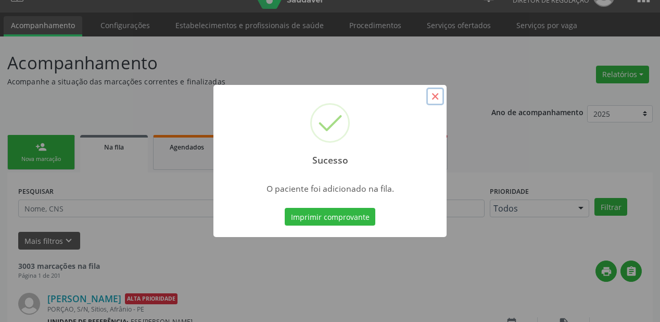
click at [436, 98] on button "×" at bounding box center [435, 96] width 18 height 18
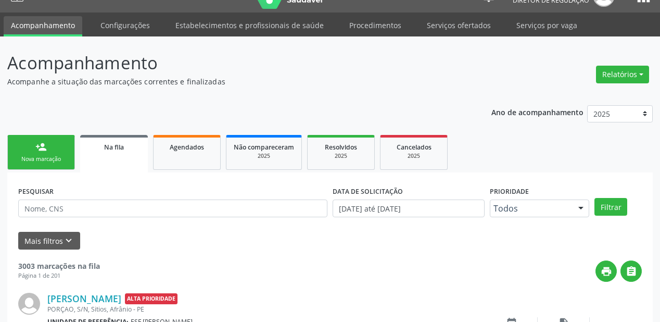
click at [36, 156] on div "Nova marcação" at bounding box center [41, 159] width 52 height 8
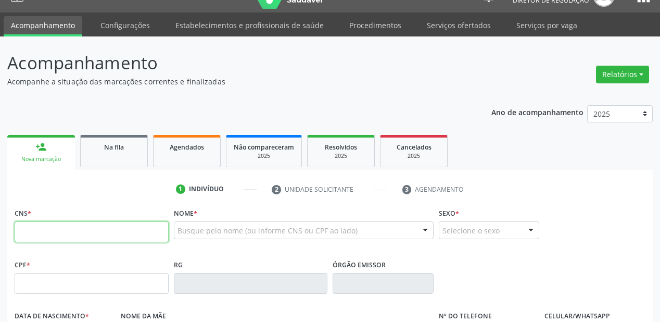
click at [28, 232] on input "text" at bounding box center [92, 231] width 154 height 21
type input "703 1088 4020 4960"
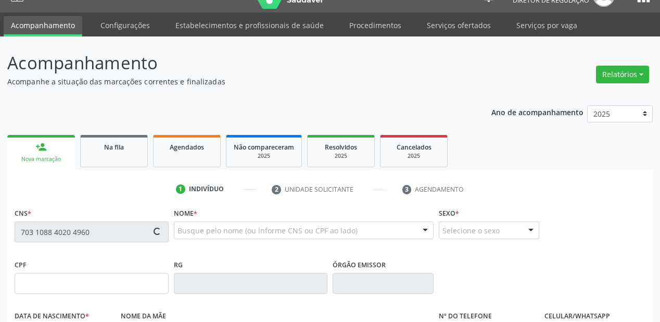
type input "04/03/2020"
type input "(87) 8812-2494"
type input "S/N"
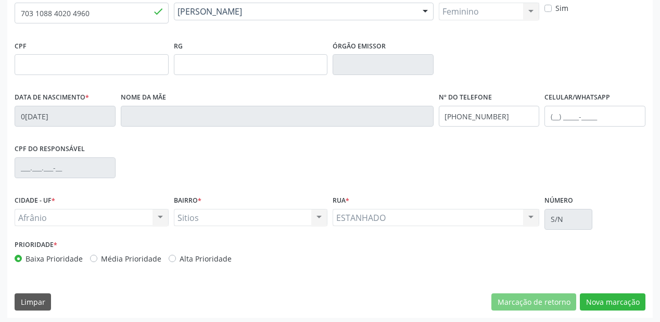
scroll to position [242, 0]
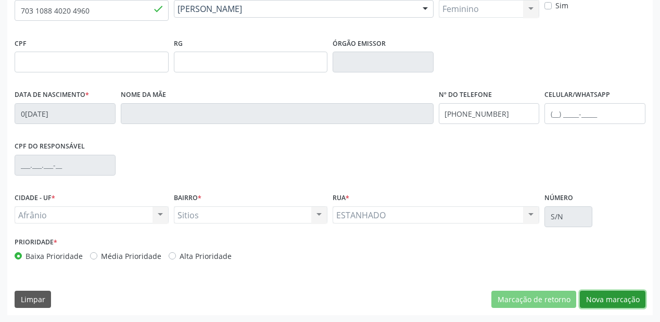
click at [614, 298] on button "Nova marcação" at bounding box center [613, 299] width 66 height 18
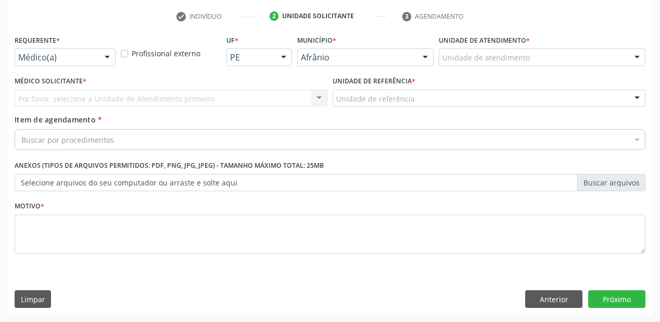
click at [606, 64] on div "Unidade de atendimento" at bounding box center [542, 57] width 207 height 18
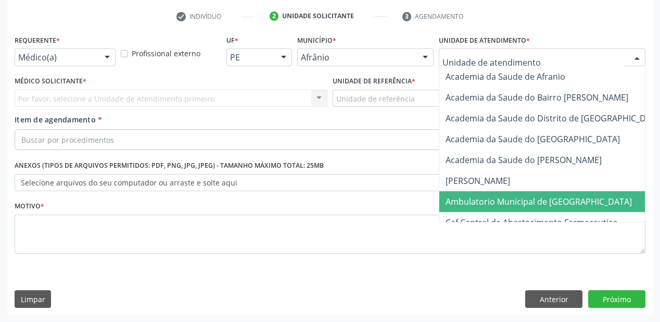
click at [527, 198] on span "Ambulatorio Municipal de [GEOGRAPHIC_DATA]" at bounding box center [539, 201] width 186 height 11
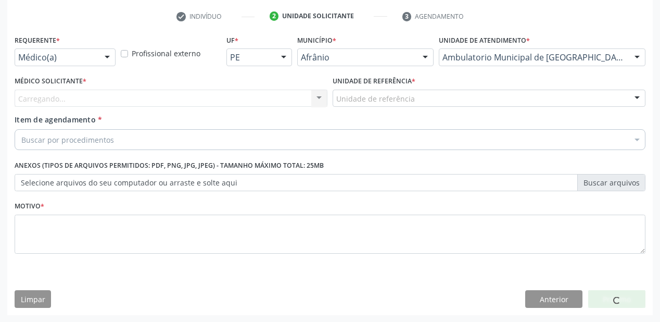
click at [415, 101] on div "Unidade de referência" at bounding box center [489, 99] width 313 height 18
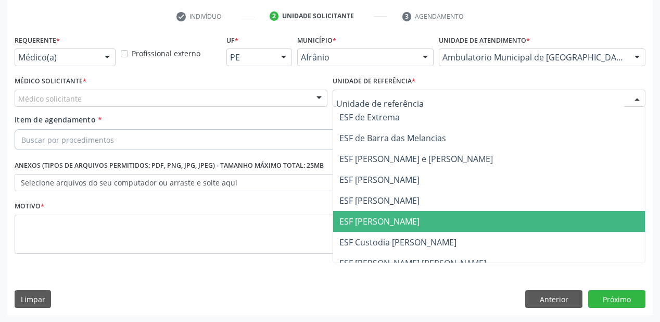
click at [388, 217] on span "ESF [PERSON_NAME]" at bounding box center [379, 221] width 80 height 11
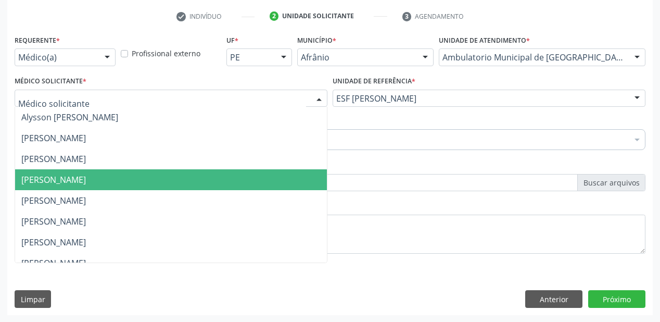
click at [72, 183] on span "[PERSON_NAME]" at bounding box center [53, 179] width 65 height 11
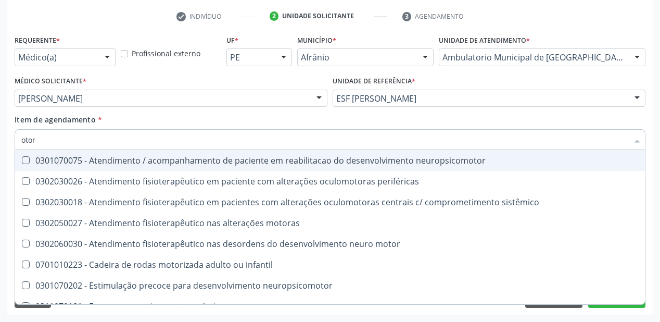
type input "otorr"
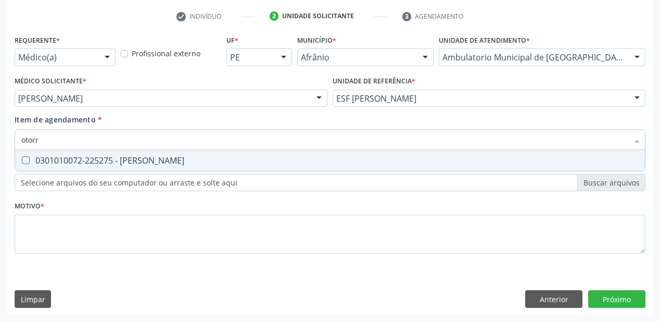
click at [25, 160] on Otorrinolaringologista at bounding box center [26, 160] width 8 height 8
click at [22, 160] on Otorrinolaringologista "checkbox" at bounding box center [18, 160] width 7 height 7
checkbox Otorrinolaringologista "true"
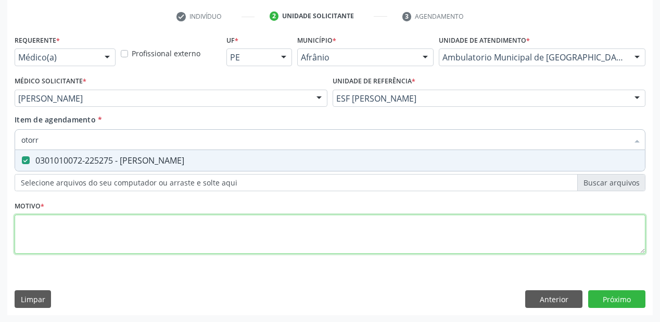
click at [32, 223] on div "Requerente * Médico(a) Médico(a) Enfermeiro(a) Paciente Nenhum resultado encont…" at bounding box center [330, 150] width 631 height 236
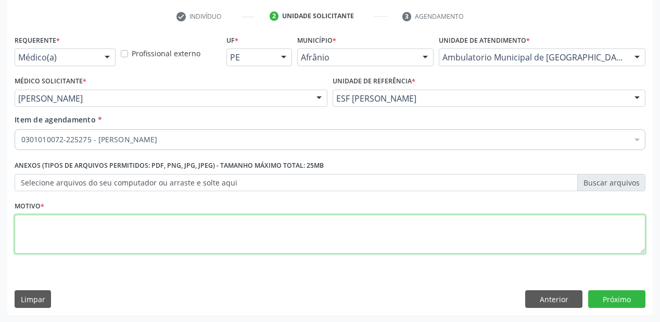
type textarea "*"
click at [29, 222] on textarea "*" at bounding box center [330, 234] width 631 height 40
type textarea "retorno"
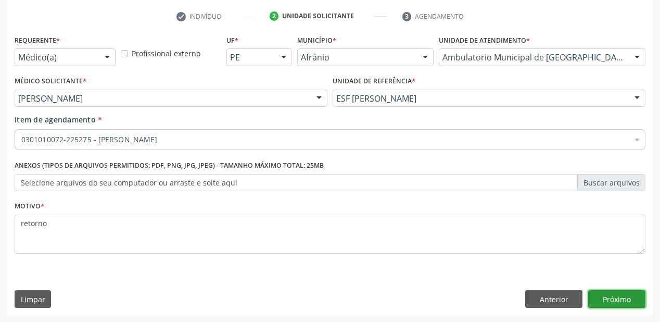
click at [620, 303] on button "Próximo" at bounding box center [616, 299] width 57 height 18
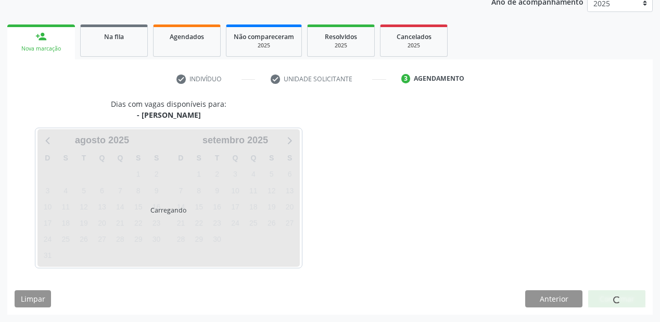
scroll to position [131, 0]
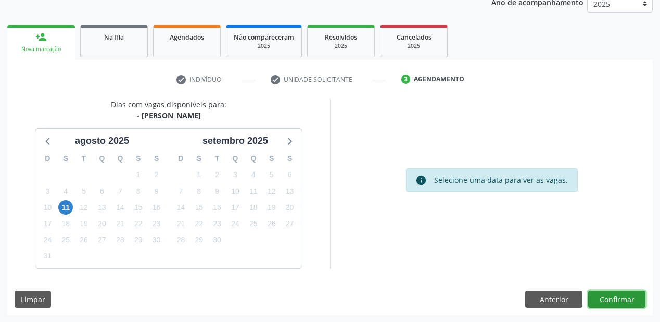
click at [621, 299] on button "Confirmar" at bounding box center [616, 299] width 57 height 18
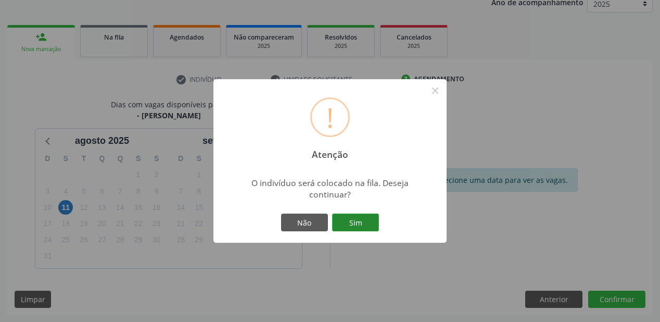
click at [360, 224] on button "Sim" at bounding box center [355, 222] width 47 height 18
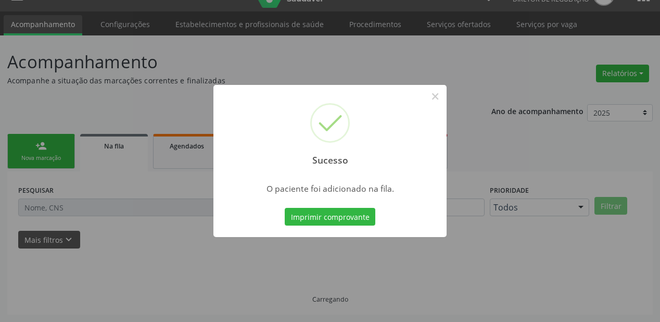
scroll to position [21, 0]
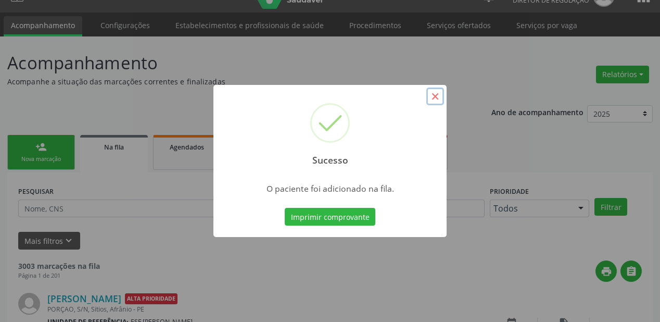
click at [434, 97] on button "×" at bounding box center [435, 96] width 18 height 18
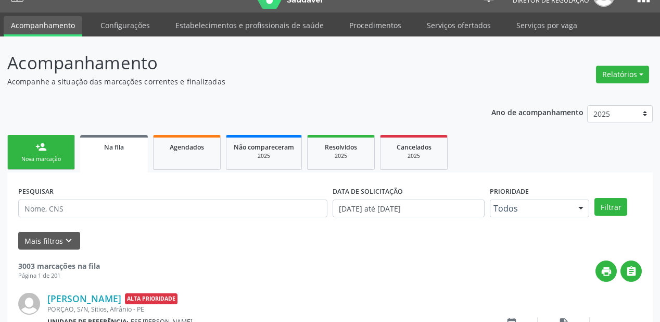
click at [35, 151] on div "person_add" at bounding box center [40, 146] width 11 height 11
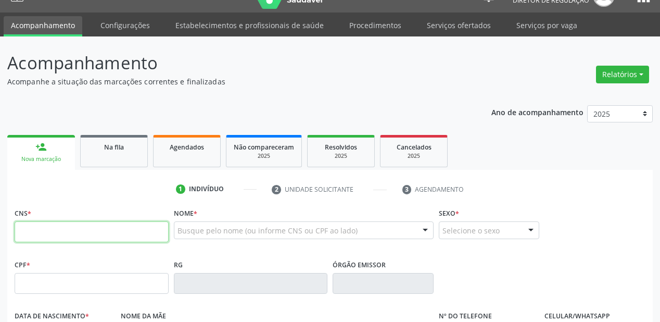
click at [19, 223] on input "text" at bounding box center [92, 231] width 154 height 21
type input "708 5033 7554 1975"
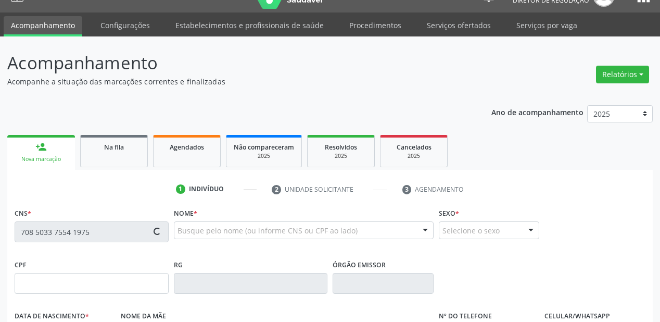
type input "116.881.474-03"
type input "19/04/1997"
type input "Maria Valda Silva Sousa"
type input "(87) 98838-1931"
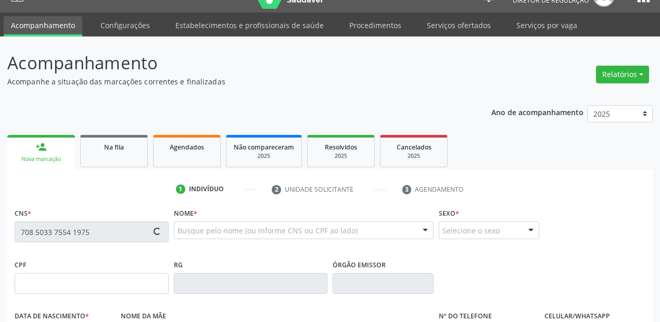
type input "20"
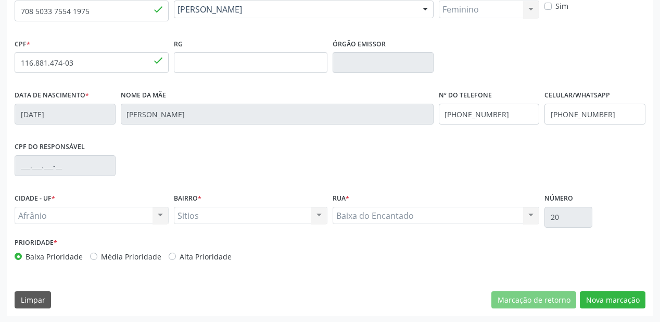
scroll to position [242, 0]
click at [625, 296] on button "Nova marcação" at bounding box center [613, 299] width 66 height 18
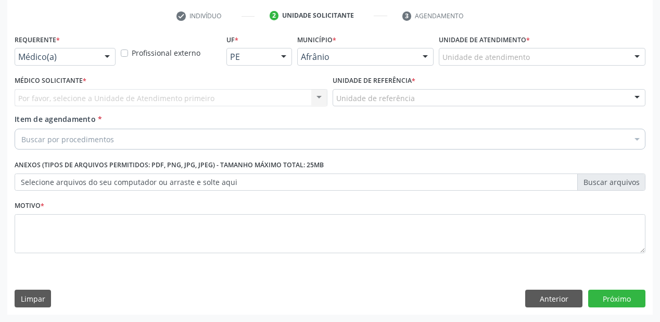
scroll to position [194, 0]
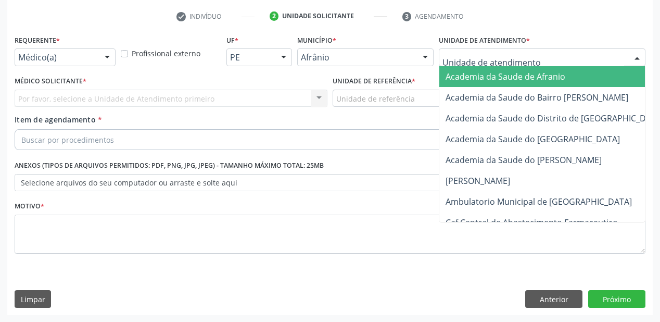
click at [606, 60] on div at bounding box center [542, 57] width 207 height 18
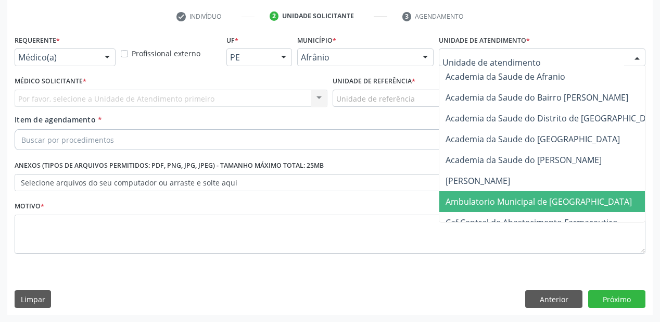
click at [497, 205] on span "Ambulatorio Municipal de [GEOGRAPHIC_DATA]" at bounding box center [539, 201] width 186 height 11
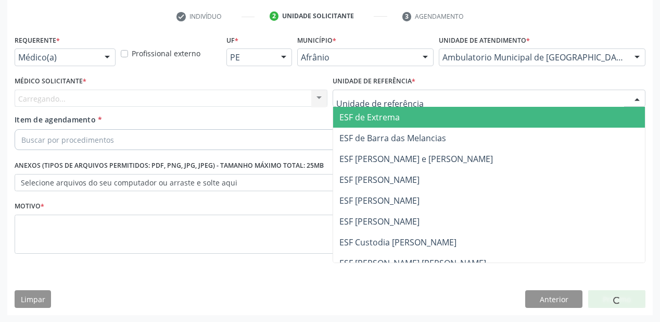
click at [441, 100] on div at bounding box center [489, 99] width 313 height 18
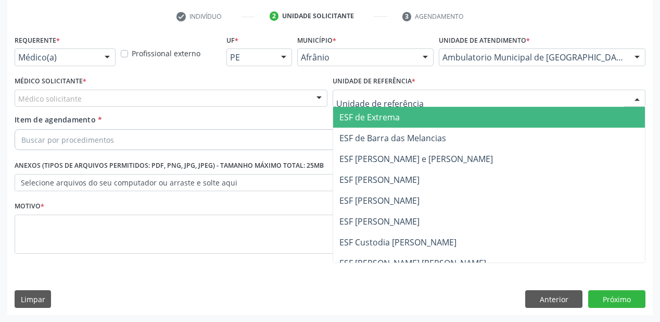
click at [446, 113] on span "ESF de Extrema" at bounding box center [489, 117] width 312 height 21
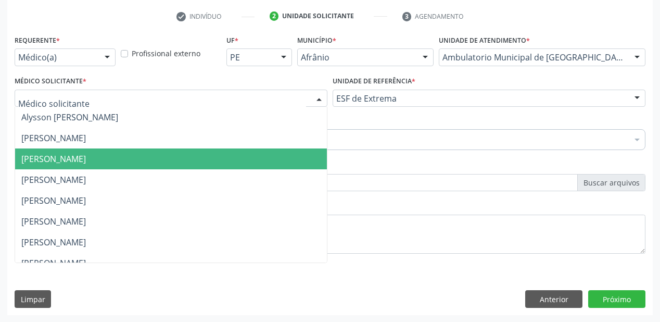
click at [56, 156] on span "[PERSON_NAME]" at bounding box center [53, 158] width 65 height 11
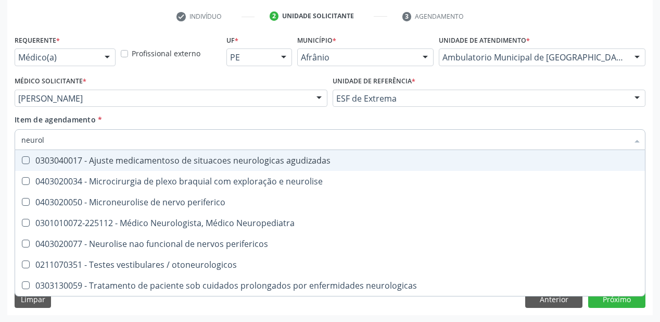
type input "neurolo"
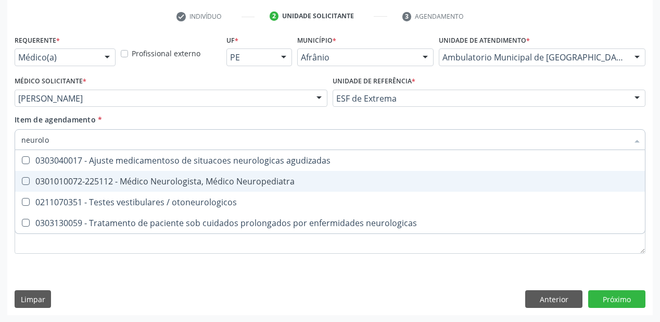
click at [26, 180] on Neuropediatra at bounding box center [26, 181] width 8 height 8
click at [22, 180] on Neuropediatra "checkbox" at bounding box center [18, 181] width 7 height 7
checkbox Neuropediatra "true"
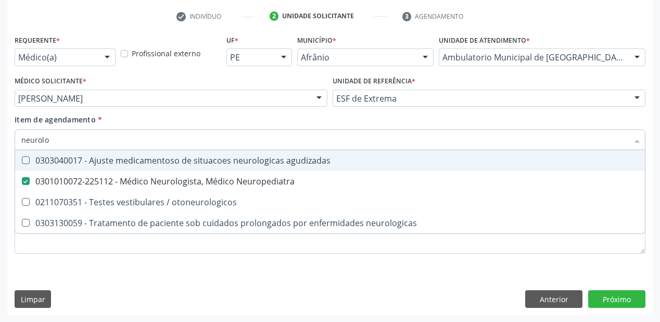
click at [647, 115] on div "Item de agendamento * neurolo Desfazer seleção 0303040017 - Ajuste medicamentos…" at bounding box center [330, 134] width 636 height 40
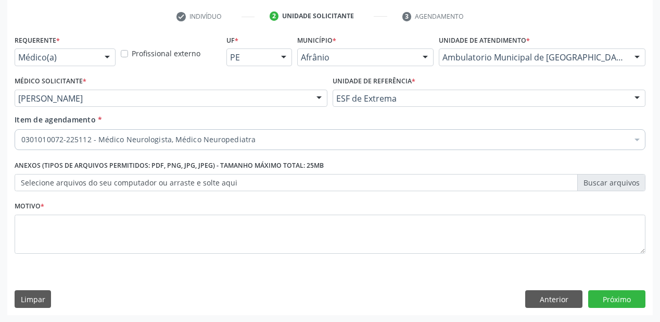
click at [513, 271] on div "Requerente * Médico(a) Médico(a) Enfermeiro(a) Paciente Nenhum resultado encont…" at bounding box center [330, 173] width 646 height 283
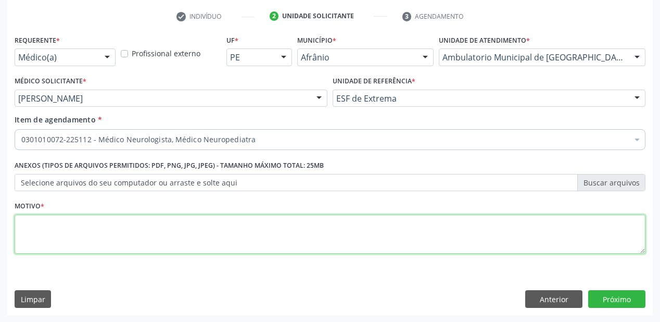
click at [18, 219] on textarea at bounding box center [330, 234] width 631 height 40
type textarea "nova consulta em setembro2025"
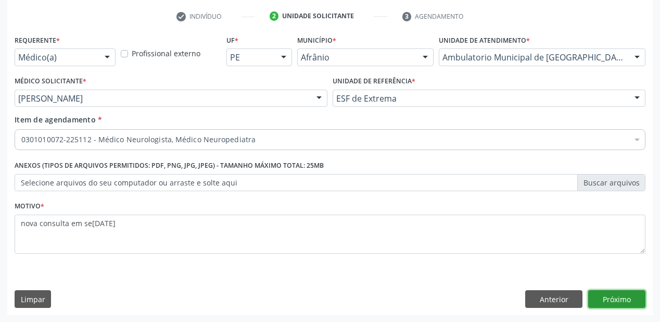
click at [622, 298] on button "Próximo" at bounding box center [616, 299] width 57 height 18
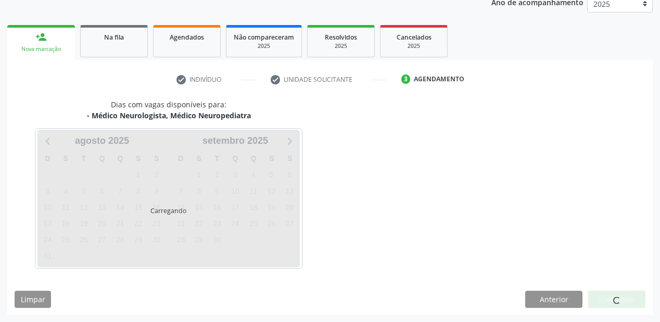
scroll to position [161, 0]
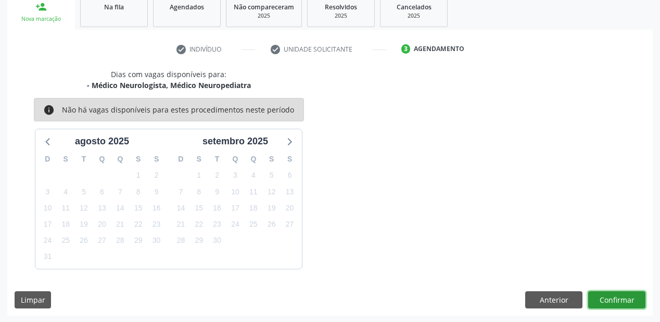
click at [622, 298] on button "Confirmar" at bounding box center [616, 300] width 57 height 18
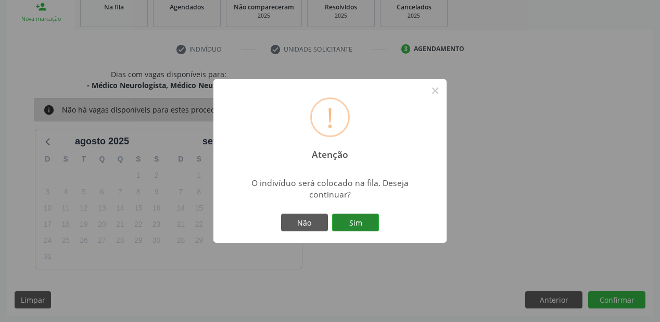
click at [360, 220] on button "Sim" at bounding box center [355, 222] width 47 height 18
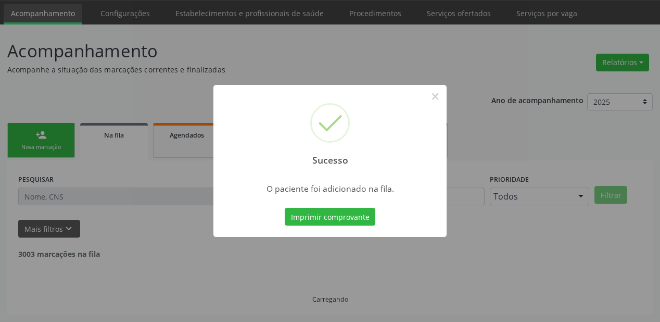
scroll to position [21, 0]
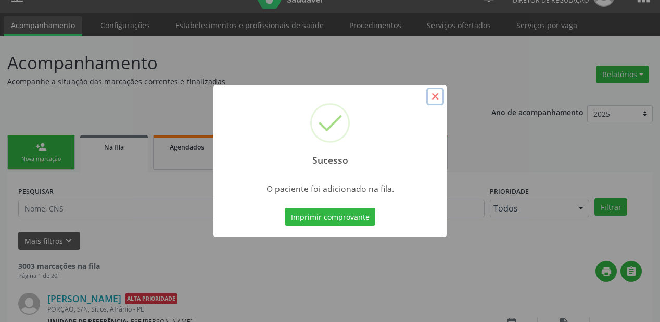
click at [435, 98] on button "×" at bounding box center [435, 96] width 18 height 18
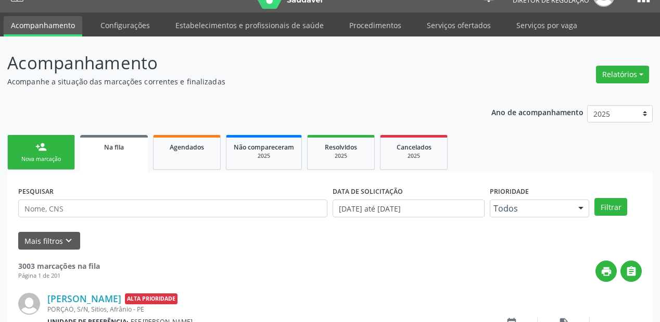
click at [34, 156] on div "Nova marcação" at bounding box center [41, 159] width 52 height 8
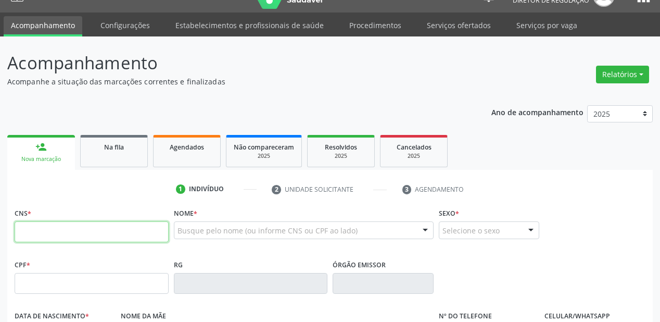
click at [21, 231] on input "text" at bounding box center [92, 231] width 154 height 21
type input "706 7055 6570 0016"
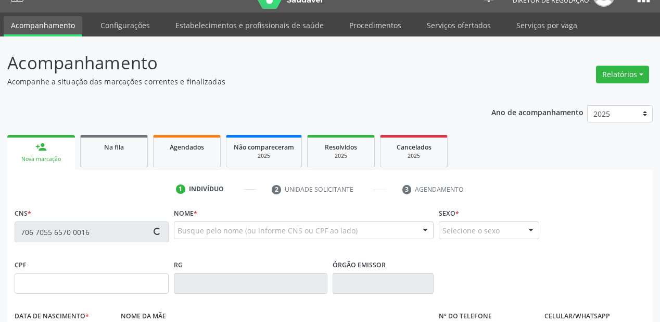
type input "392.090.084-72"
type input "12/09/1960"
type input "Luzia Santana da Silva"
type input "(87) 98815-4450"
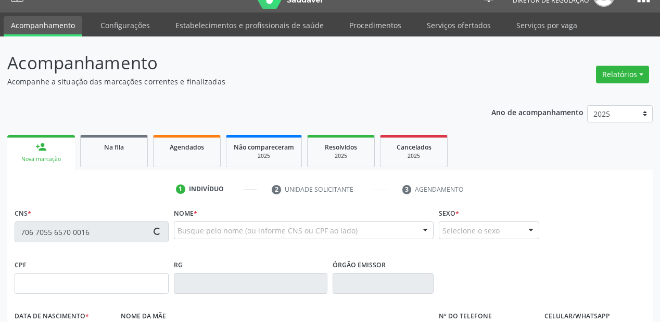
type input "S/N"
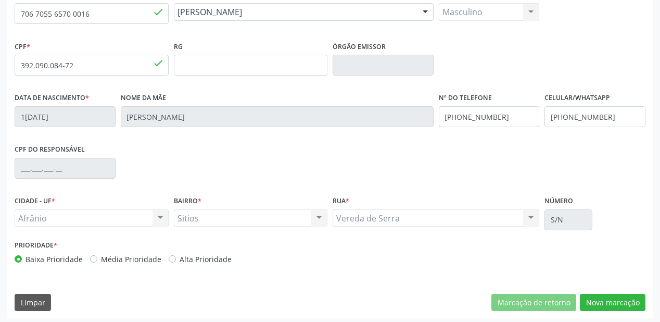
scroll to position [242, 0]
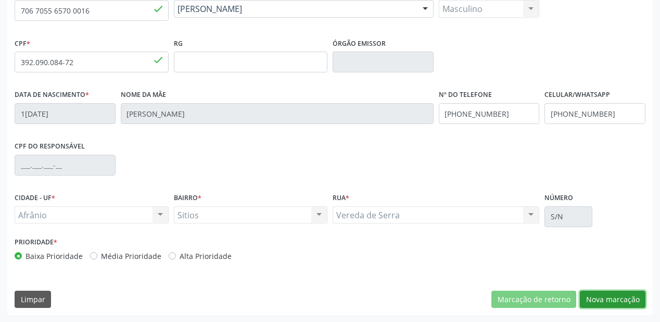
click at [616, 296] on button "Nova marcação" at bounding box center [613, 299] width 66 height 18
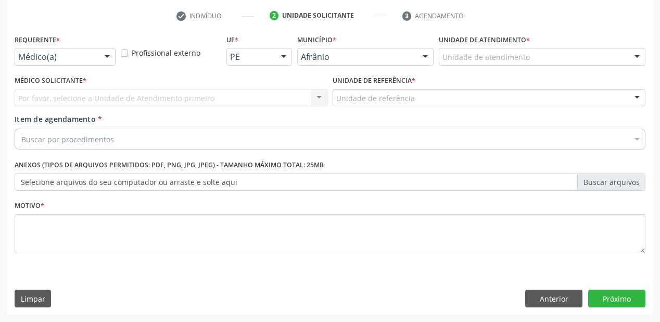
scroll to position [194, 0]
click at [543, 58] on div "Unidade de atendimento" at bounding box center [542, 57] width 207 height 18
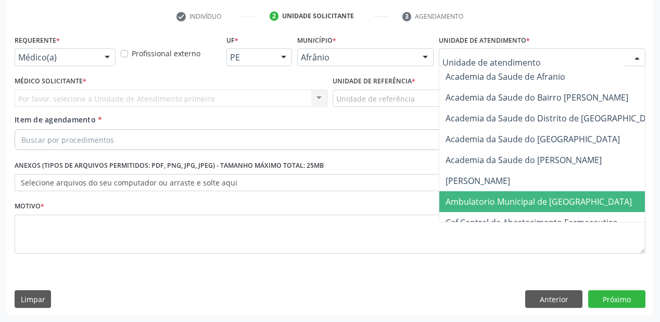
click at [488, 198] on span "Ambulatorio Municipal de [GEOGRAPHIC_DATA]" at bounding box center [539, 201] width 186 height 11
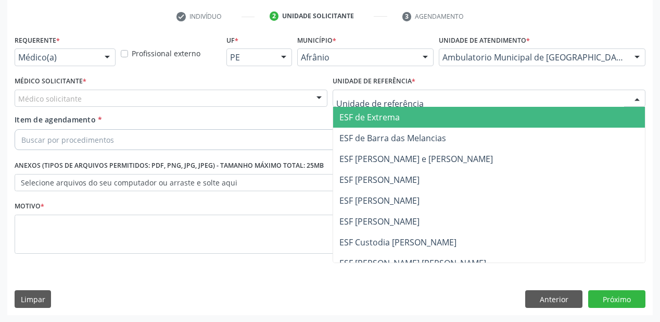
click at [448, 99] on div at bounding box center [489, 99] width 313 height 18
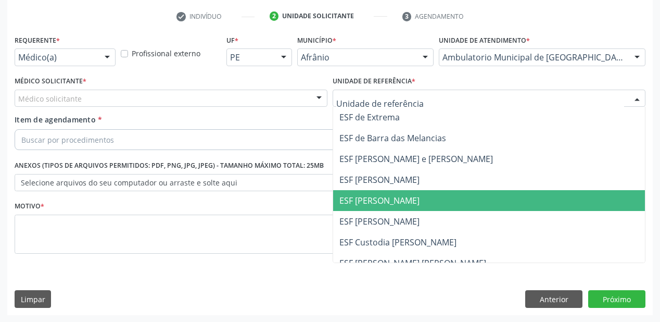
click at [369, 202] on span "ESF [PERSON_NAME]" at bounding box center [379, 200] width 80 height 11
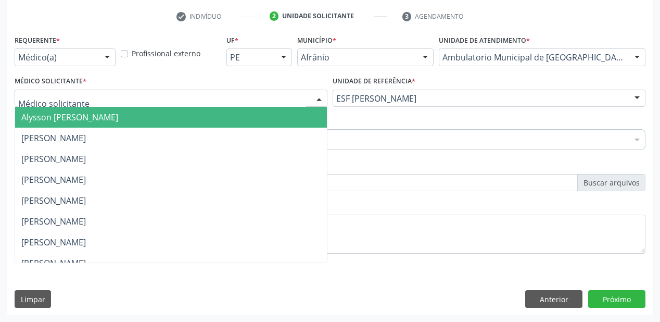
click at [103, 93] on div at bounding box center [171, 99] width 313 height 18
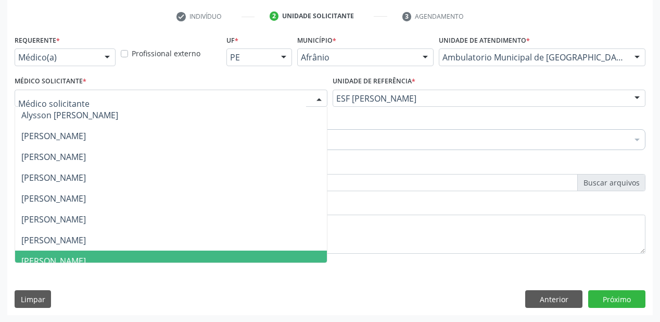
scroll to position [0, 0]
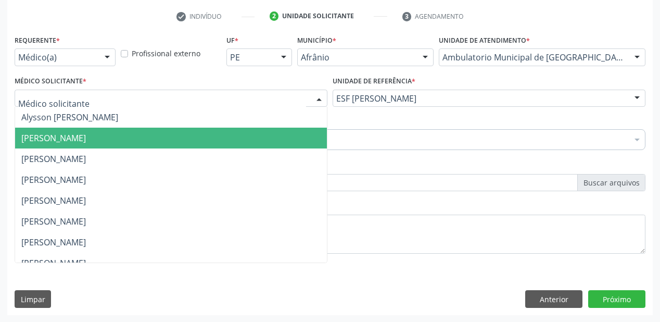
click at [86, 137] on span "[PERSON_NAME]" at bounding box center [53, 137] width 65 height 11
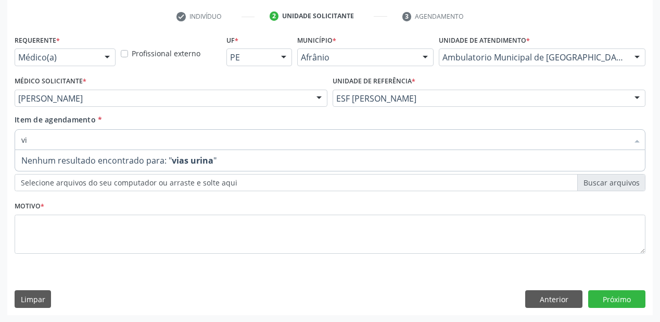
type input "v"
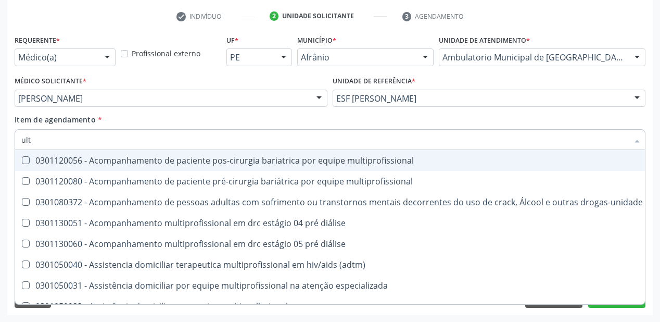
type input "ultr"
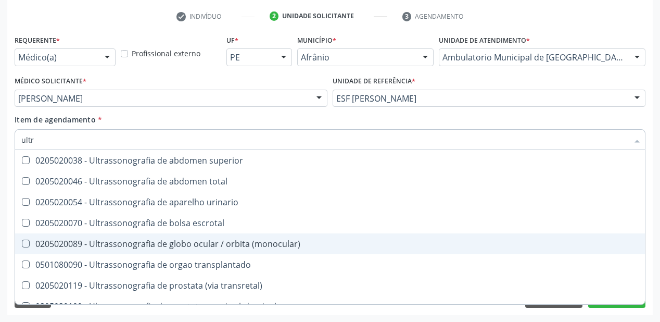
scroll to position [83, 0]
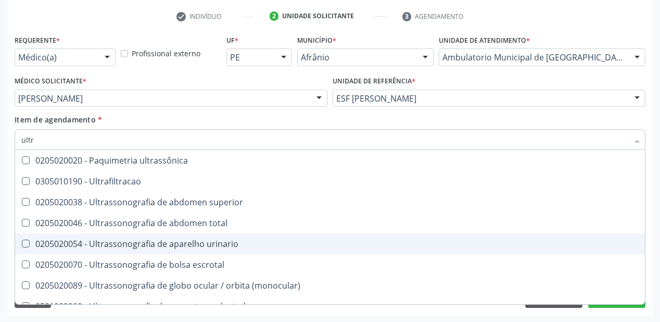
click at [117, 243] on div "0205020054 - Ultrassonografia de aparelho urinario" at bounding box center [329, 243] width 617 height 8
checkbox urinario "true"
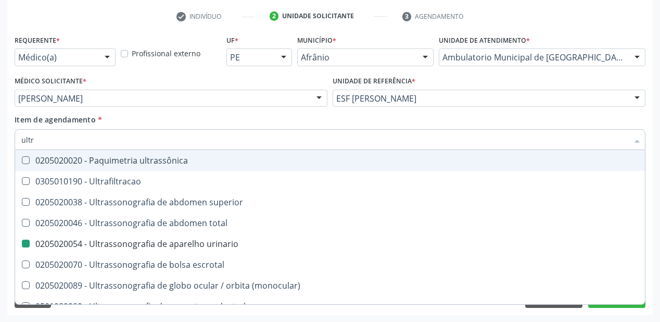
click at [643, 121] on div "Item de agendamento * ultr Desfazer seleção 0211060011 - Biometria ultrassônica…" at bounding box center [330, 130] width 631 height 33
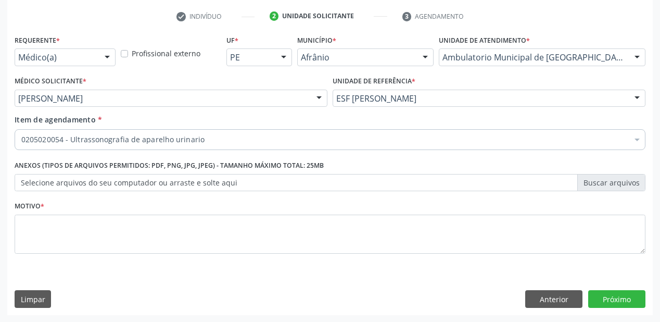
scroll to position [0, 0]
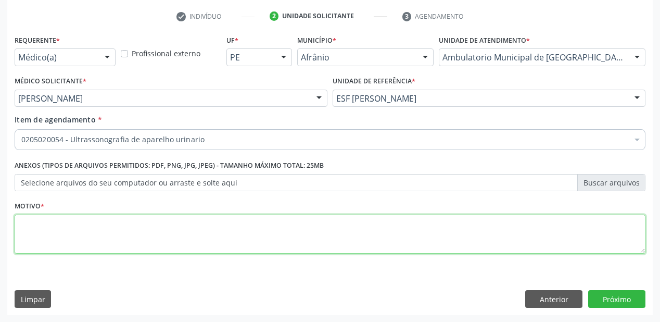
click at [35, 227] on textarea at bounding box center [330, 234] width 631 height 40
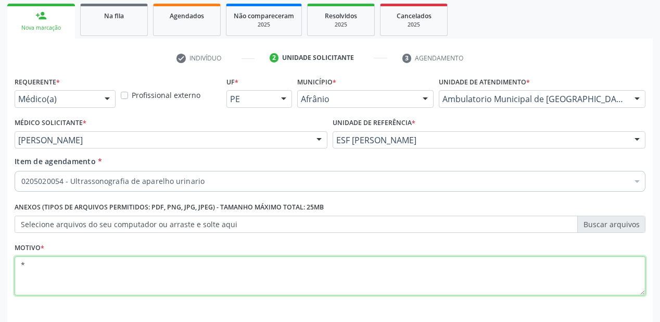
scroll to position [194, 0]
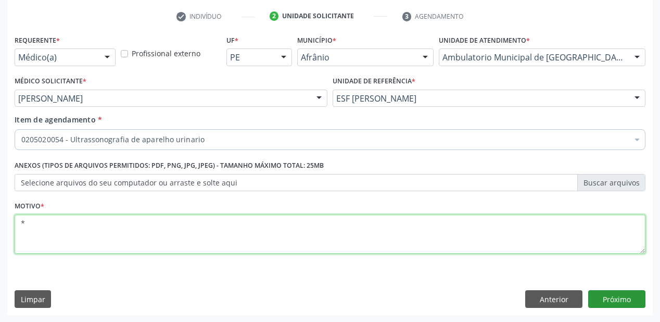
type textarea "*"
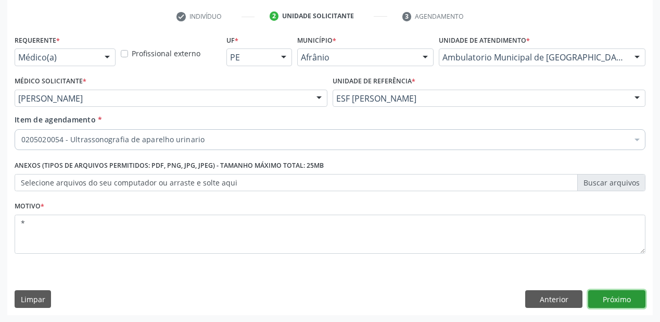
click at [612, 296] on button "Próximo" at bounding box center [616, 299] width 57 height 18
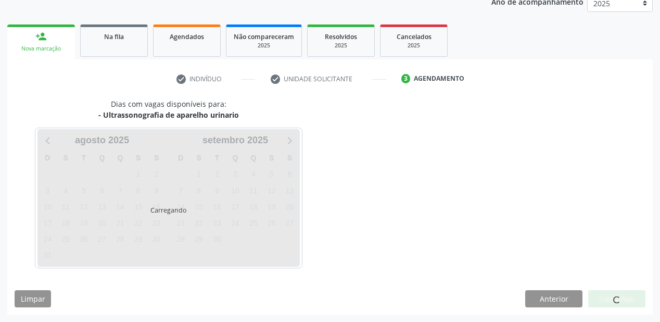
scroll to position [131, 0]
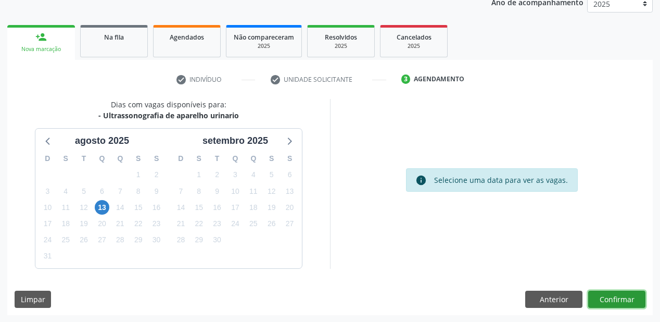
click at [609, 298] on button "Confirmar" at bounding box center [616, 299] width 57 height 18
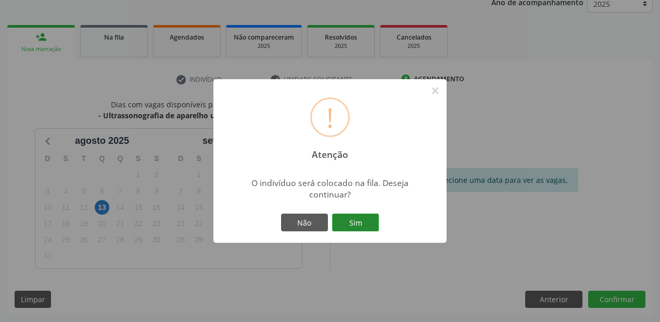
click at [365, 220] on button "Sim" at bounding box center [355, 222] width 47 height 18
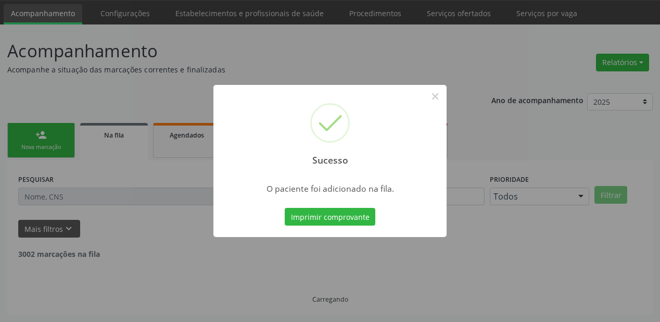
scroll to position [21, 0]
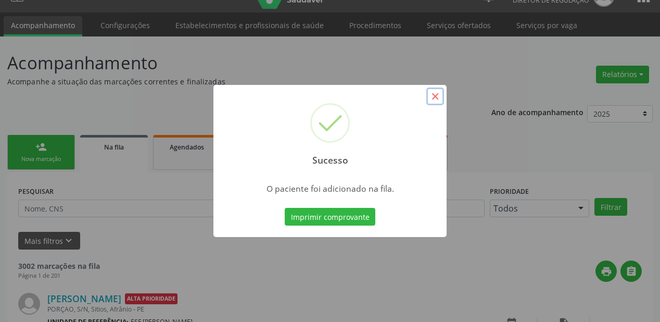
click at [437, 94] on button "×" at bounding box center [435, 96] width 18 height 18
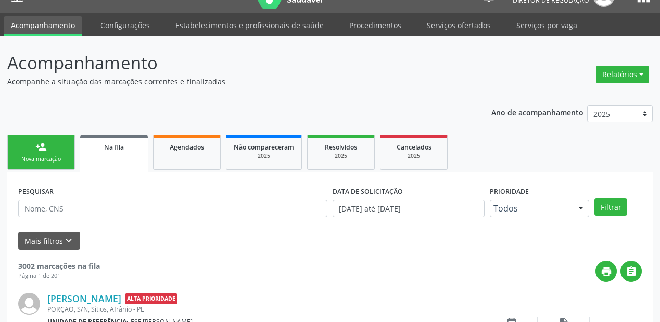
click at [46, 149] on div "person_add" at bounding box center [40, 146] width 11 height 11
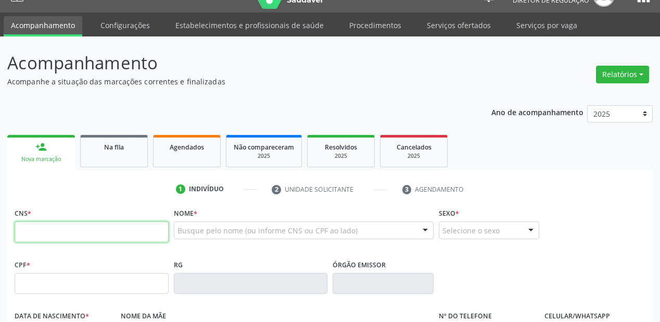
click at [32, 229] on input "text" at bounding box center [92, 231] width 154 height 21
type input "706 7055 6570 0016"
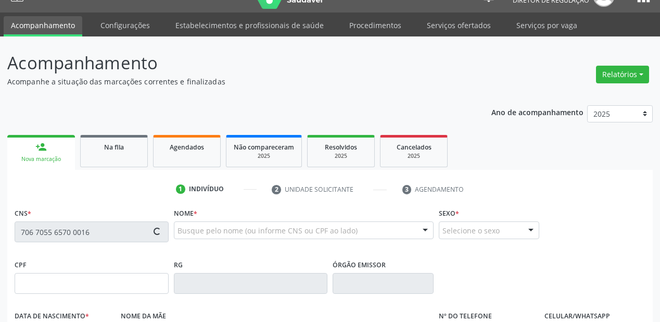
type input "392.090.084-72"
type input "12/09/1960"
type input "Luzia Santana da Silva"
type input "(87) 98815-4450"
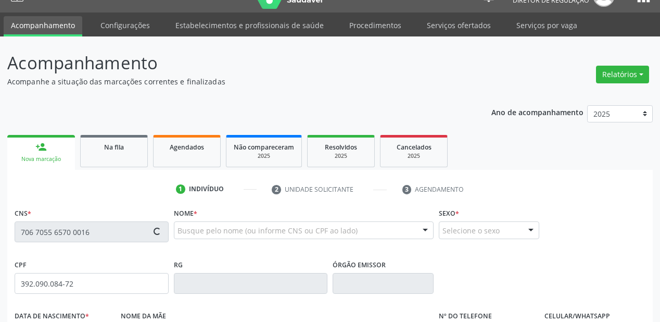
type input "S/N"
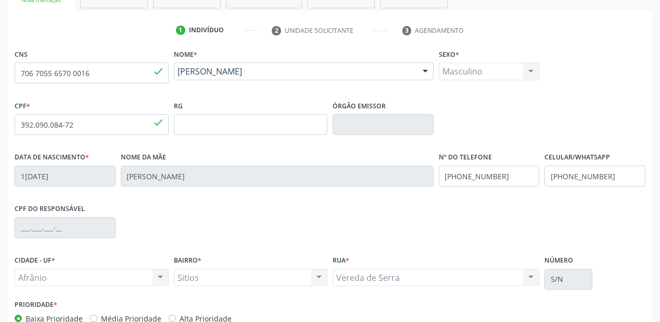
scroll to position [242, 0]
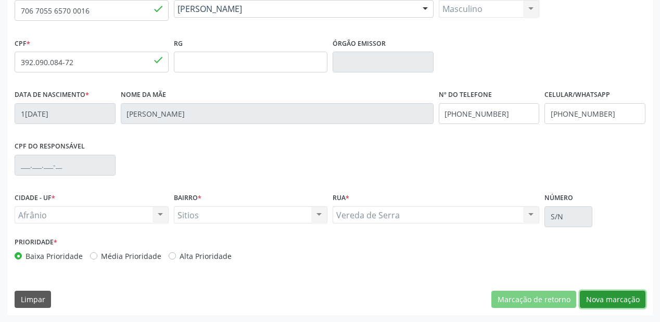
click at [612, 298] on button "Nova marcação" at bounding box center [613, 299] width 66 height 18
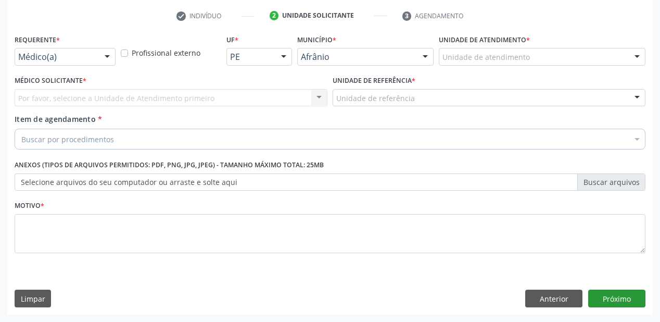
scroll to position [194, 0]
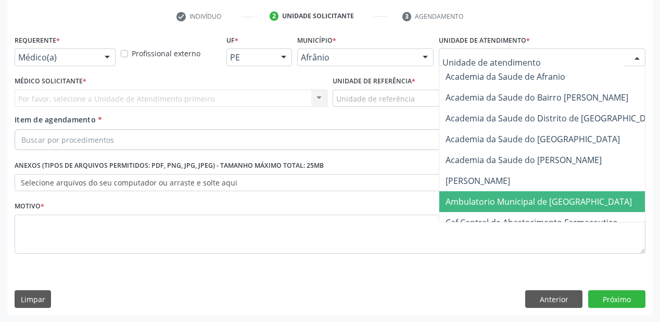
click at [493, 201] on span "Ambulatorio Municipal de [GEOGRAPHIC_DATA]" at bounding box center [539, 201] width 186 height 11
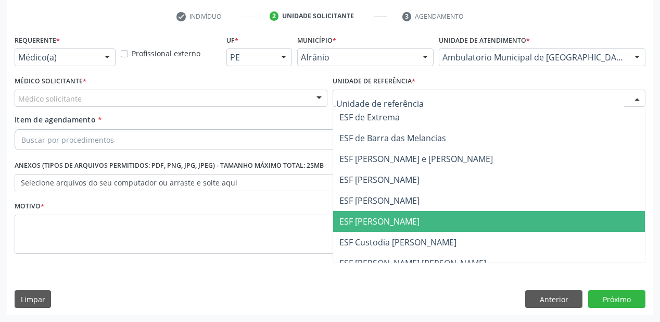
click at [374, 217] on span "ESF [PERSON_NAME]" at bounding box center [379, 221] width 80 height 11
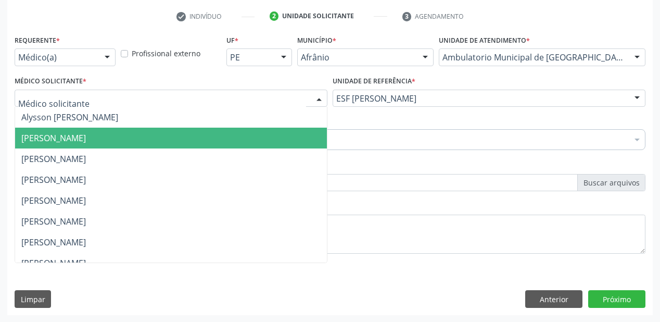
click at [60, 137] on span "[PERSON_NAME]" at bounding box center [53, 137] width 65 height 11
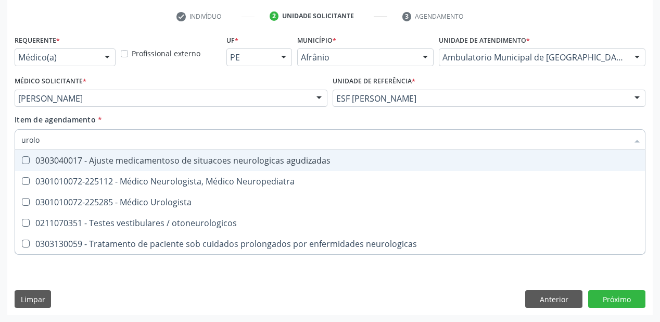
type input "urolog"
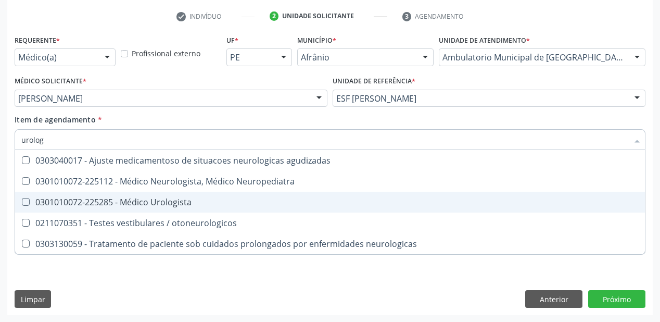
click at [27, 201] on Urologista at bounding box center [26, 202] width 8 height 8
click at [22, 201] on Urologista "checkbox" at bounding box center [18, 201] width 7 height 7
checkbox Urologista "true"
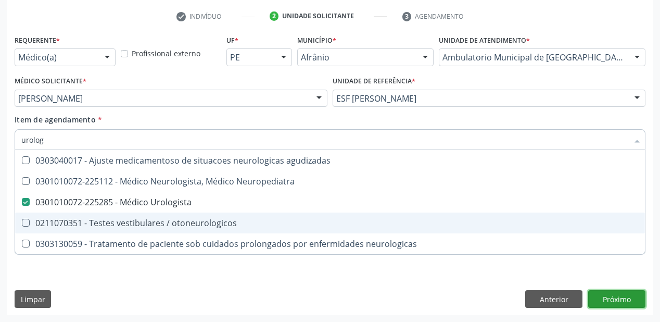
click at [605, 298] on div "Requerente * Médico(a) Médico(a) Enfermeiro(a) Paciente Nenhum resultado encont…" at bounding box center [330, 173] width 646 height 283
checkbox Neuropediatra "true"
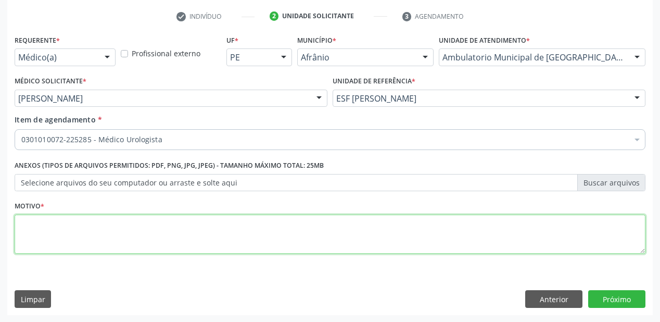
click at [27, 229] on textarea at bounding box center [330, 234] width 631 height 40
type textarea "*"
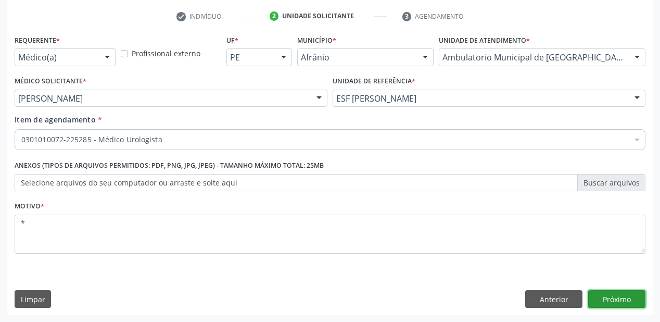
click at [613, 300] on button "Próximo" at bounding box center [616, 299] width 57 height 18
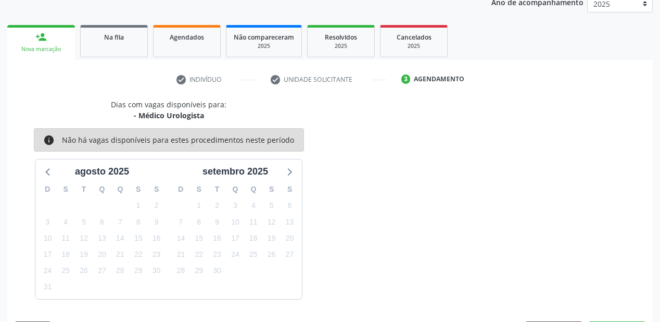
scroll to position [161, 0]
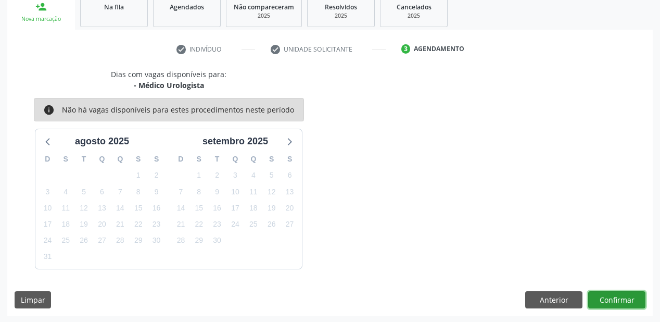
click at [613, 300] on button "Confirmar" at bounding box center [616, 300] width 57 height 18
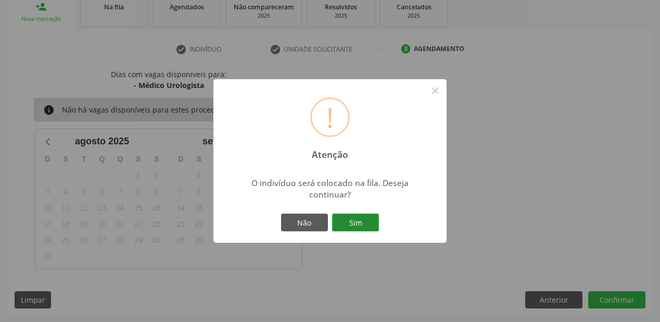
click at [365, 224] on button "Sim" at bounding box center [355, 222] width 47 height 18
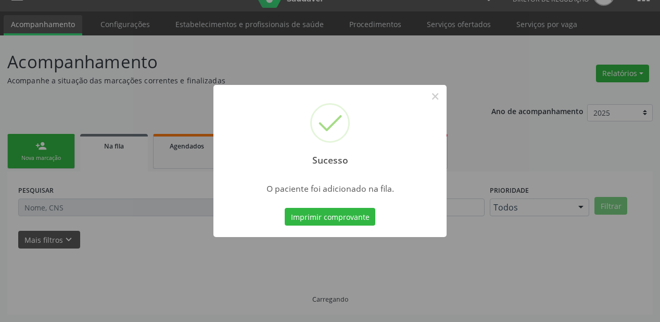
scroll to position [21, 0]
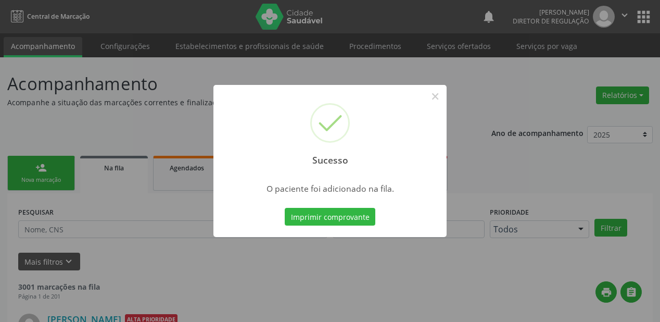
scroll to position [21, 0]
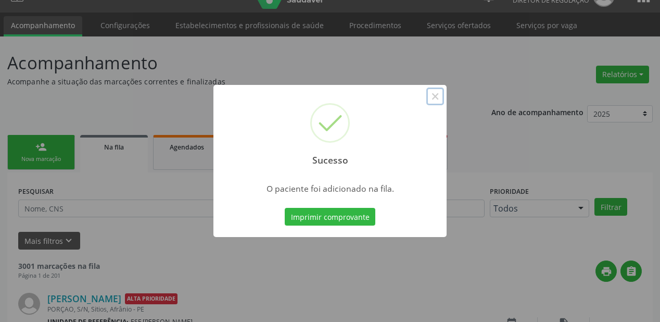
click at [436, 98] on button "×" at bounding box center [435, 96] width 18 height 18
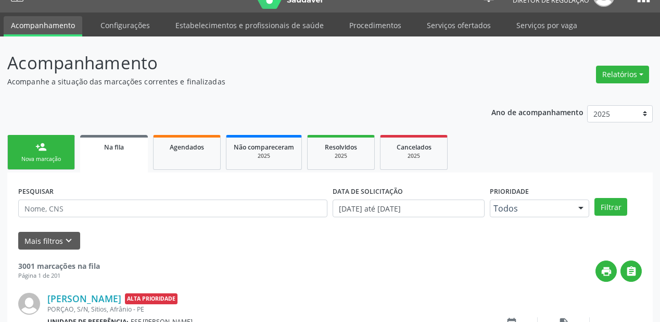
click at [48, 149] on link "person_add Nova marcação" at bounding box center [41, 152] width 68 height 35
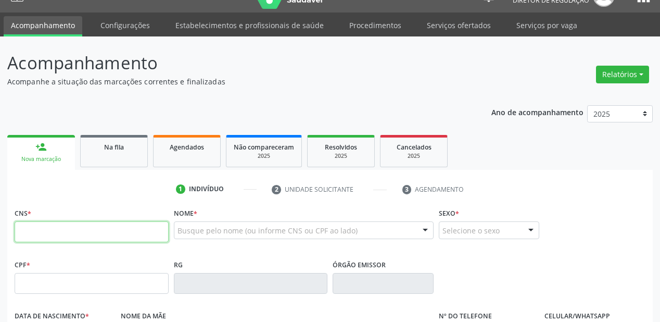
click at [28, 225] on input "text" at bounding box center [92, 231] width 154 height 21
type input "706 3017 3044 3177"
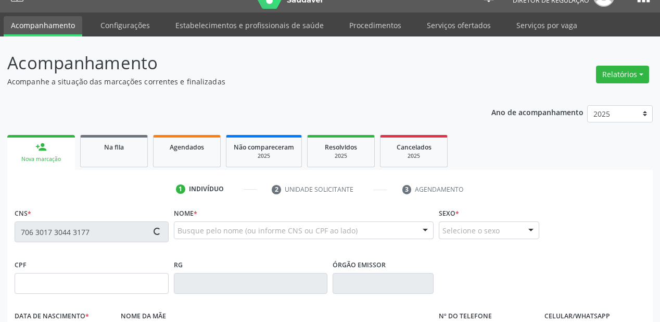
type input "157.120.434-24"
type input "[DATE]"
type input "[PERSON_NAME]"
type input "[PHONE_NUMBER]"
type input "S/N"
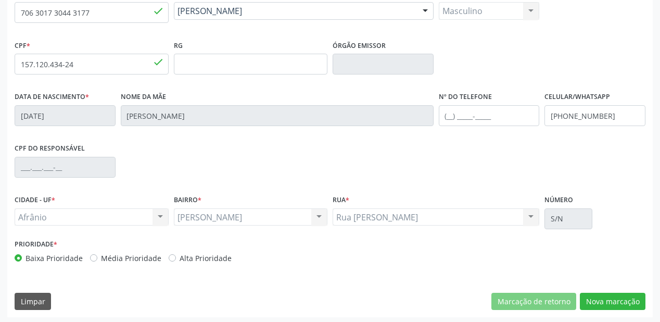
scroll to position [242, 0]
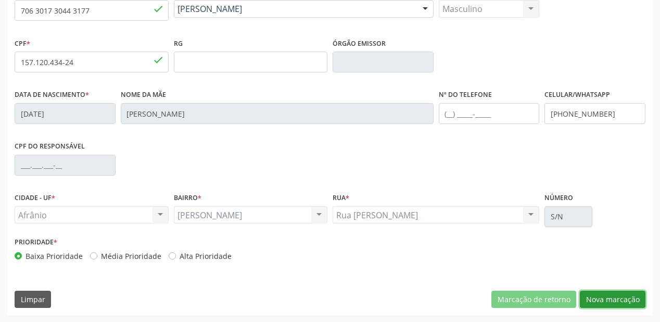
click at [629, 296] on button "Nova marcação" at bounding box center [613, 299] width 66 height 18
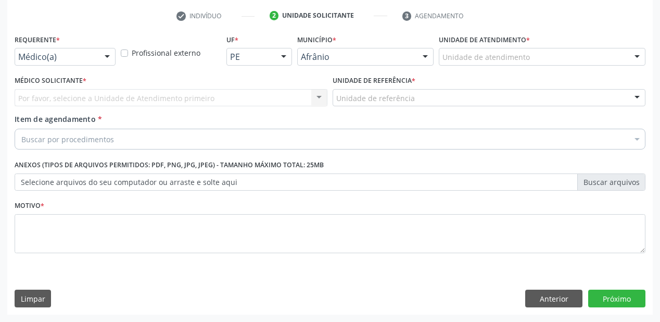
scroll to position [194, 0]
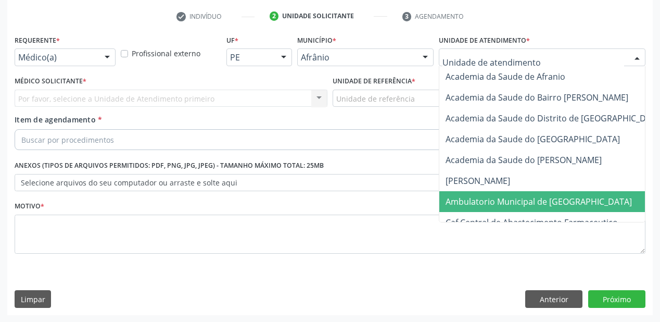
click at [476, 201] on span "Ambulatorio Municipal de [GEOGRAPHIC_DATA]" at bounding box center [539, 201] width 186 height 11
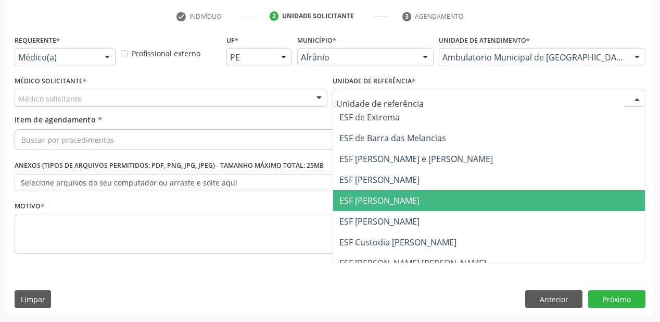
click at [384, 198] on span "ESF [PERSON_NAME]" at bounding box center [379, 200] width 80 height 11
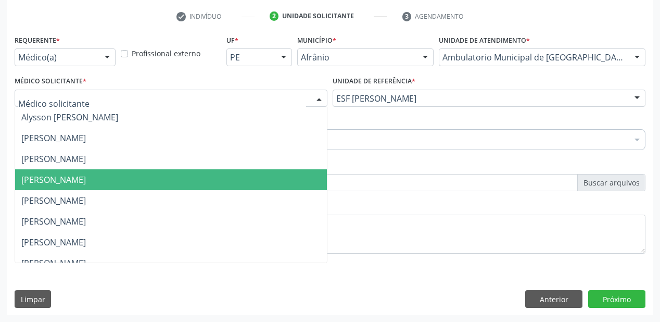
click at [56, 178] on span "[PERSON_NAME]" at bounding box center [53, 179] width 65 height 11
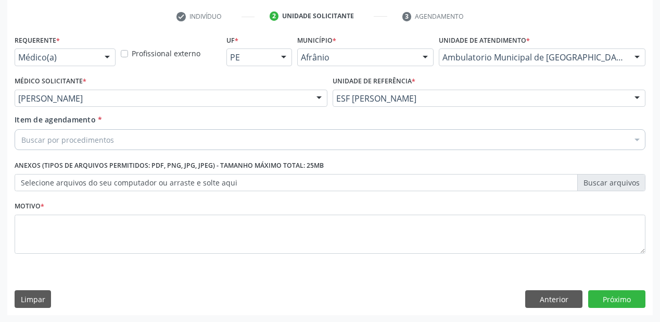
click at [639, 142] on div at bounding box center [637, 141] width 16 height 18
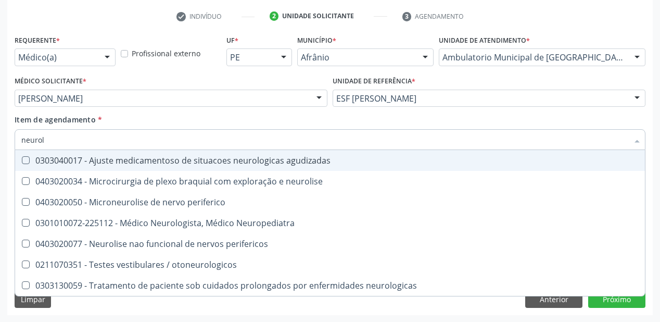
type input "neurolo"
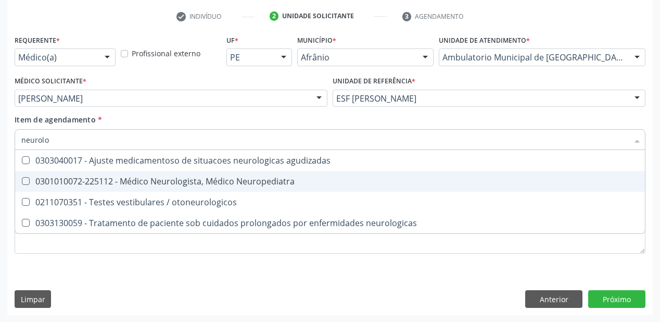
click at [22, 179] on Neuropediatra at bounding box center [26, 181] width 8 height 8
click at [22, 179] on Neuropediatra "checkbox" at bounding box center [18, 181] width 7 height 7
checkbox Neuropediatra "true"
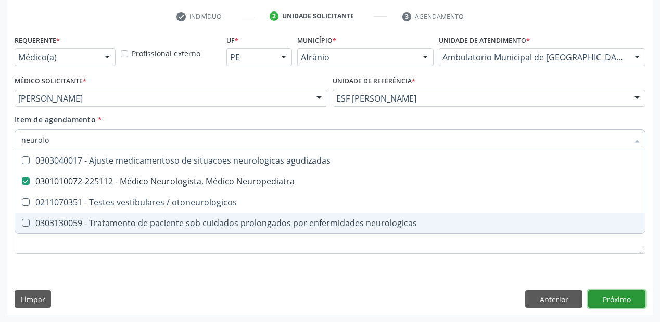
click at [625, 298] on div "Requerente * Médico(a) Médico(a) Enfermeiro(a) Paciente Nenhum resultado encont…" at bounding box center [330, 173] width 646 height 283
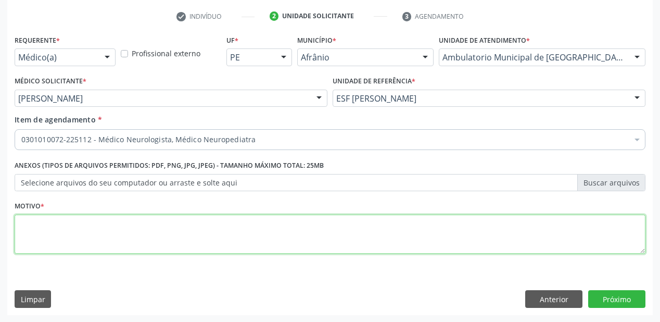
click at [20, 227] on textarea at bounding box center [330, 234] width 631 height 40
type textarea "*"
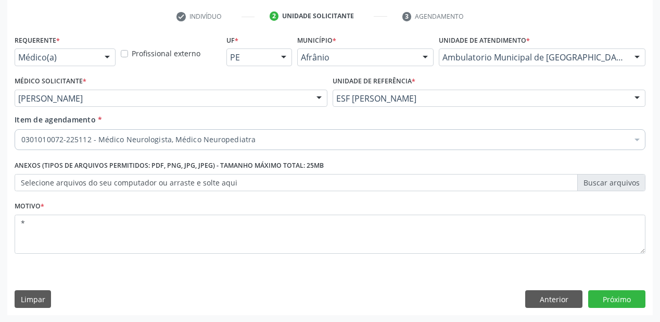
click at [316, 101] on div at bounding box center [319, 99] width 16 height 18
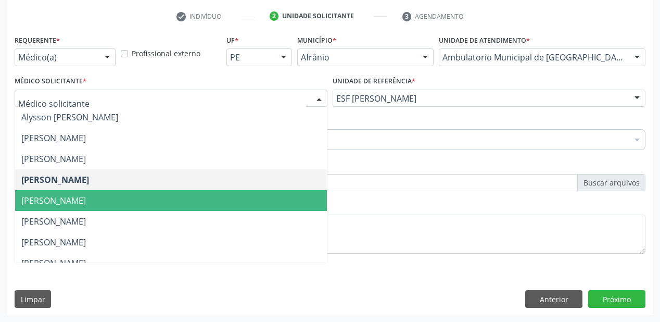
click at [49, 200] on span "[PERSON_NAME]" at bounding box center [53, 200] width 65 height 11
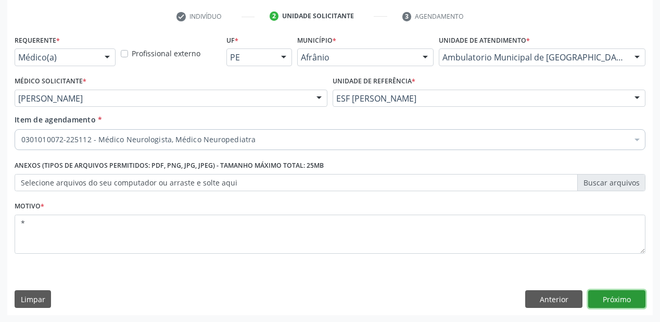
click at [623, 296] on button "Próximo" at bounding box center [616, 299] width 57 height 18
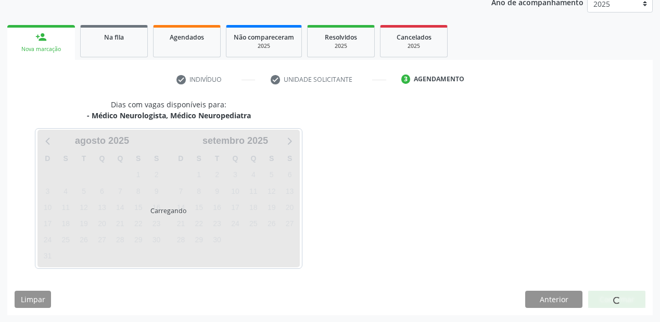
scroll to position [161, 0]
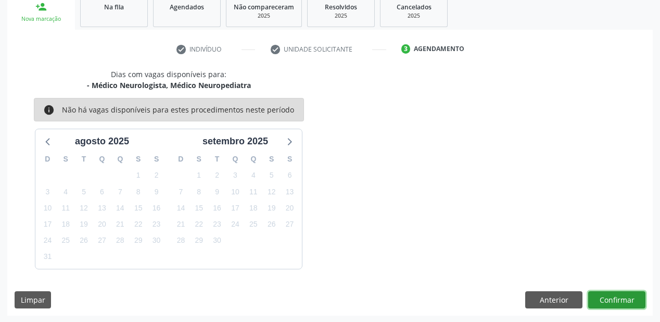
click at [627, 295] on button "Confirmar" at bounding box center [616, 300] width 57 height 18
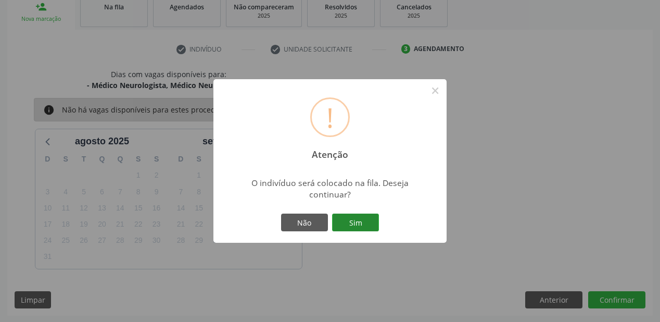
click at [352, 223] on button "Sim" at bounding box center [355, 222] width 47 height 18
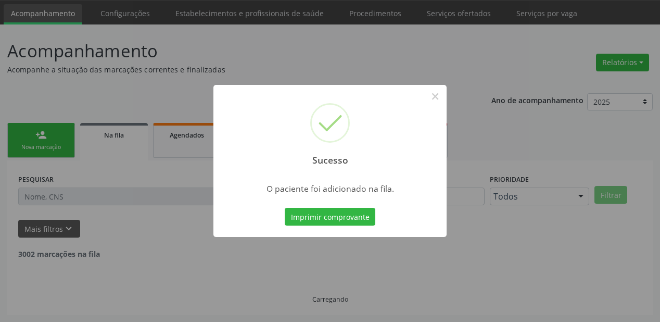
scroll to position [21, 0]
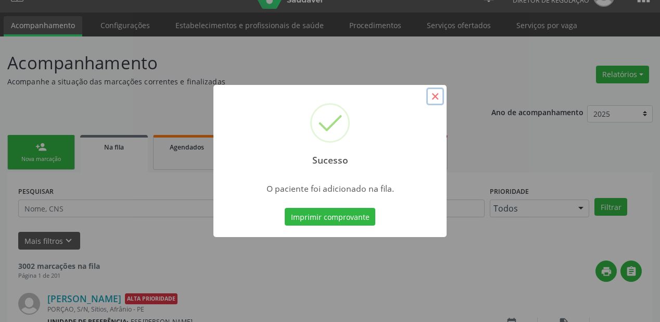
click at [434, 97] on button "×" at bounding box center [435, 96] width 18 height 18
